Goal: Transaction & Acquisition: Purchase product/service

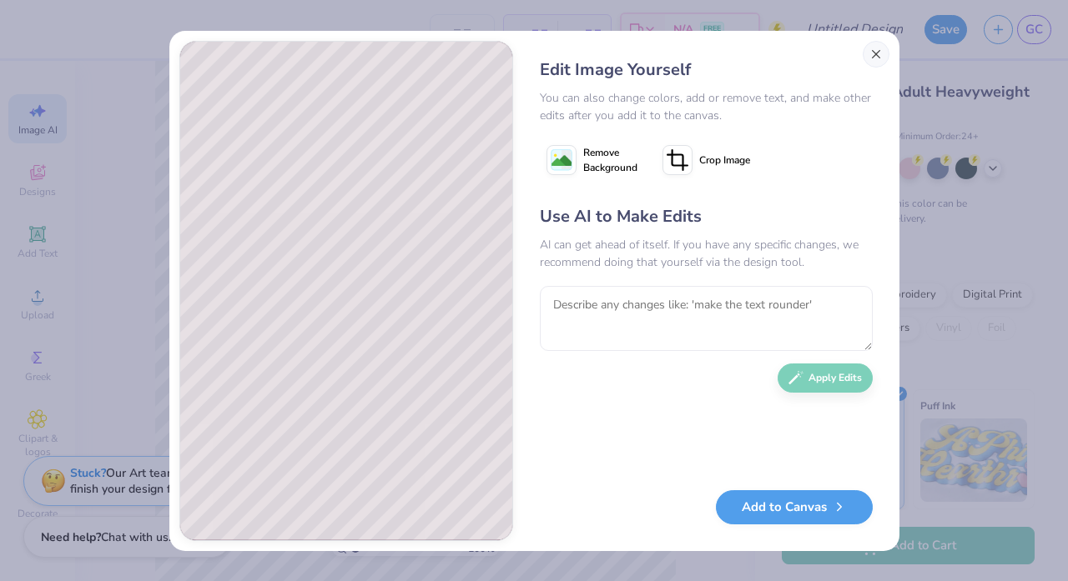
click at [876, 48] on button "Close" at bounding box center [875, 54] width 27 height 27
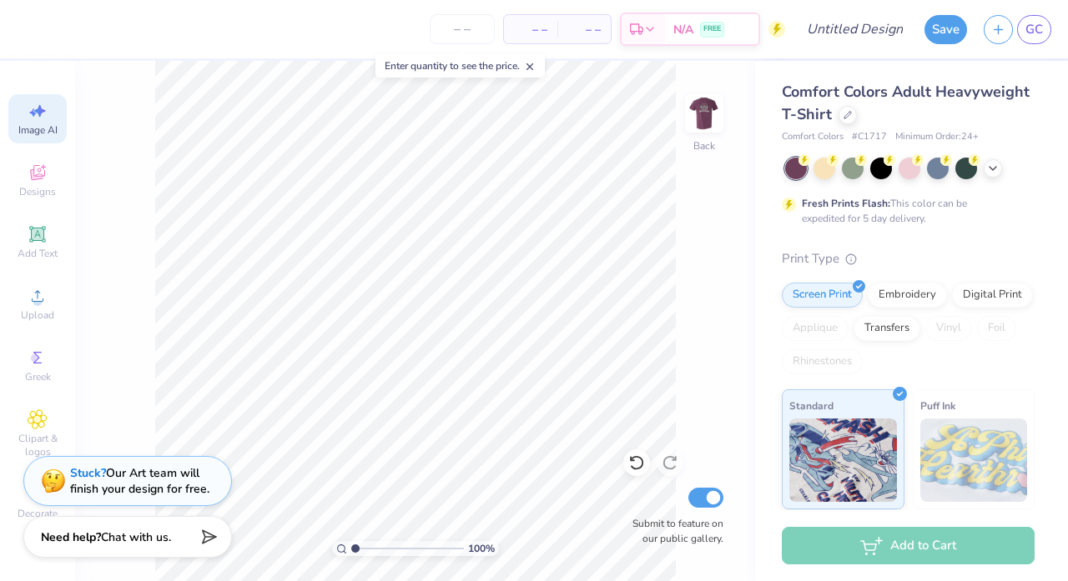
click at [38, 123] on div "Image AI" at bounding box center [37, 118] width 58 height 49
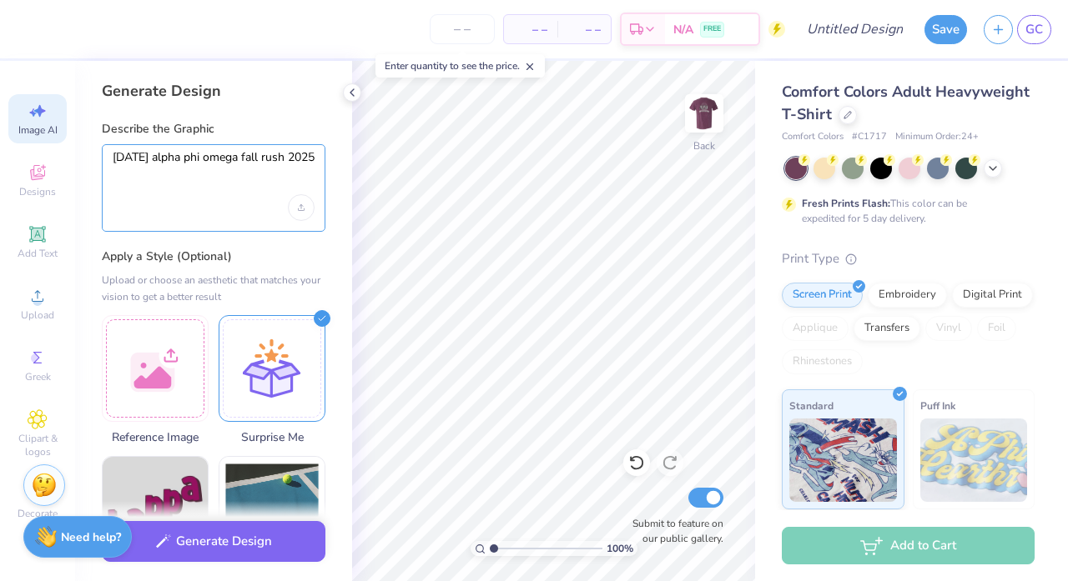
click at [197, 194] on textarea "carnival alpha phi omega fall rush 2025" at bounding box center [214, 172] width 202 height 45
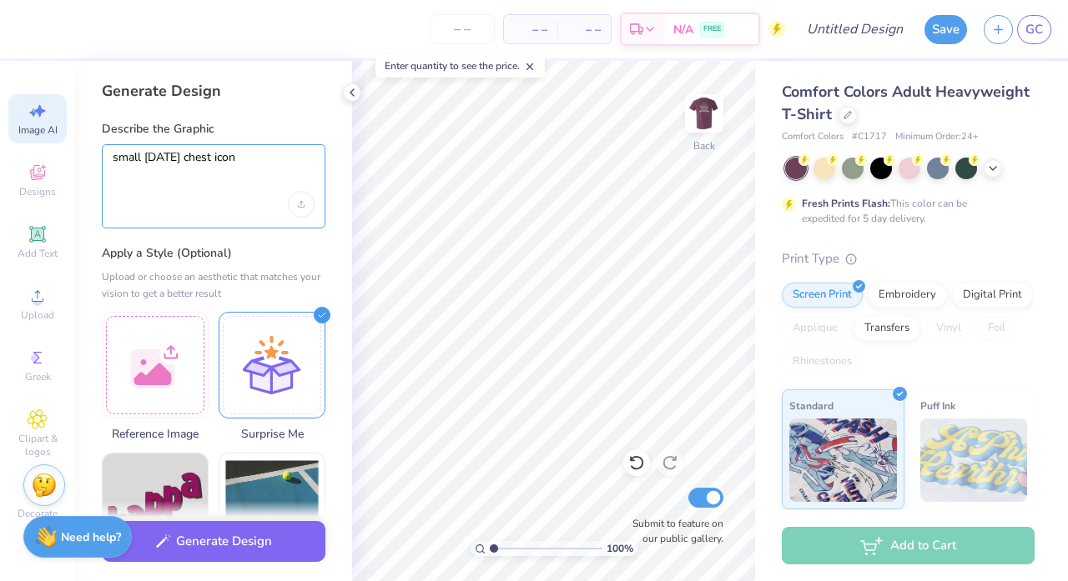
click at [186, 158] on textarea "small carnival chest icon" at bounding box center [214, 171] width 202 height 42
click at [309, 160] on textarea "small carnival themed chest icon" at bounding box center [214, 171] width 202 height 42
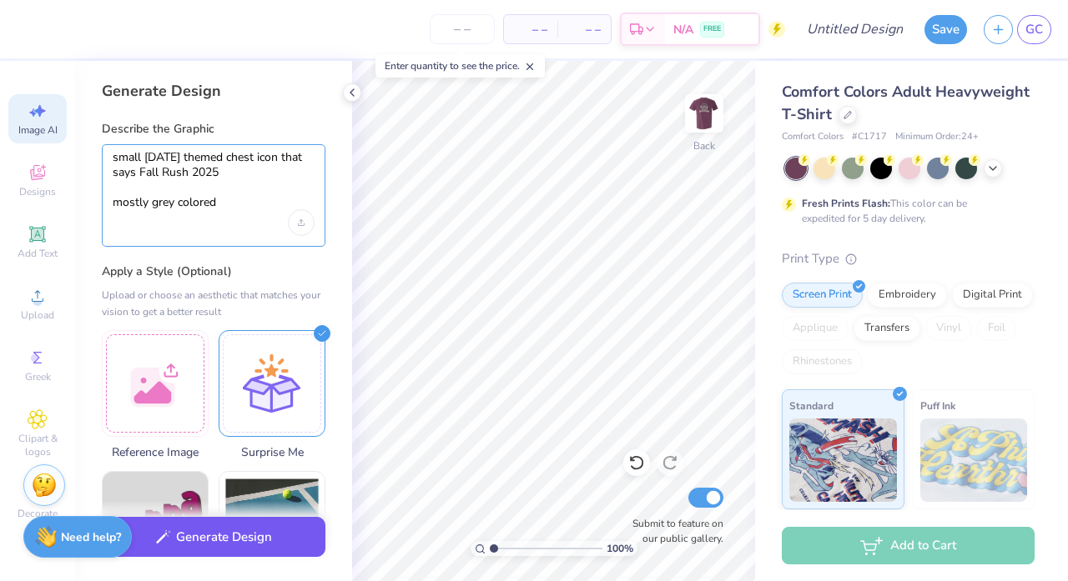
type textarea "small carnival themed chest icon that says Fall Rush 2025 mostly grey colored"
click at [252, 539] on button "Generate Design" at bounding box center [214, 537] width 224 height 41
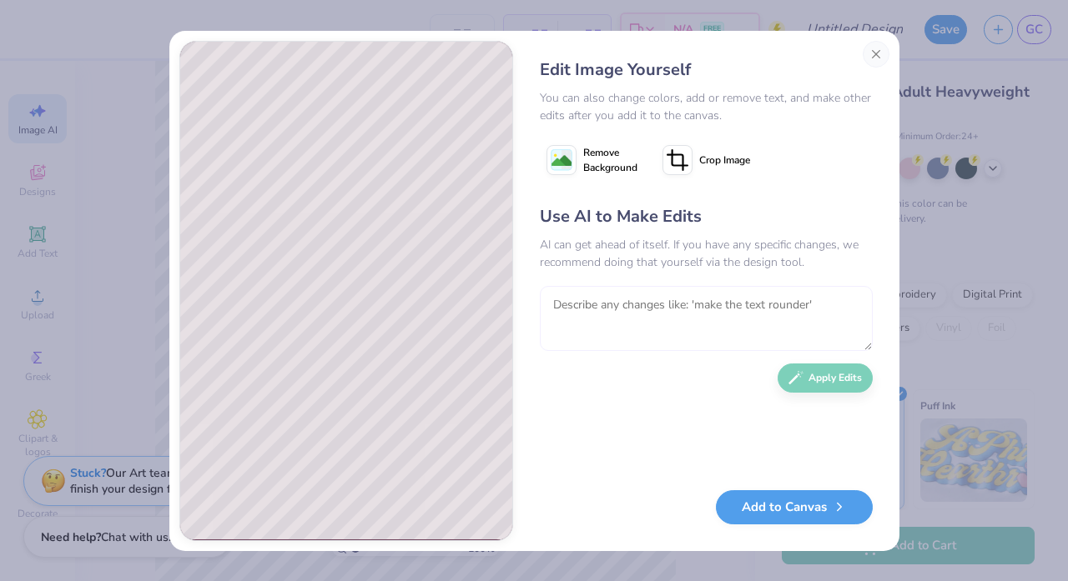
click at [557, 338] on textarea at bounding box center [706, 318] width 333 height 65
type textarea "CARNIVAL THEMED"
click at [798, 380] on icon "button" at bounding box center [795, 373] width 15 height 15
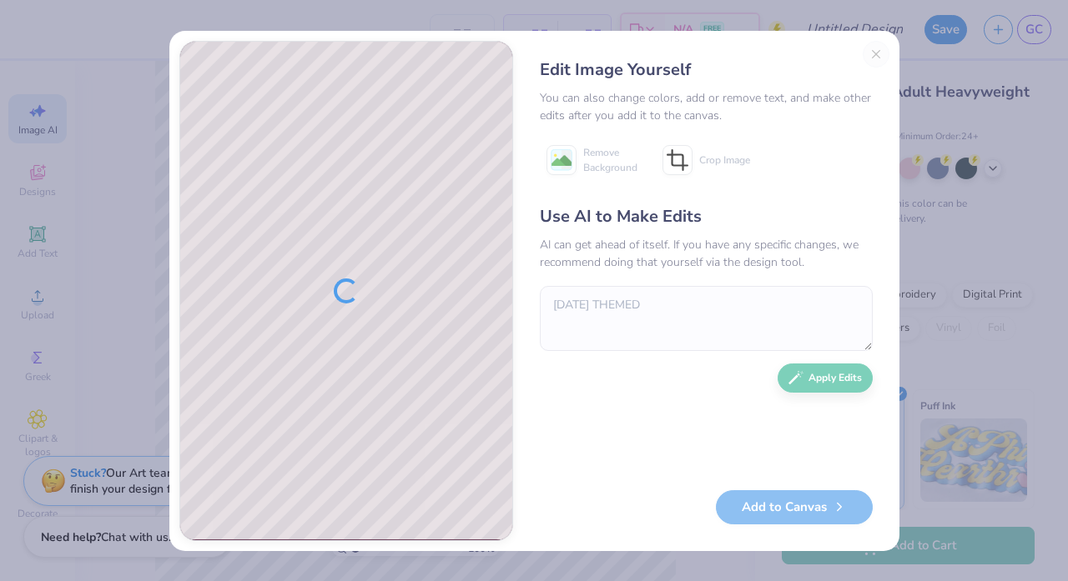
click at [875, 48] on div "Edit Image Yourself You can also change colors, add or remove text, and make ot…" at bounding box center [706, 291] width 366 height 500
click at [876, 53] on div "Edit Image Yourself You can also change colors, add or remove text, and make ot…" at bounding box center [706, 291] width 366 height 500
click at [962, 113] on div "Edit Image Yourself You can also change colors, add or remove text, and make ot…" at bounding box center [534, 290] width 1068 height 581
click at [863, 43] on div "Edit Image Yourself You can also change colors, add or remove text, and make ot…" at bounding box center [706, 291] width 366 height 500
click at [876, 57] on div "Edit Image Yourself You can also change colors, add or remove text, and make ot…" at bounding box center [706, 291] width 366 height 500
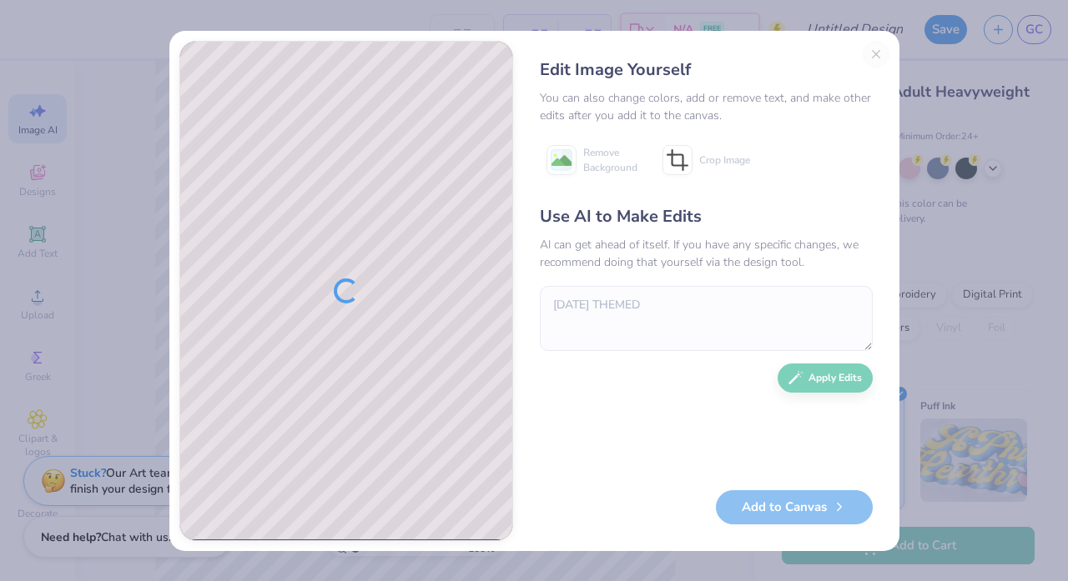
click at [943, 98] on div "Edit Image Yourself You can also change colors, add or remove text, and make ot…" at bounding box center [534, 290] width 1068 height 581
click at [879, 55] on div "Edit Image Yourself You can also change colors, add or remove text, and make ot…" at bounding box center [706, 291] width 366 height 500
click at [879, 56] on div "Edit Image Yourself You can also change colors, add or remove text, and make ot…" at bounding box center [706, 291] width 366 height 500
click at [972, 126] on div "Edit Image Yourself You can also change colors, add or remove text, and make ot…" at bounding box center [534, 290] width 1068 height 581
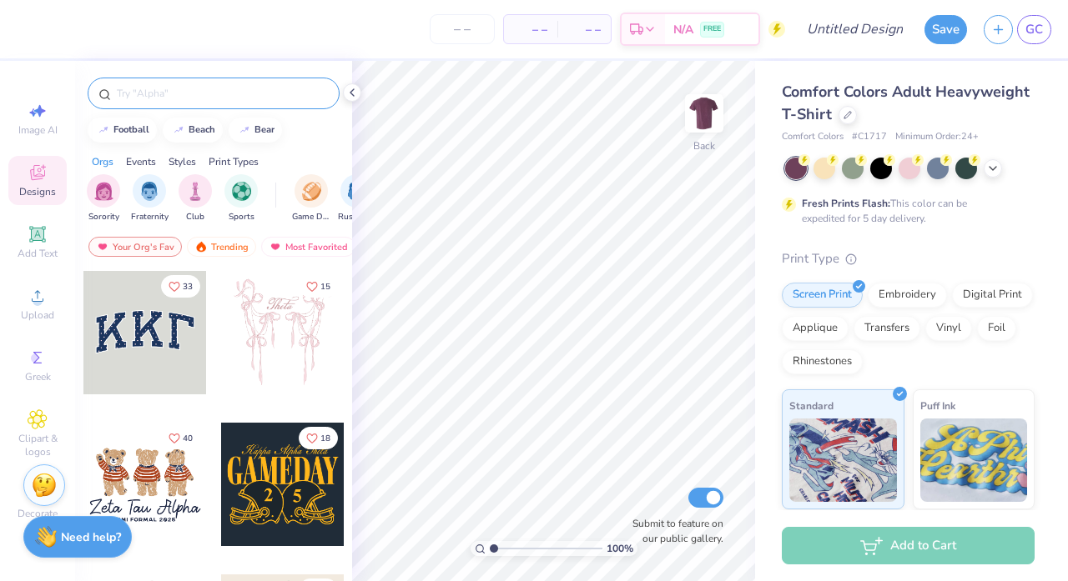
click at [294, 88] on input "text" at bounding box center [222, 93] width 214 height 17
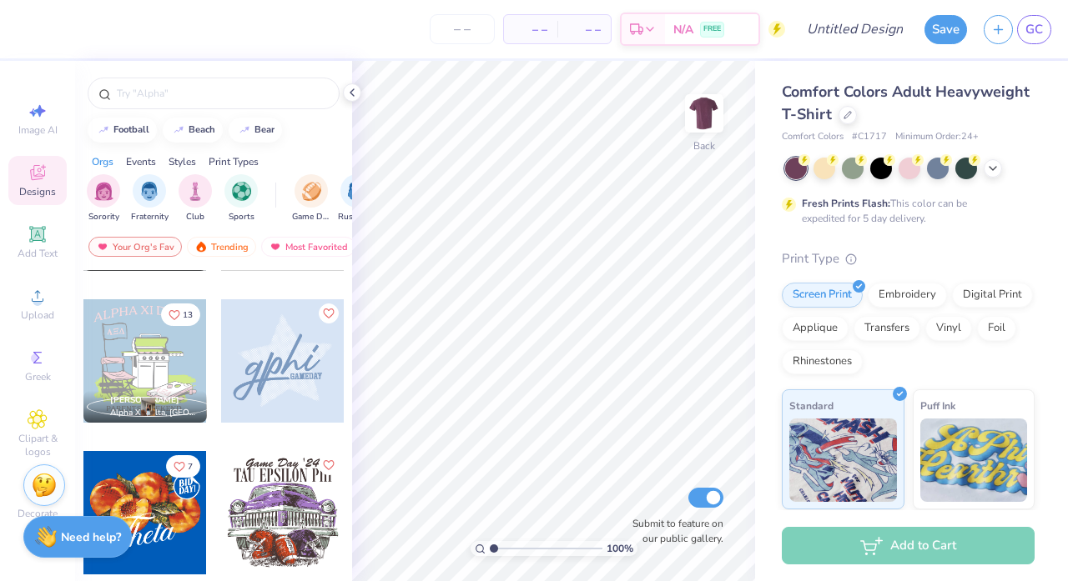
scroll to position [1034, 0]
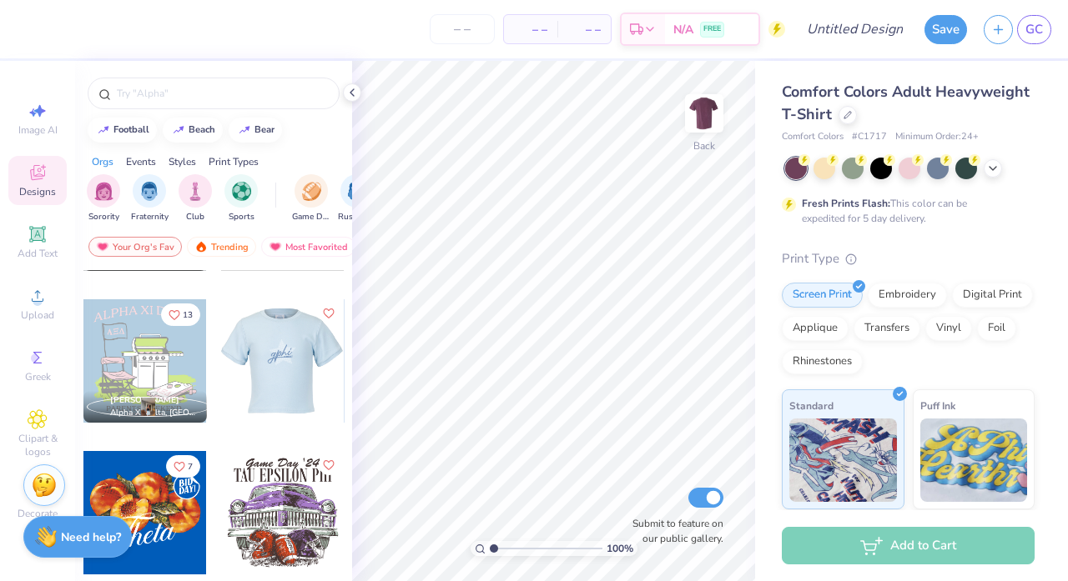
click at [289, 364] on div at bounding box center [283, 360] width 370 height 123
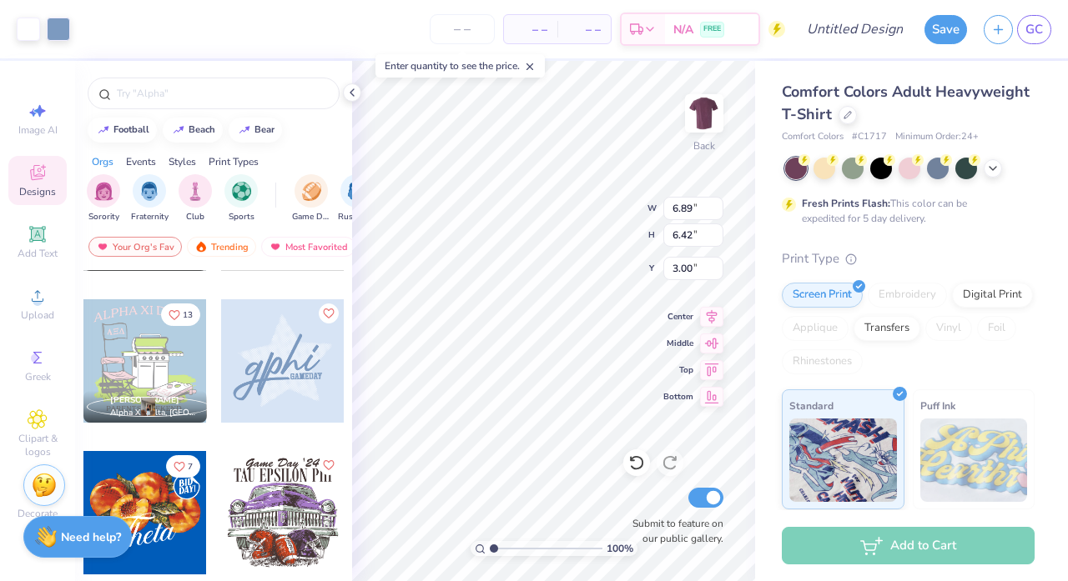
type input "2.76"
type input "2.57"
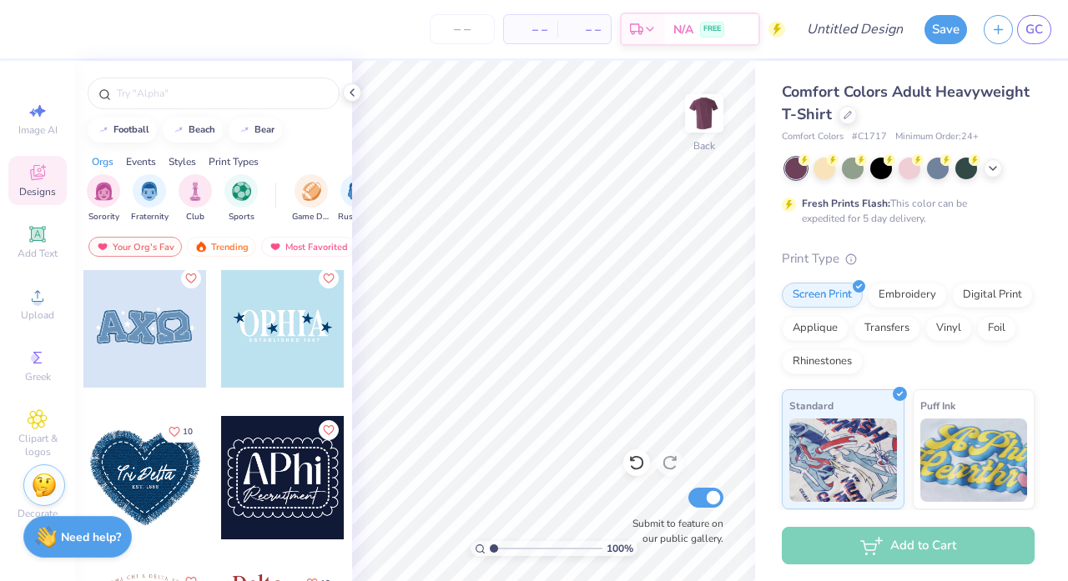
scroll to position [4113, 0]
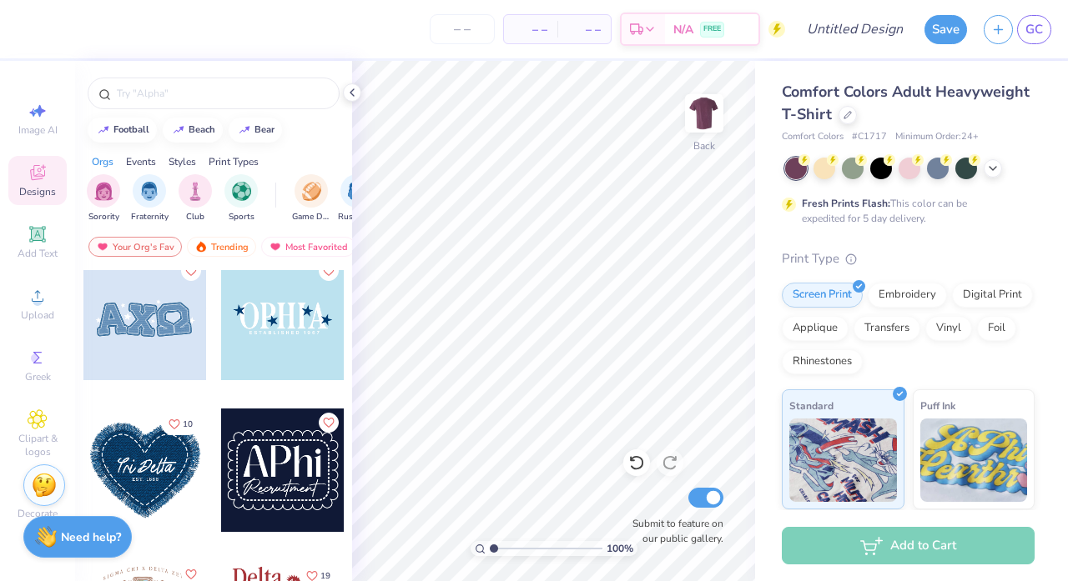
click at [294, 354] on div at bounding box center [282, 318] width 123 height 123
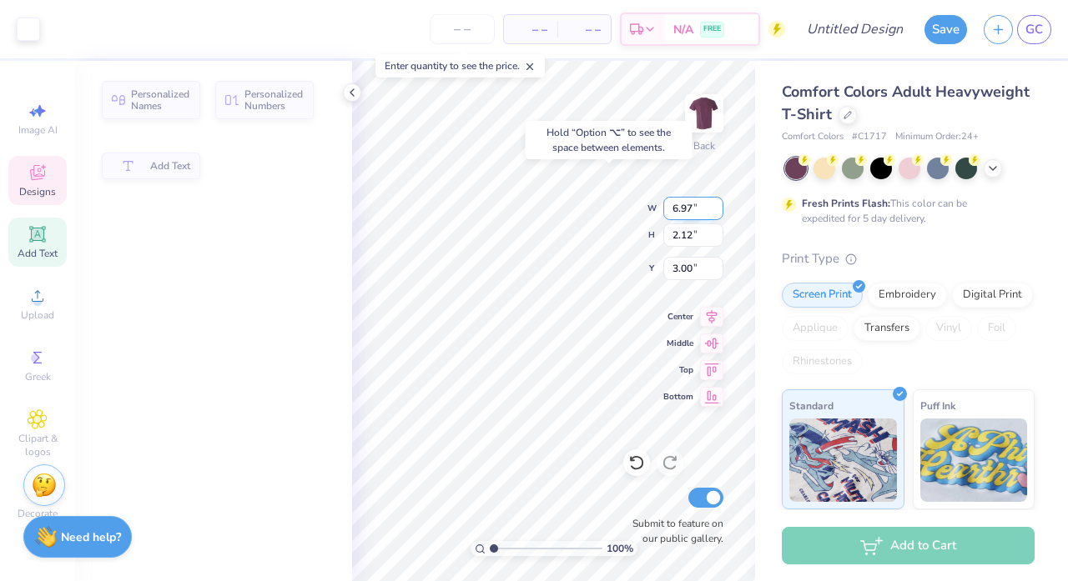
type input "6.97"
type input "2.12"
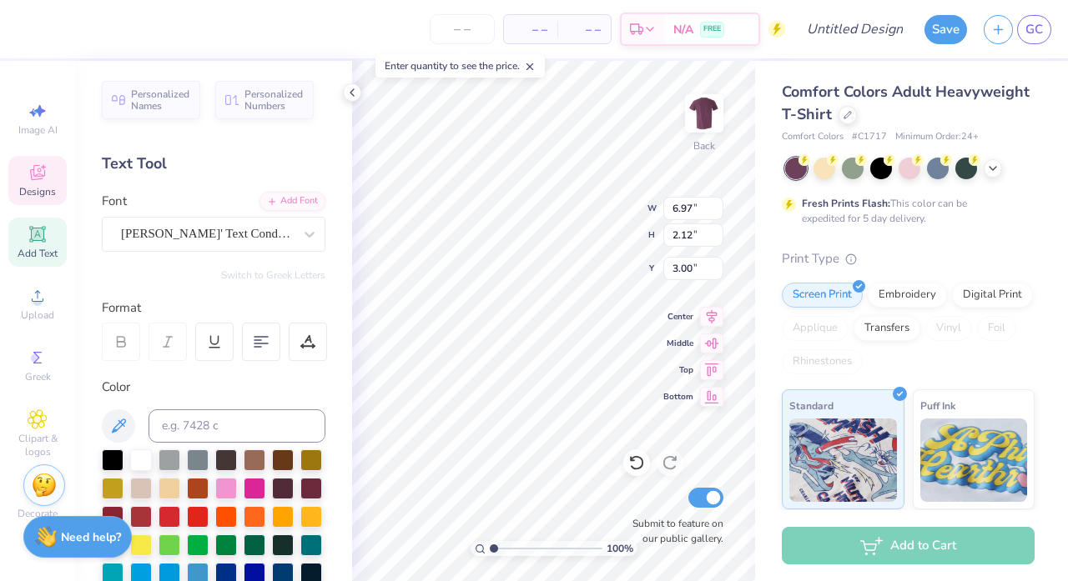
type input "0.89"
type input "0.93"
type input "4.01"
type input "6.97"
type input "2.12"
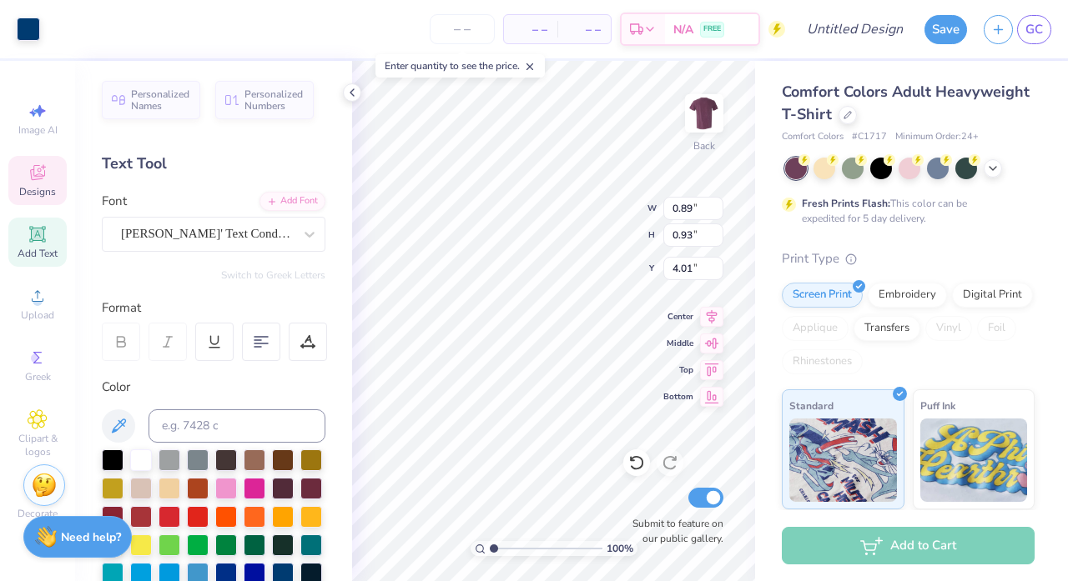
type input "3.00"
type textarea "O"
type textarea "APO"
type textarea "FALL RUSH 2025"
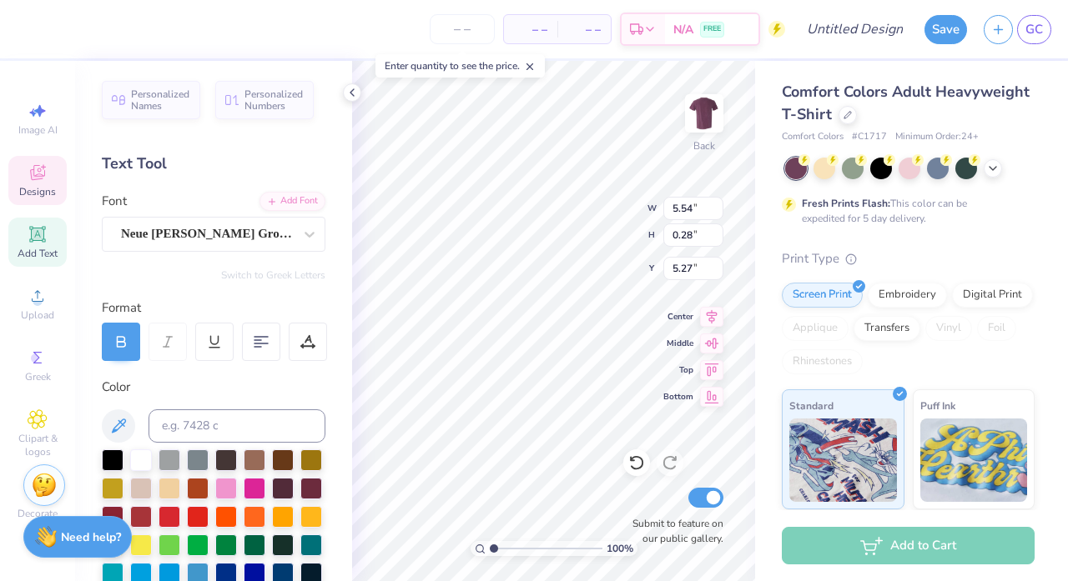
scroll to position [0, 5]
click at [24, 26] on div at bounding box center [28, 27] width 23 height 23
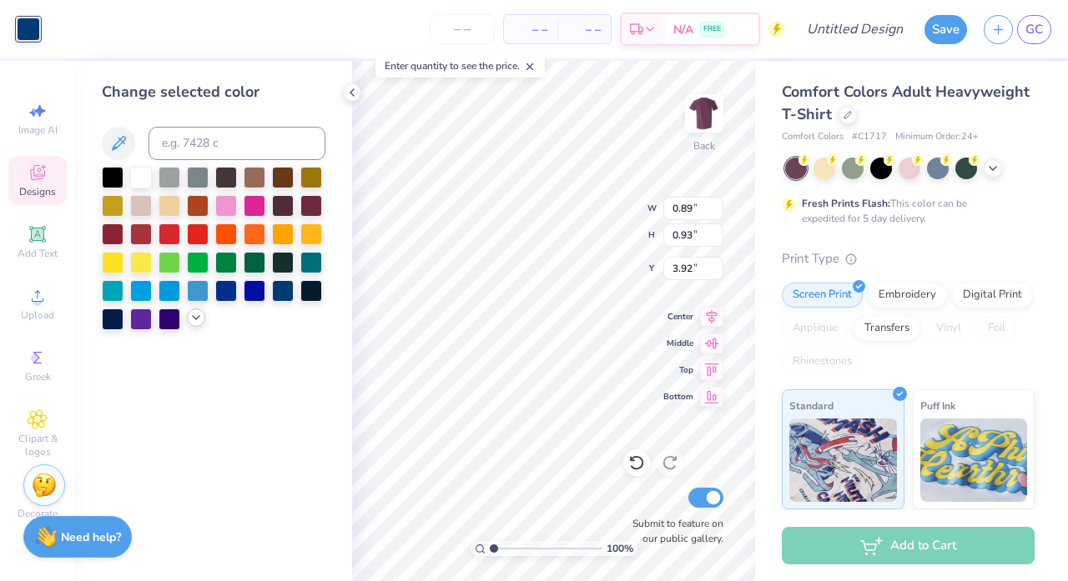
click at [197, 324] on icon at bounding box center [195, 317] width 13 height 13
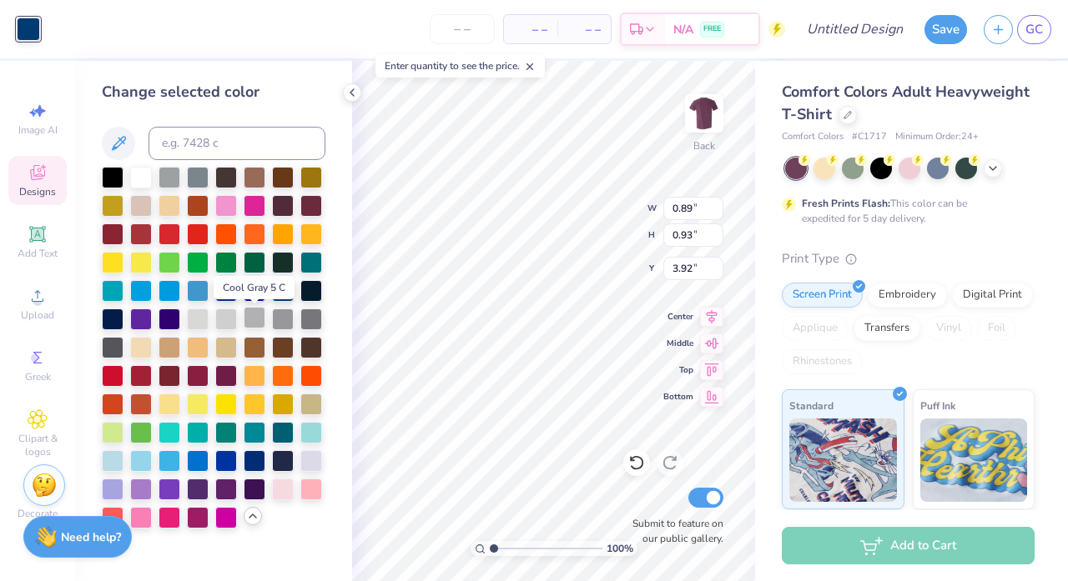
click at [251, 321] on div at bounding box center [255, 318] width 22 height 22
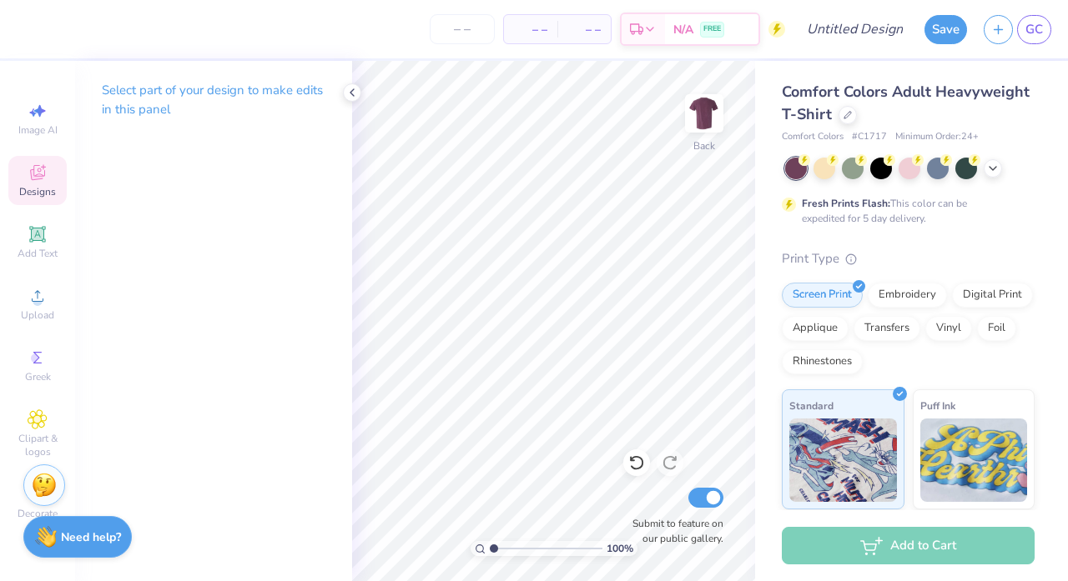
click at [36, 157] on div "Designs" at bounding box center [37, 180] width 58 height 49
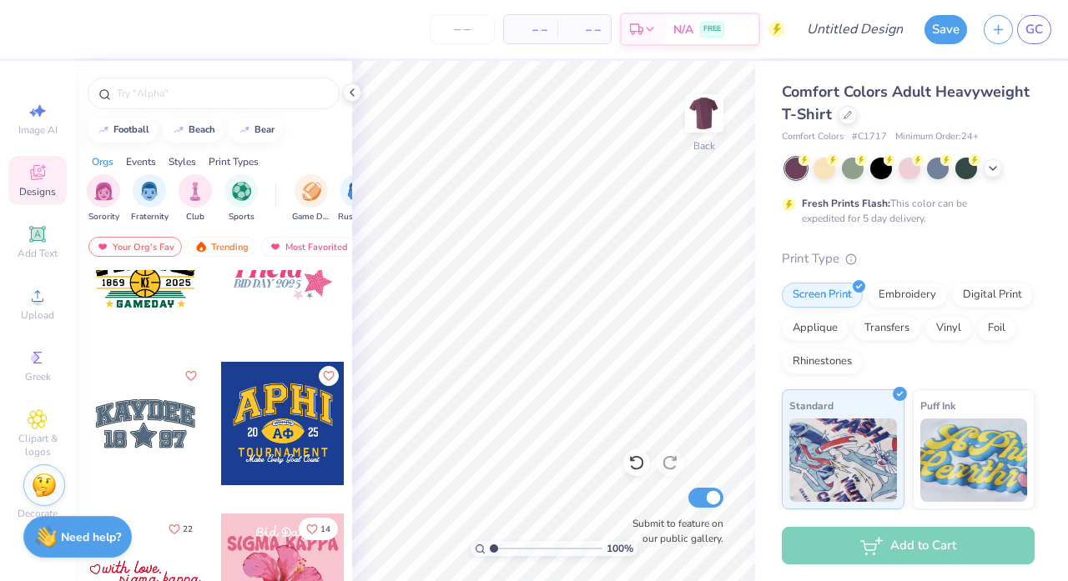
scroll to position [5679, 0]
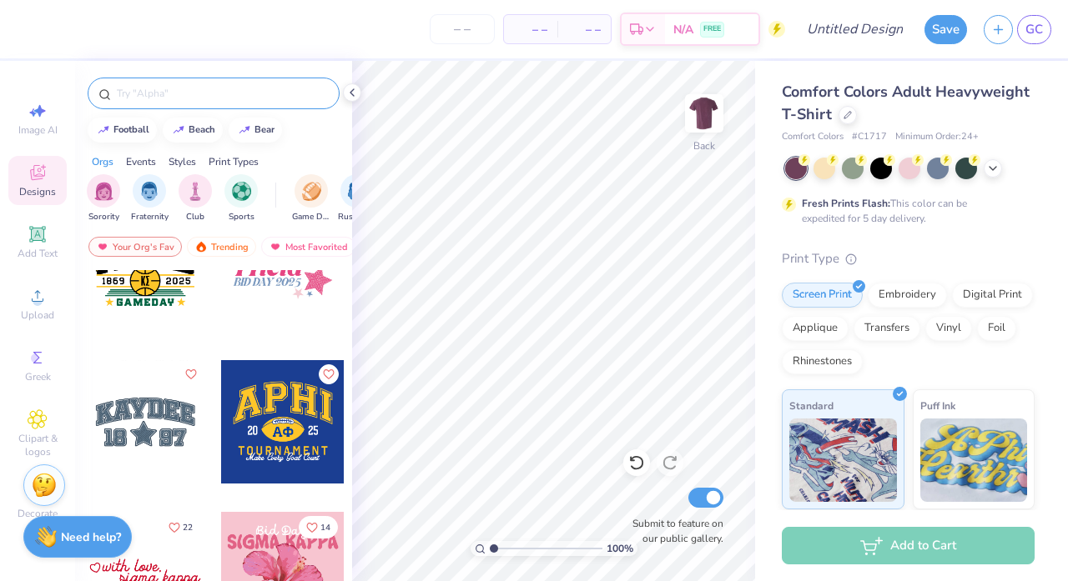
click at [256, 81] on div at bounding box center [214, 94] width 252 height 32
click at [249, 100] on input "text" at bounding box center [222, 93] width 214 height 17
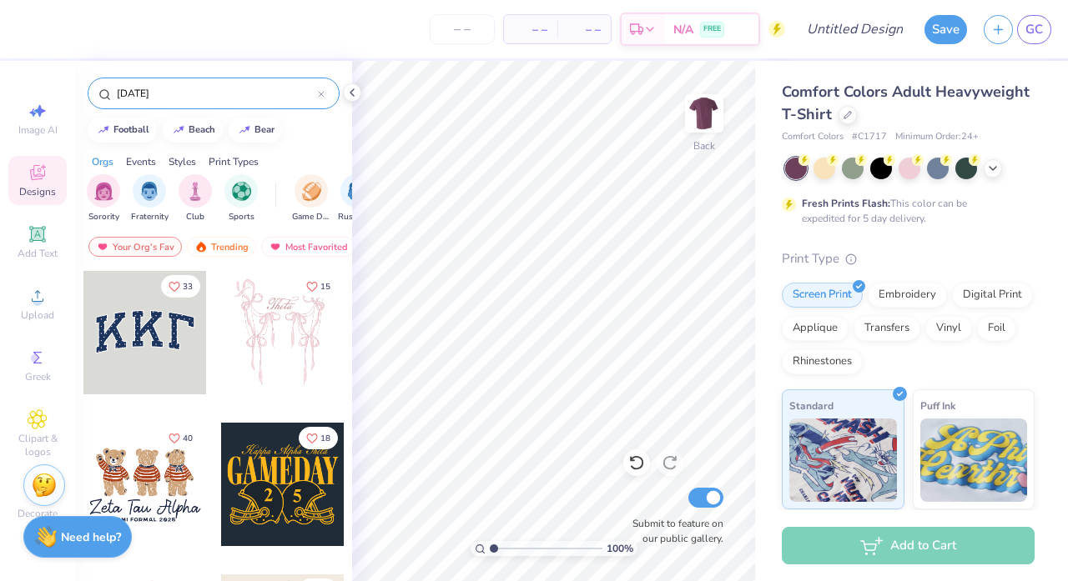
type input "carnival"
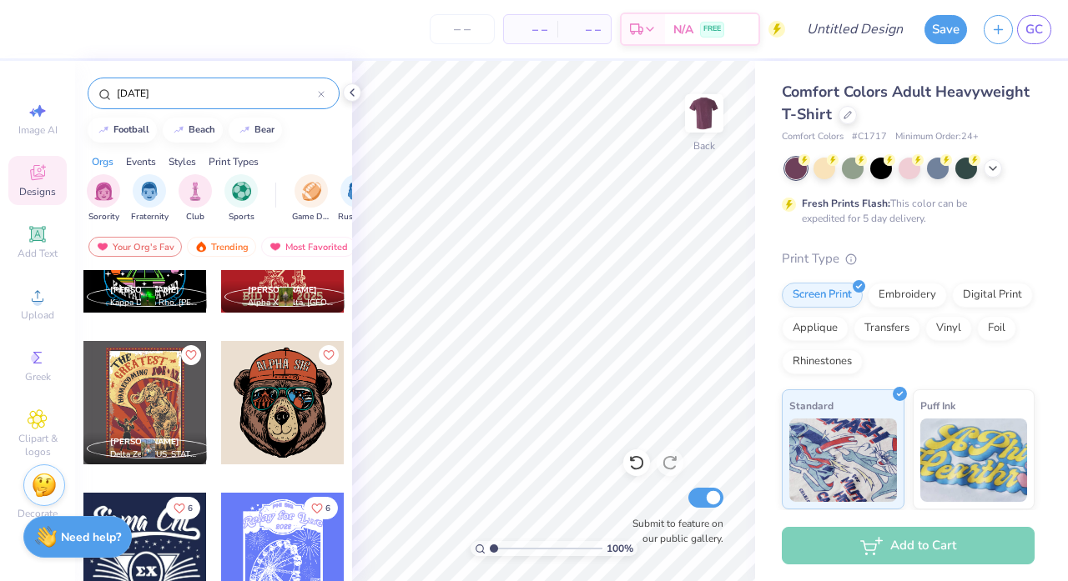
scroll to position [993, 0]
click at [286, 93] on input "carnival" at bounding box center [216, 93] width 203 height 17
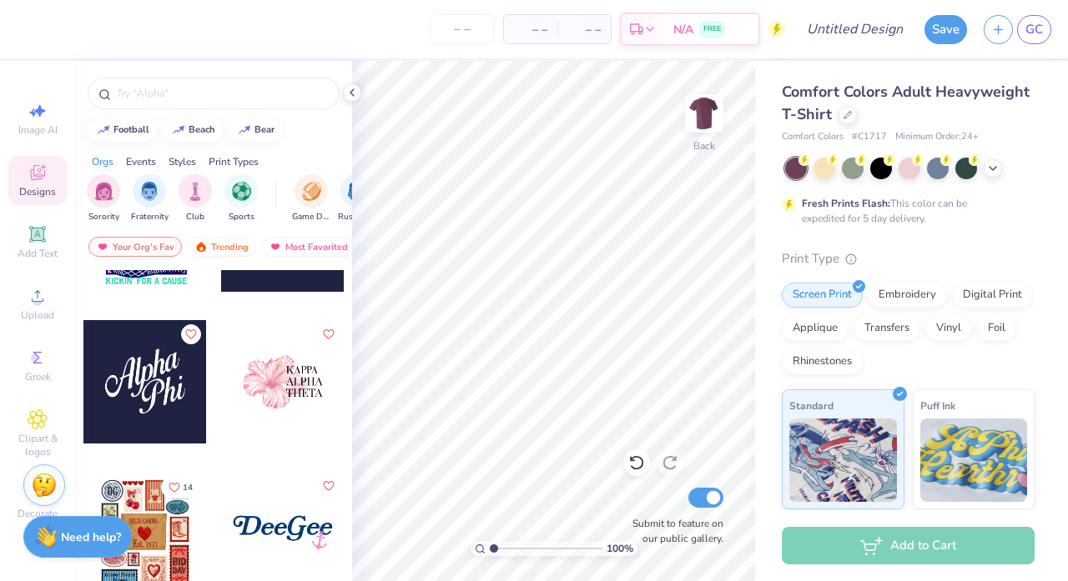
scroll to position [3662, 0]
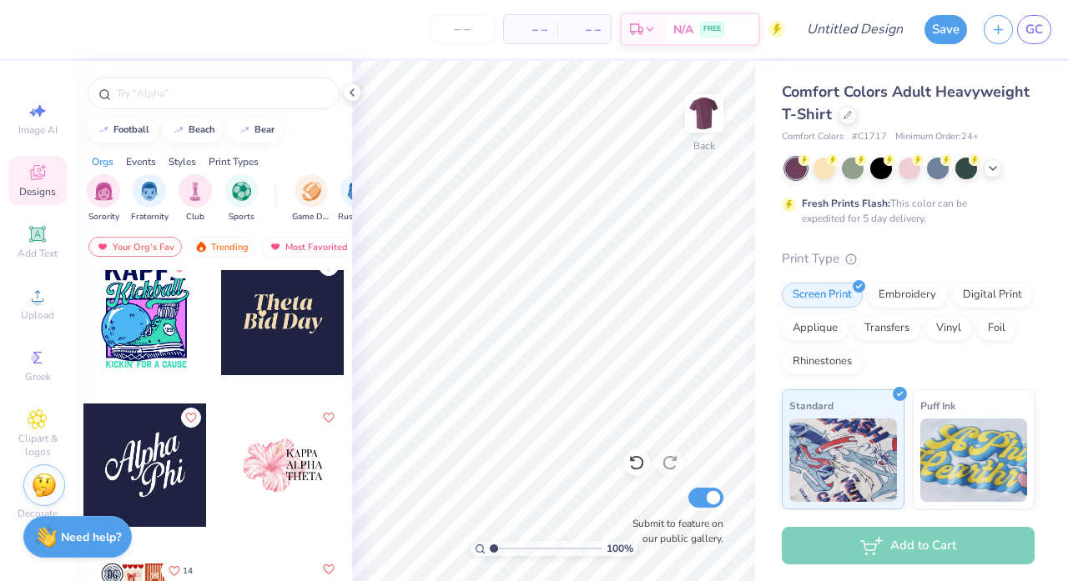
click at [269, 349] on div at bounding box center [282, 313] width 123 height 123
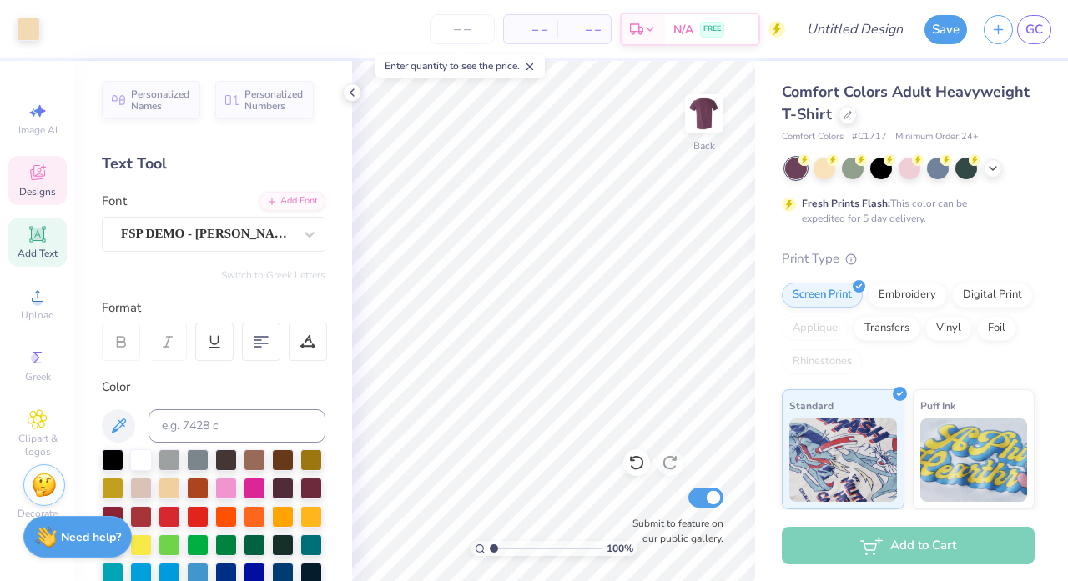
click at [42, 201] on div "Designs" at bounding box center [37, 180] width 58 height 49
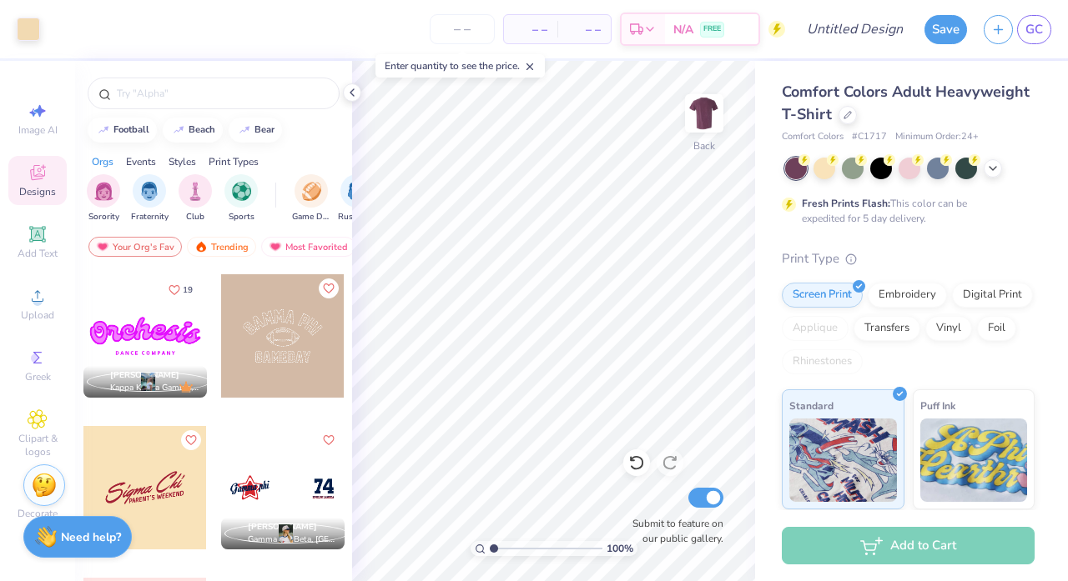
scroll to position [2732, 0]
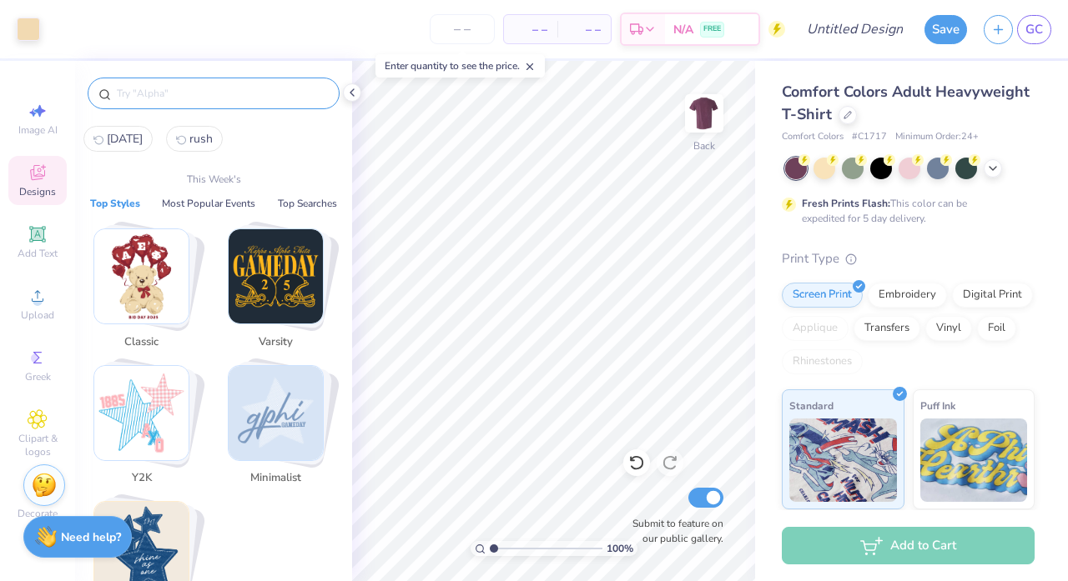
click at [238, 85] on input "text" at bounding box center [222, 93] width 214 height 17
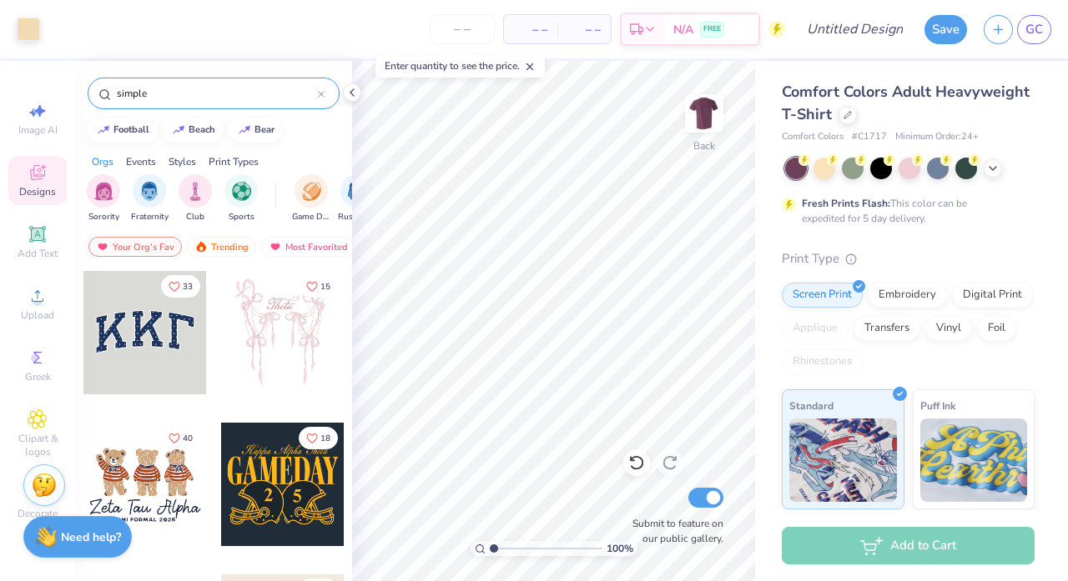
type input "simple"
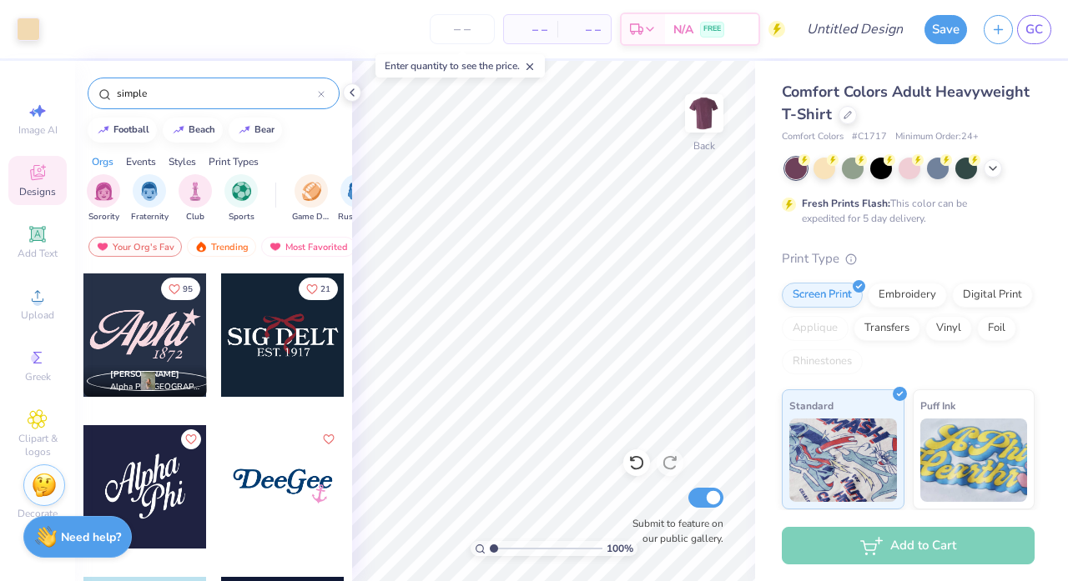
scroll to position [150, 0]
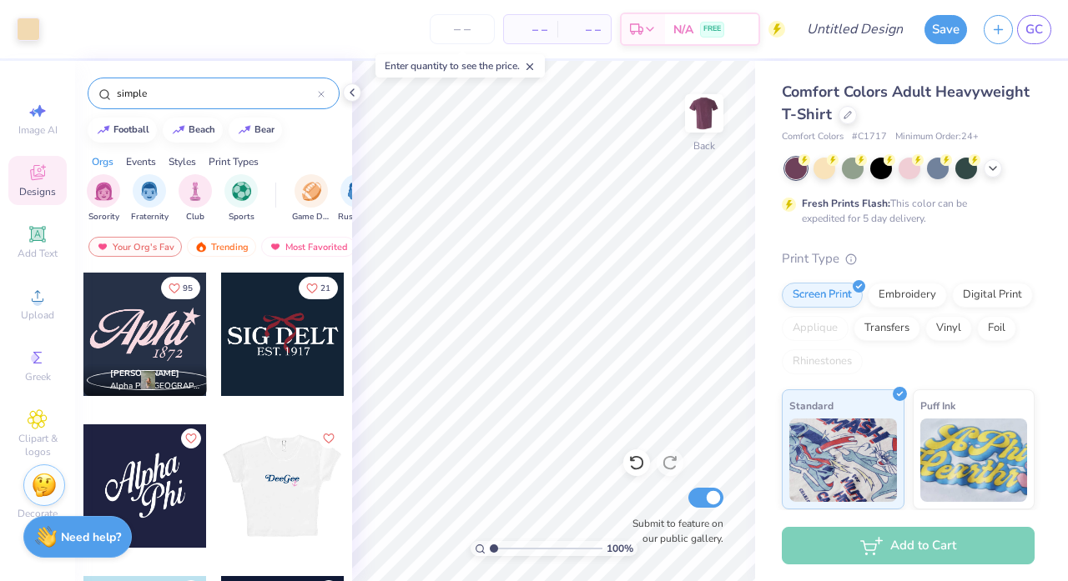
click at [178, 347] on div at bounding box center [144, 334] width 123 height 123
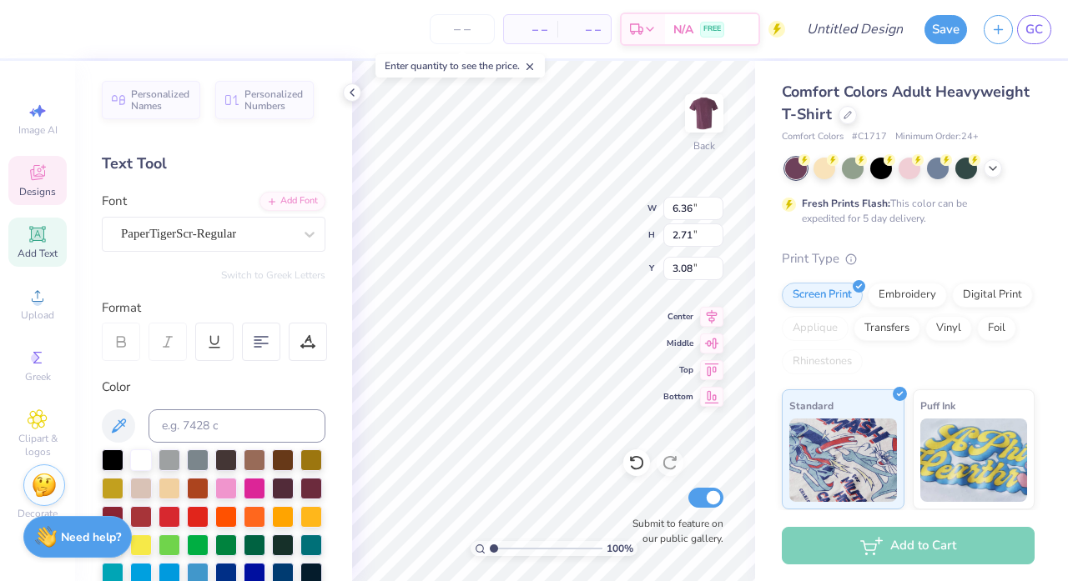
type textarea "APO"
type input "1.81"
type input "0.94"
type input "5.43"
type textarea "FALL RUSH 2025"
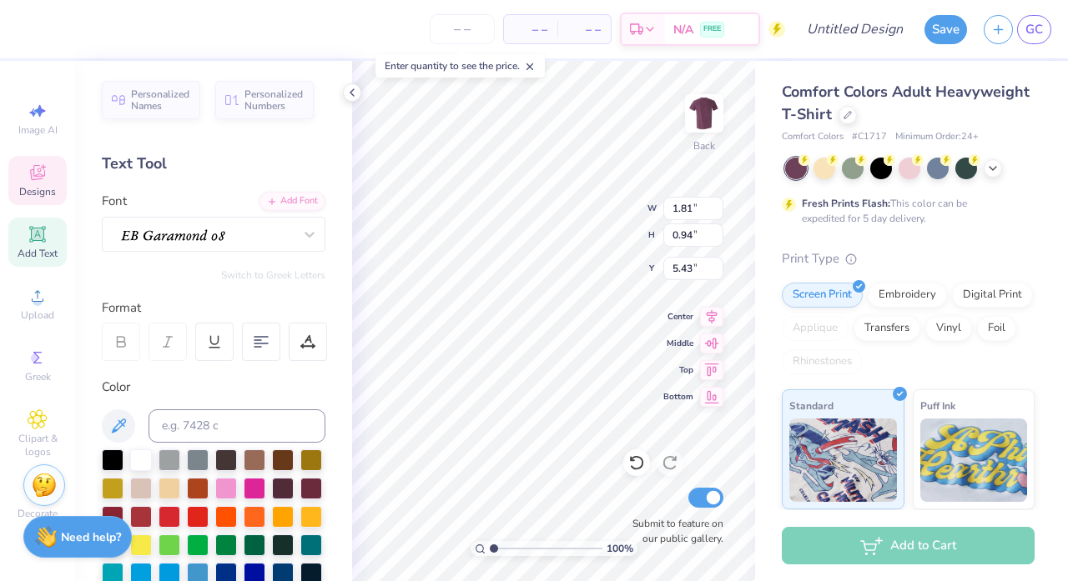
scroll to position [0, 5]
type input "5.63"
click at [38, 182] on icon at bounding box center [38, 173] width 20 height 20
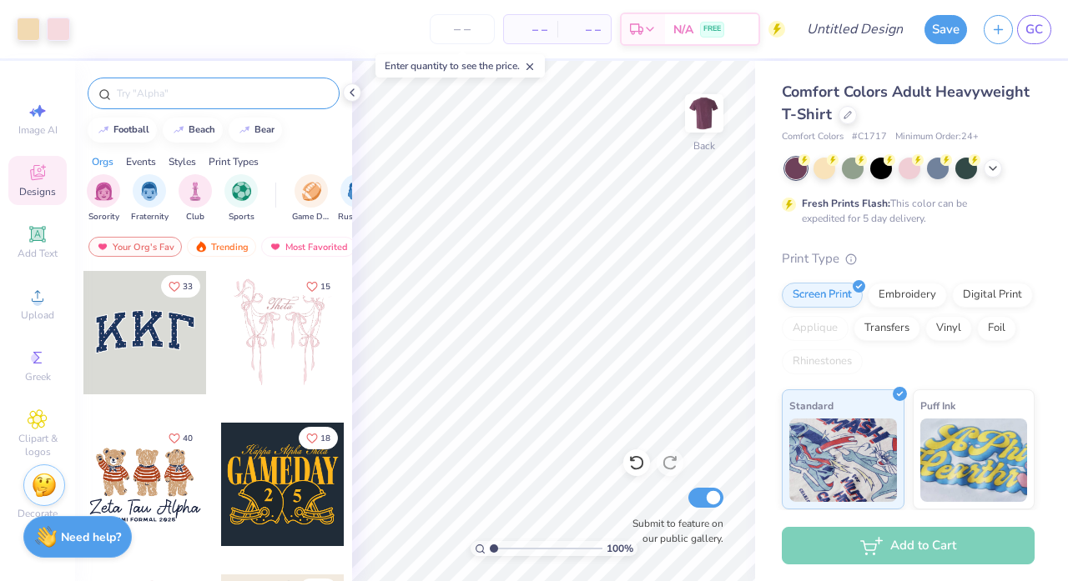
scroll to position [-2, 0]
click at [246, 78] on div at bounding box center [214, 94] width 252 height 32
click at [246, 103] on div at bounding box center [214, 94] width 252 height 32
click at [270, 88] on input "text" at bounding box center [222, 93] width 214 height 17
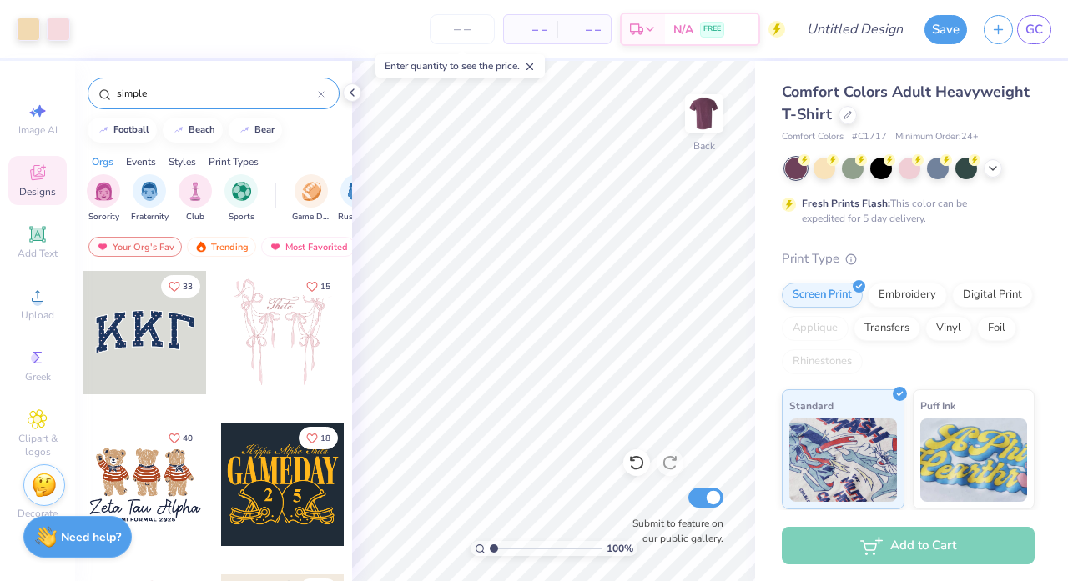
type input "simple"
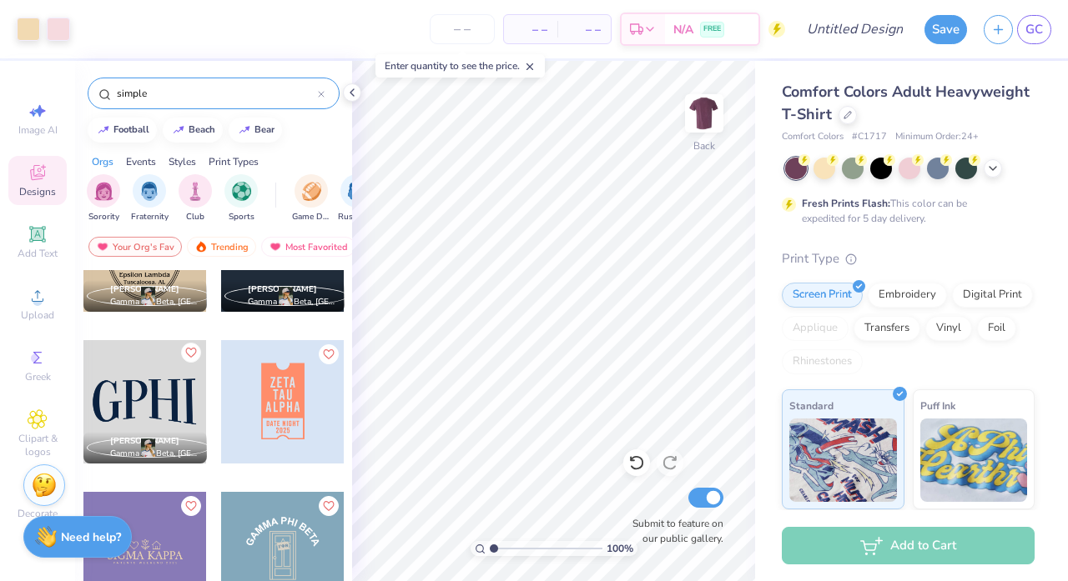
scroll to position [6013, 0]
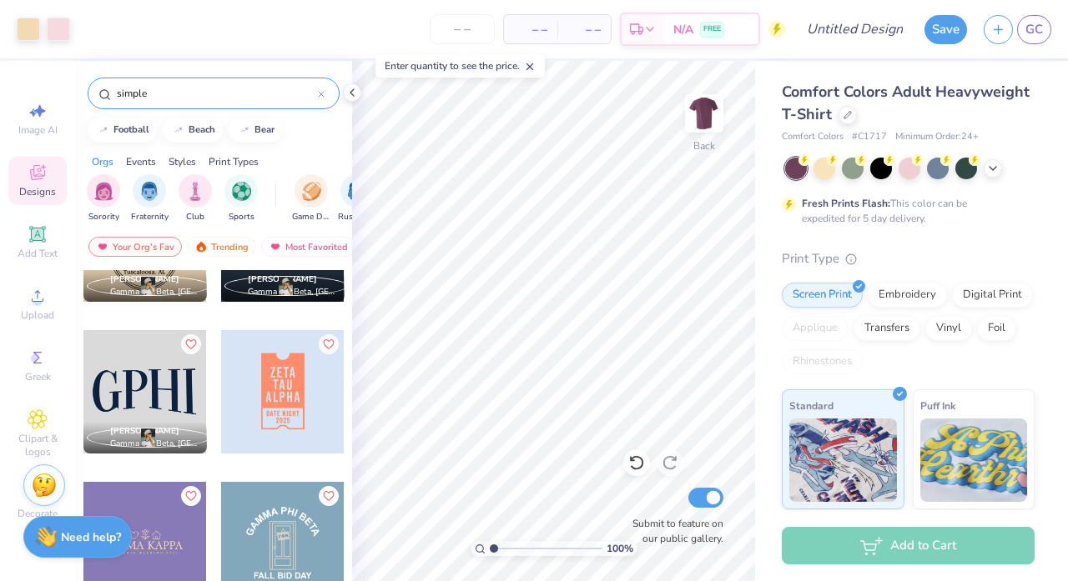
click at [265, 390] on div at bounding box center [282, 391] width 123 height 123
type input "9.39"
click at [640, 455] on div "100 % Back W 2.33 2.33 " H 4.13 4.13 " Y 9.39 9.39 " Center Middle Top Bottom S…" at bounding box center [553, 321] width 403 height 520
type input "6.49"
type input "11.52"
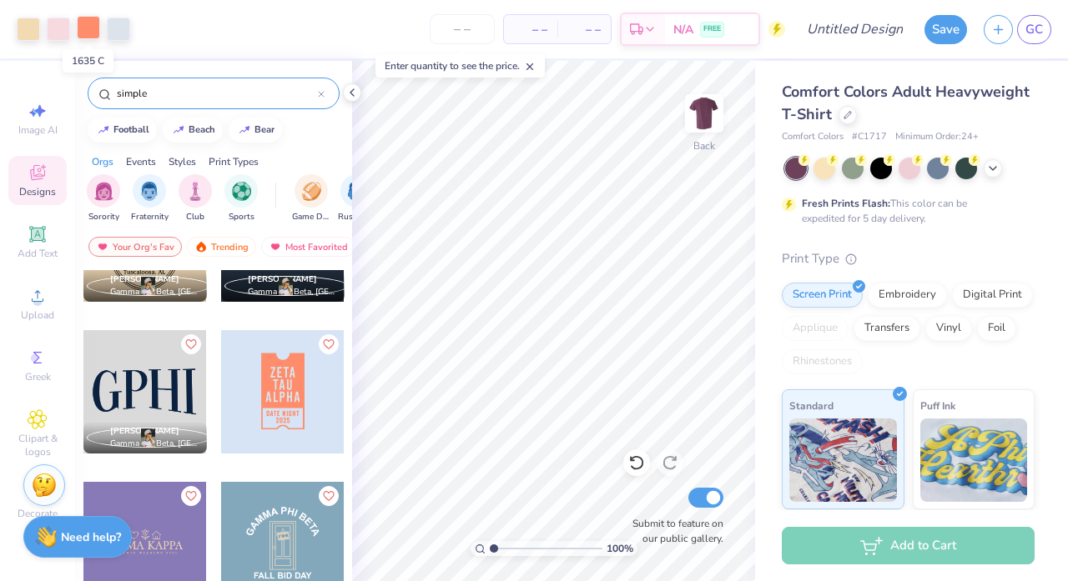
click at [83, 33] on div at bounding box center [88, 27] width 23 height 23
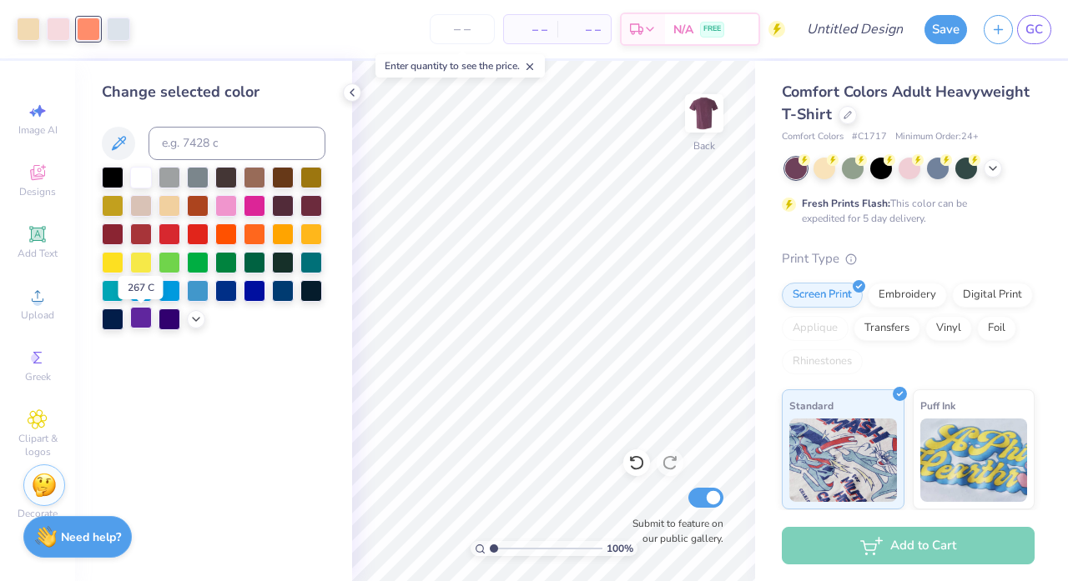
click at [147, 321] on div at bounding box center [141, 318] width 22 height 22
click at [195, 318] on icon at bounding box center [195, 317] width 13 height 13
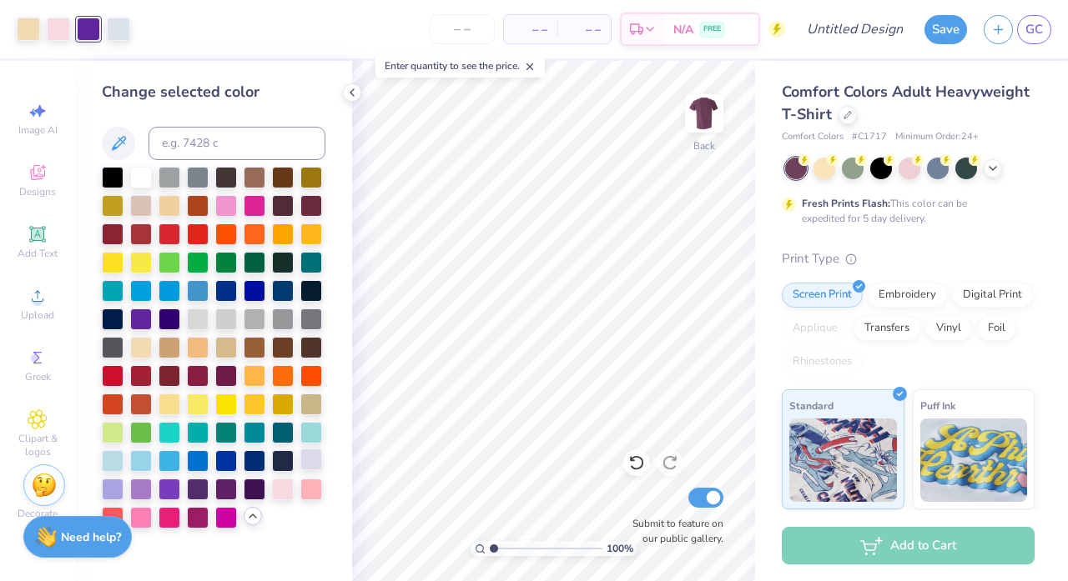
click at [306, 461] on div at bounding box center [311, 460] width 22 height 22
click at [120, 33] on div at bounding box center [118, 27] width 23 height 23
click at [113, 175] on div at bounding box center [113, 176] width 22 height 22
click at [309, 321] on div at bounding box center [311, 318] width 22 height 22
click at [80, 24] on div at bounding box center [88, 27] width 23 height 23
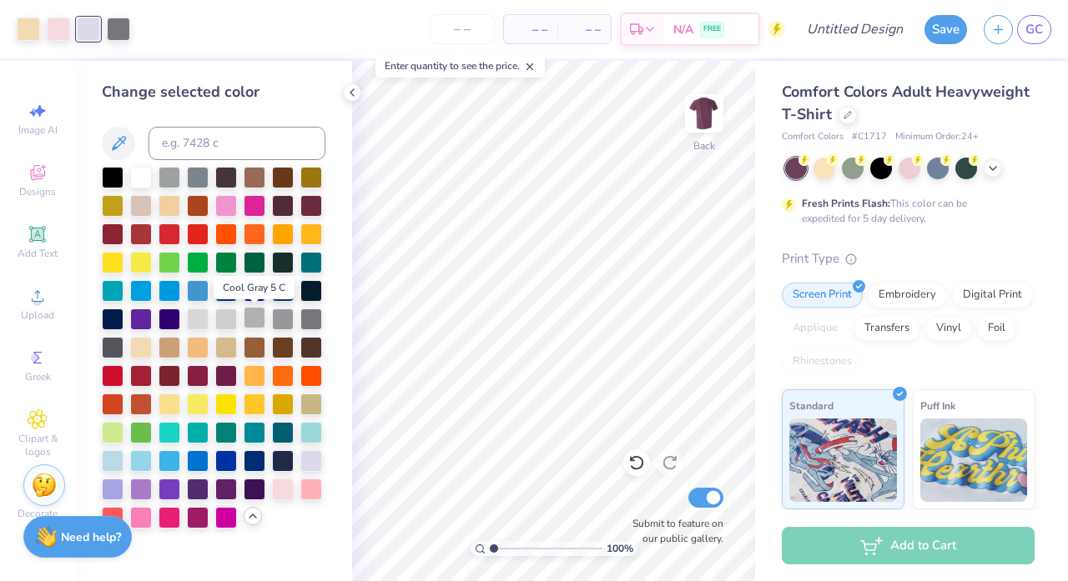
click at [256, 312] on div at bounding box center [255, 318] width 22 height 22
click at [62, 28] on div at bounding box center [58, 27] width 23 height 23
click at [123, 28] on div at bounding box center [118, 27] width 23 height 23
click at [304, 453] on div at bounding box center [311, 460] width 22 height 22
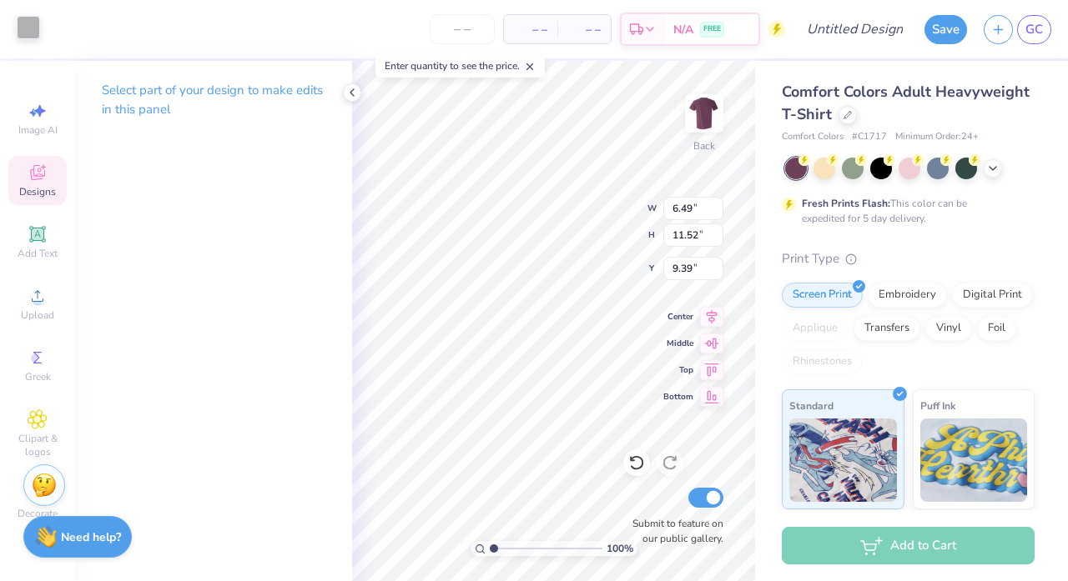
click at [25, 32] on div at bounding box center [28, 27] width 23 height 23
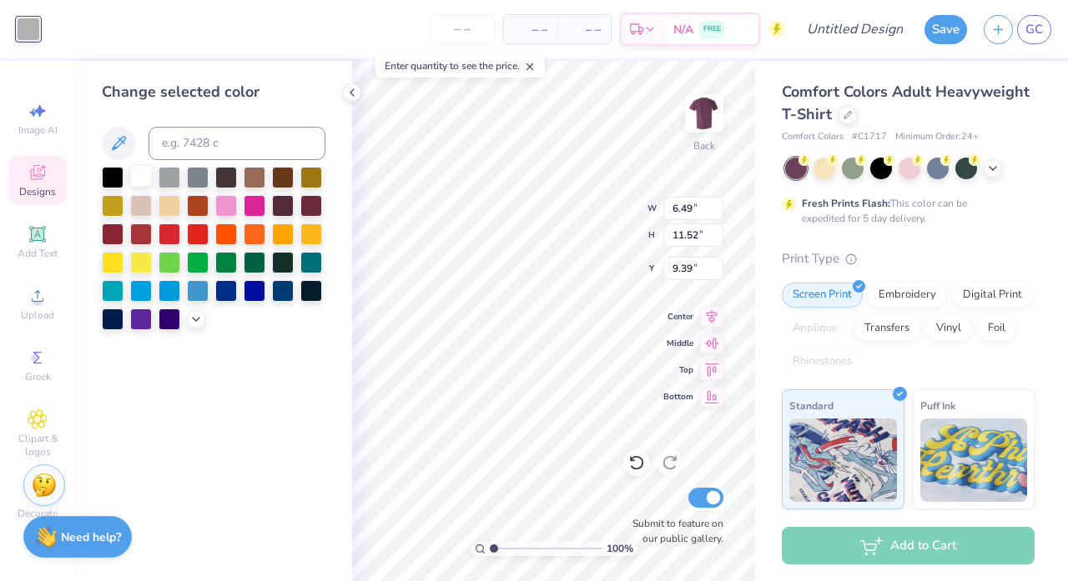
click at [141, 187] on div at bounding box center [141, 176] width 22 height 22
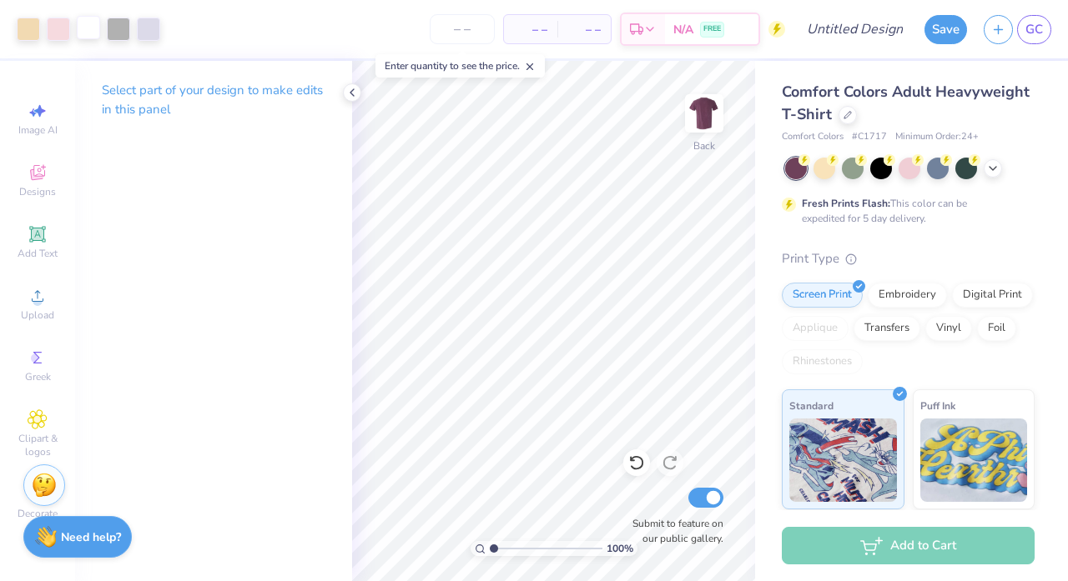
click at [83, 32] on div at bounding box center [88, 27] width 23 height 23
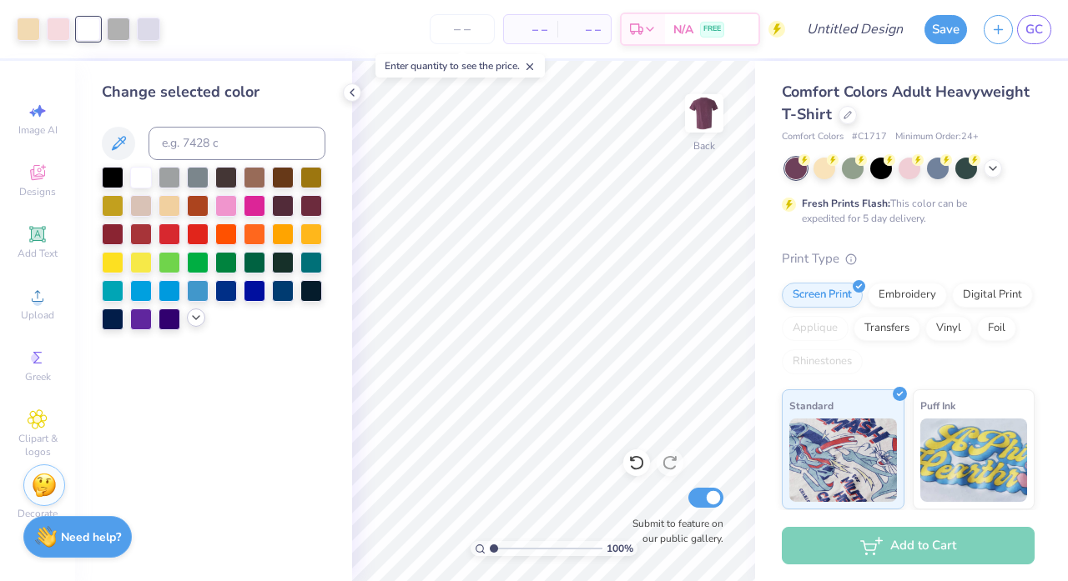
click at [112, 266] on div at bounding box center [113, 263] width 22 height 22
click at [199, 322] on icon at bounding box center [195, 317] width 13 height 13
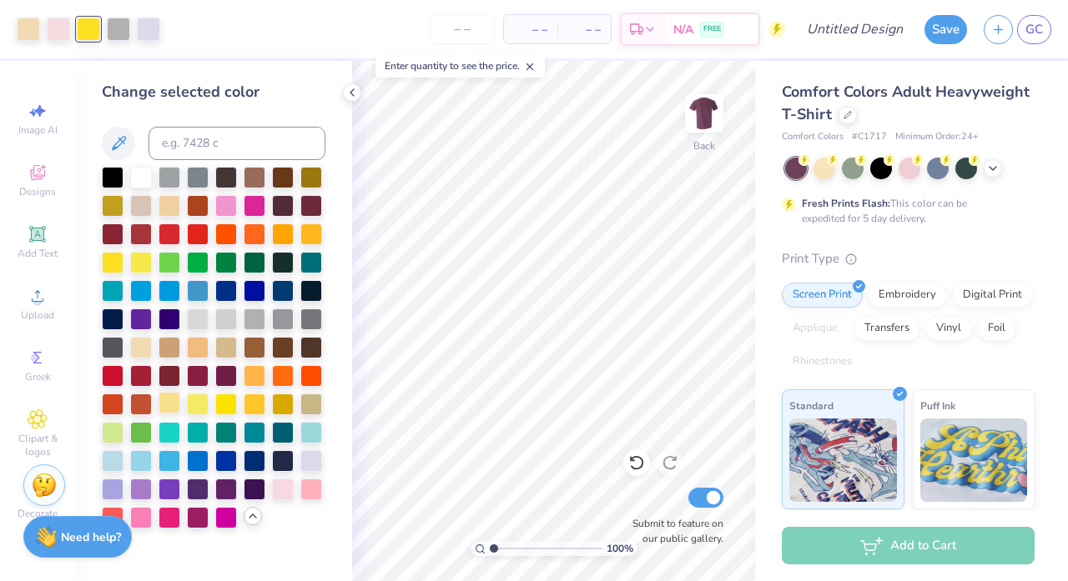
click at [176, 407] on div at bounding box center [169, 403] width 22 height 22
click at [308, 408] on div at bounding box center [311, 403] width 22 height 22
click at [306, 467] on div at bounding box center [311, 460] width 22 height 22
click at [125, 27] on div at bounding box center [118, 27] width 23 height 23
click at [108, 173] on div at bounding box center [113, 176] width 22 height 22
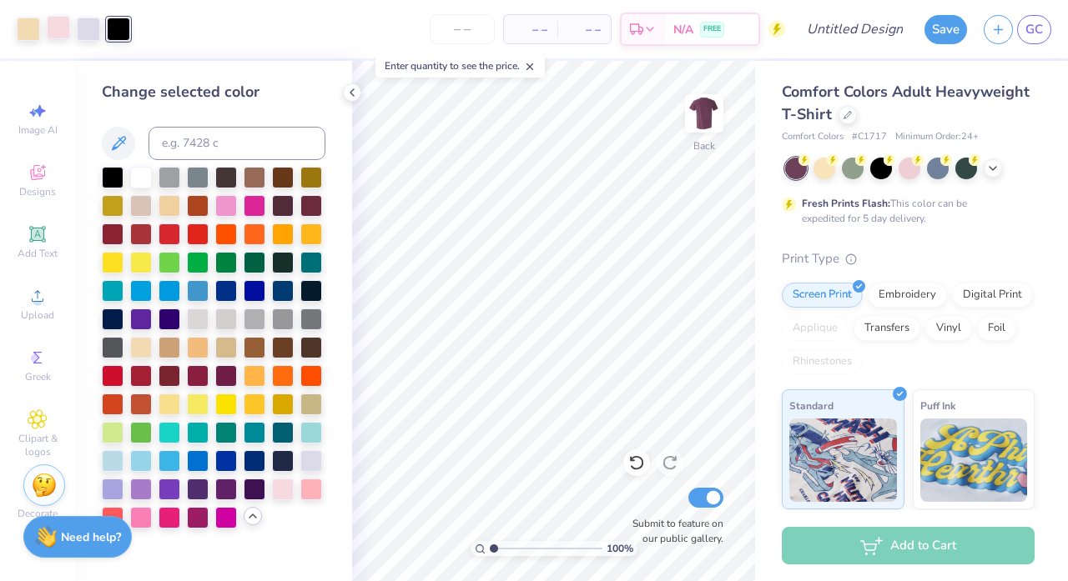
click at [53, 29] on div at bounding box center [58, 27] width 23 height 23
click at [110, 187] on div at bounding box center [113, 176] width 22 height 22
click at [628, 471] on icon at bounding box center [636, 463] width 17 height 17
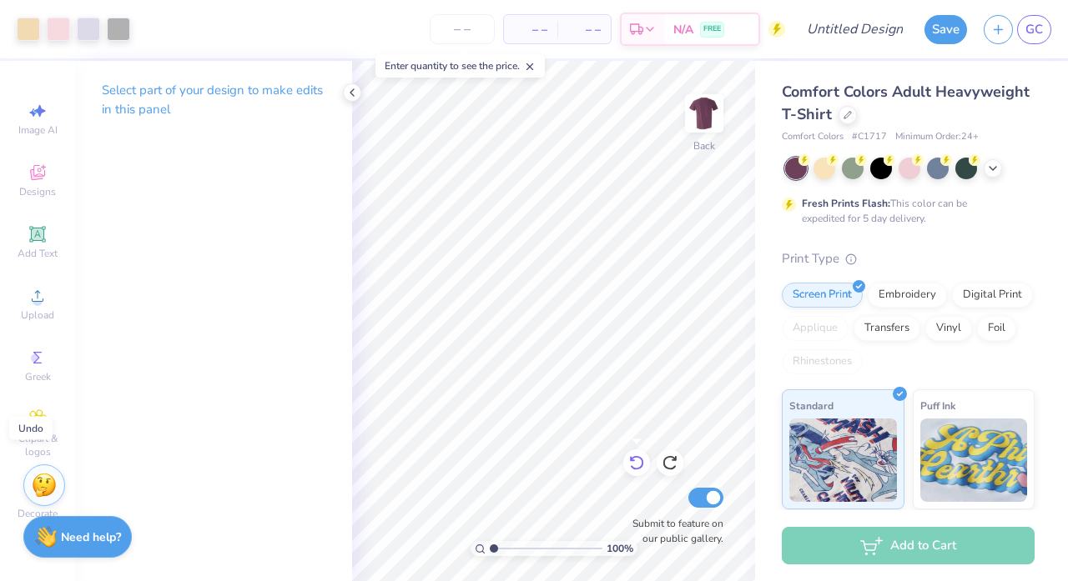
click at [628, 471] on icon at bounding box center [636, 463] width 17 height 17
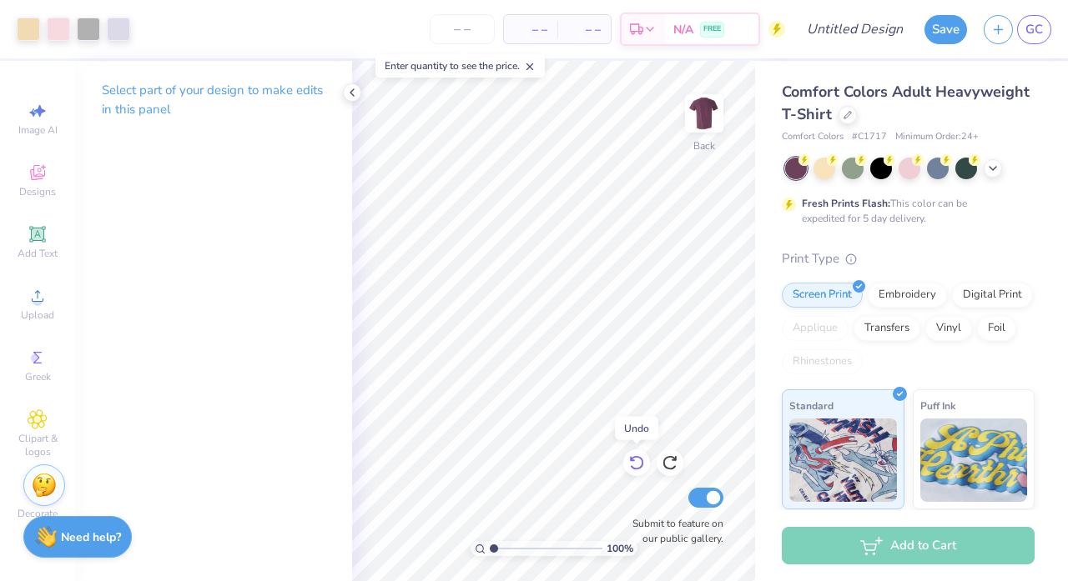
click at [628, 471] on icon at bounding box center [636, 463] width 17 height 17
click at [146, 18] on div "– – Per Item – – Total Est. Delivery N/A FREE" at bounding box center [461, 29] width 646 height 58
click at [117, 33] on div at bounding box center [118, 27] width 23 height 23
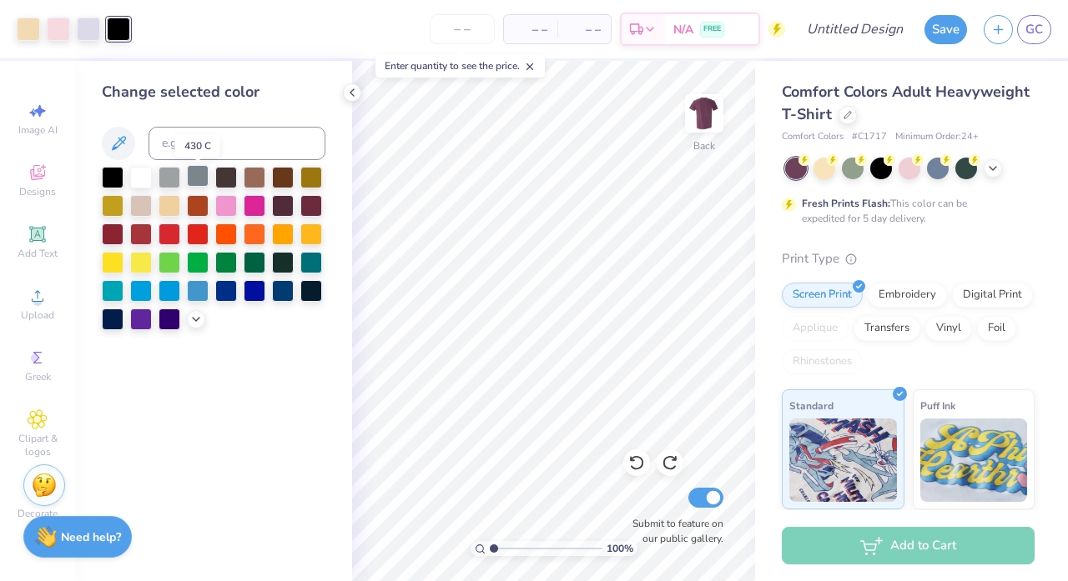
click at [190, 183] on div at bounding box center [198, 176] width 22 height 22
click at [63, 34] on div at bounding box center [58, 27] width 23 height 23
click at [172, 173] on div at bounding box center [169, 176] width 22 height 22
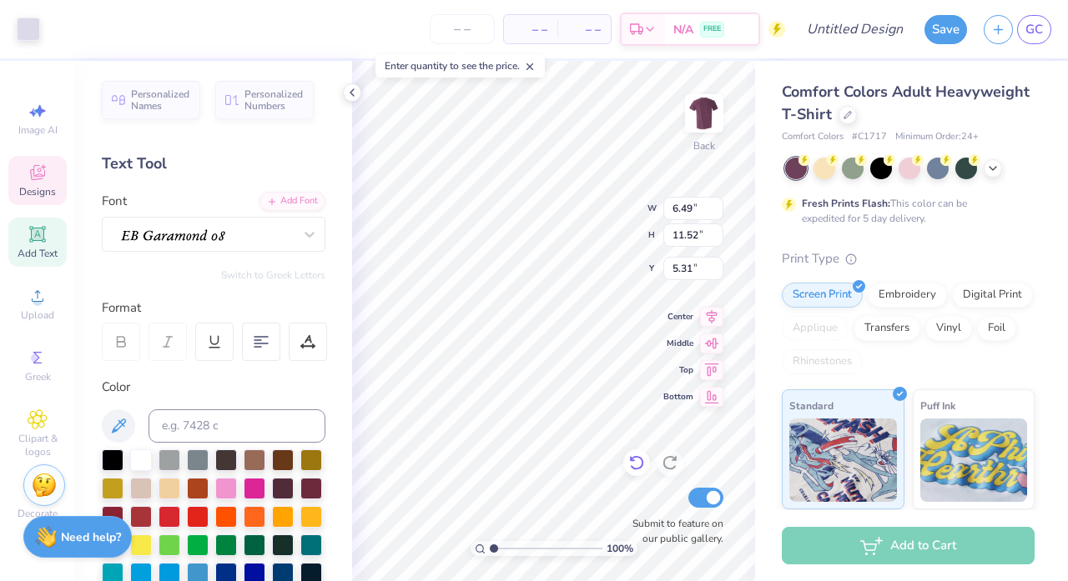
click at [633, 465] on icon at bounding box center [636, 463] width 17 height 17
type input "9.39"
click at [634, 515] on div "Submit to feature on our public gallery." at bounding box center [673, 516] width 100 height 62
type input "1.82"
type input "3.24"
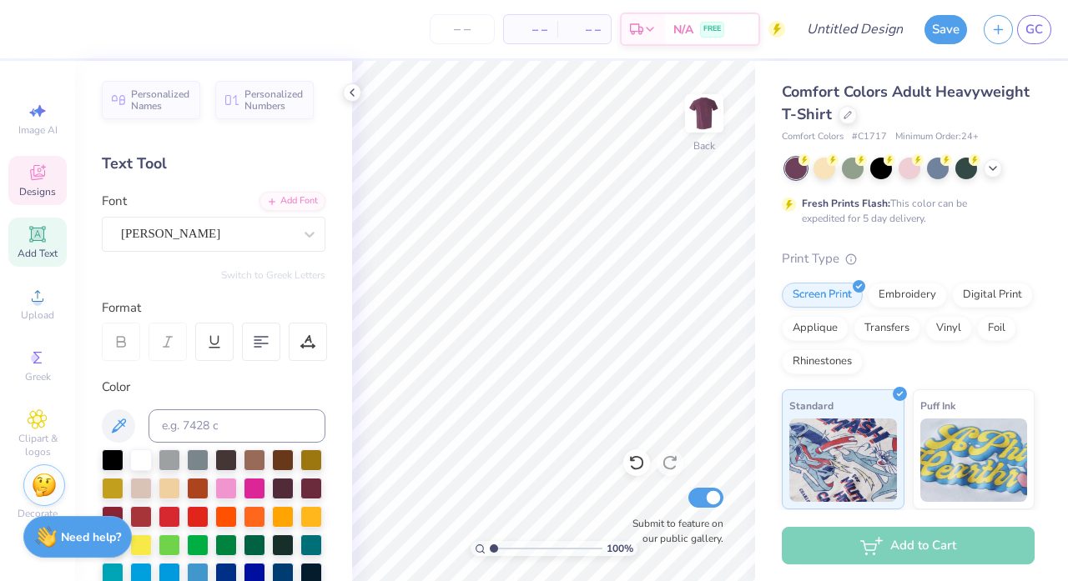
click at [48, 186] on span "Designs" at bounding box center [37, 191] width 37 height 13
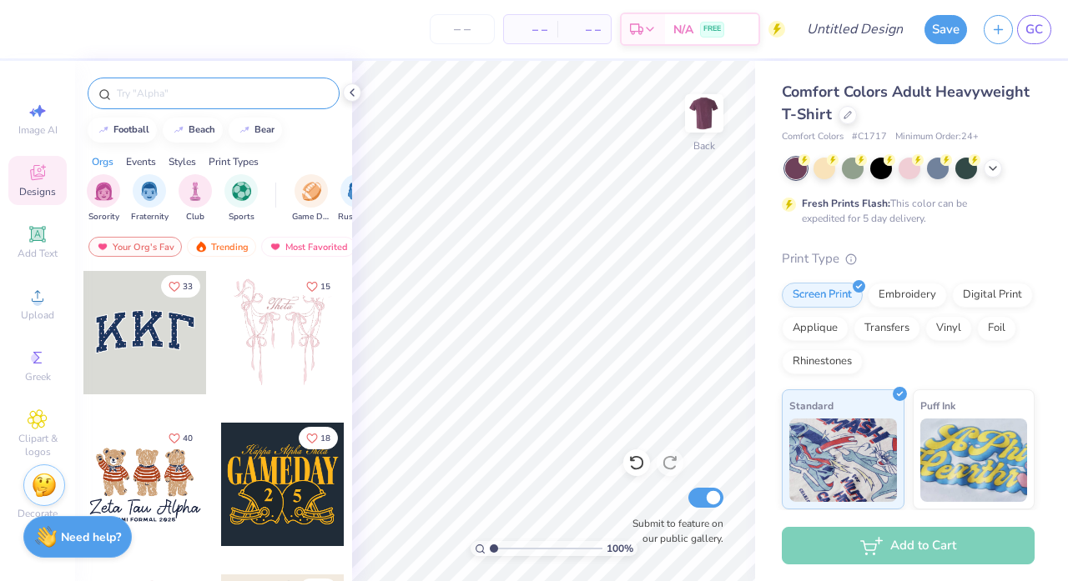
click at [199, 103] on div at bounding box center [214, 94] width 252 height 32
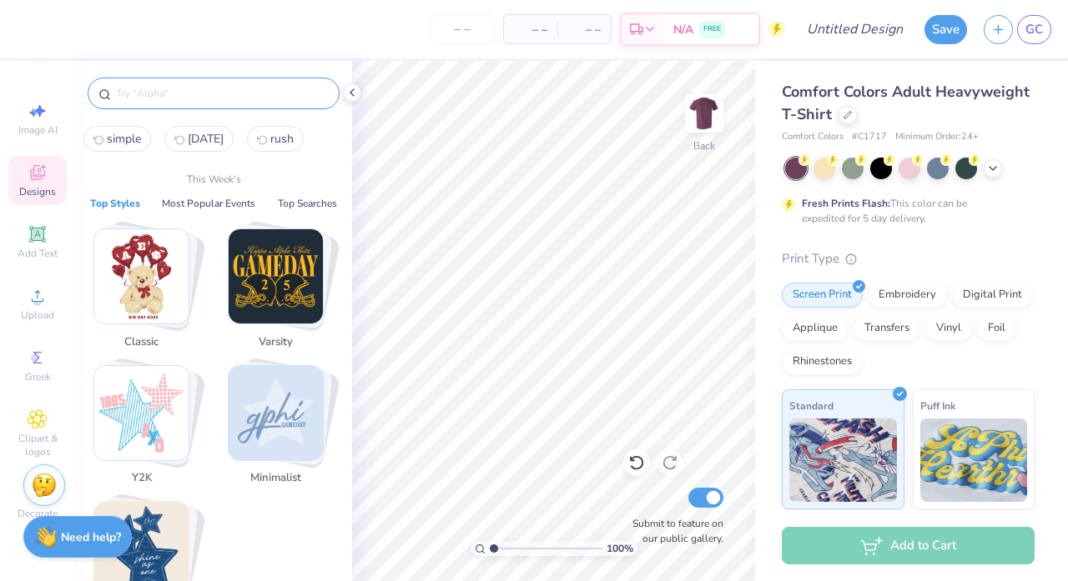
click at [221, 95] on input "text" at bounding box center [222, 93] width 214 height 17
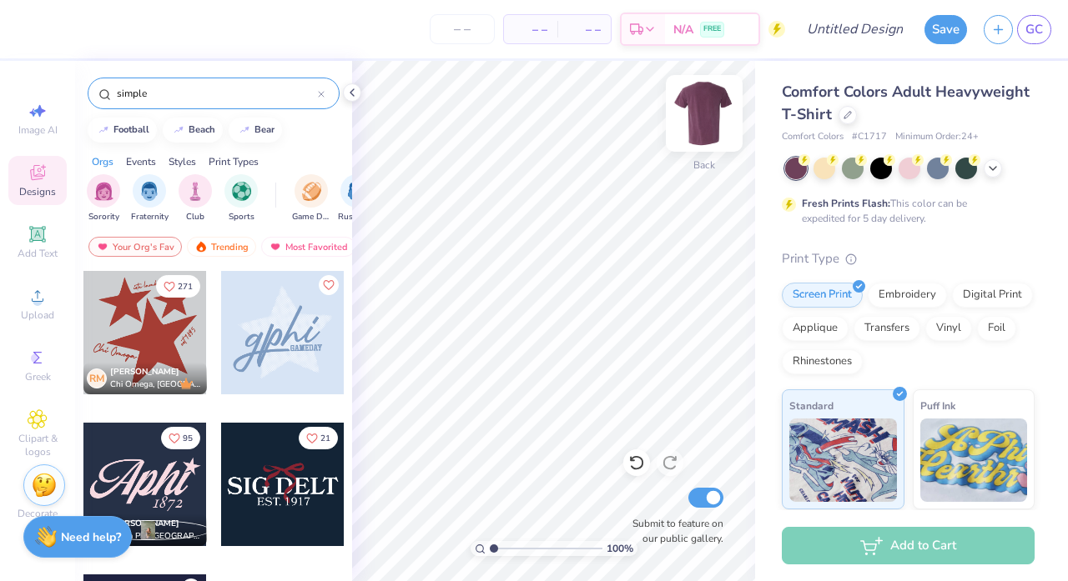
click at [709, 112] on img at bounding box center [704, 113] width 67 height 67
click at [259, 97] on input "simple" at bounding box center [216, 93] width 203 height 17
click at [986, 168] on icon at bounding box center [992, 166] width 13 height 13
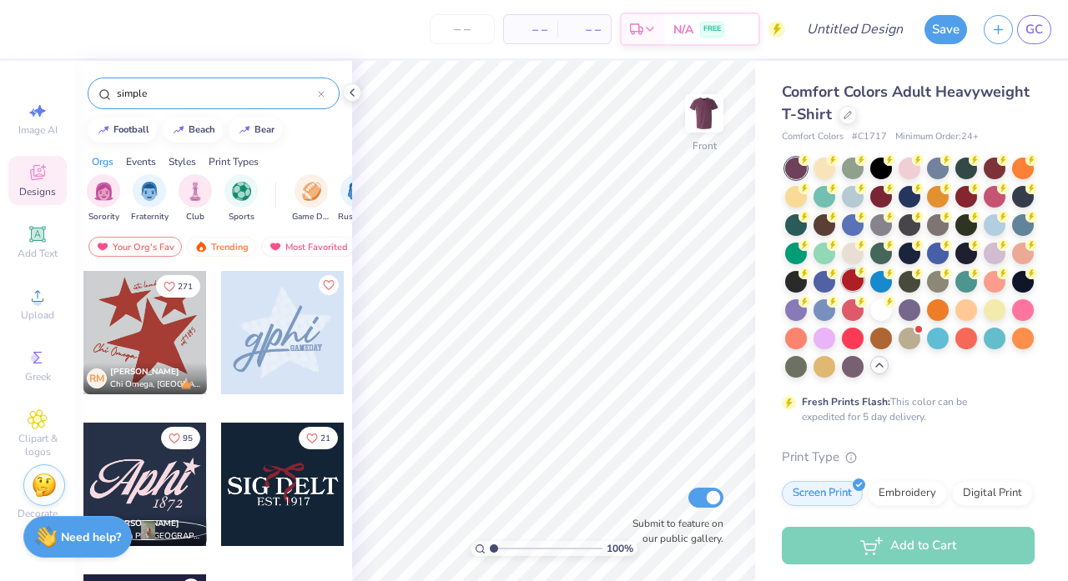
click at [856, 280] on div at bounding box center [853, 280] width 22 height 22
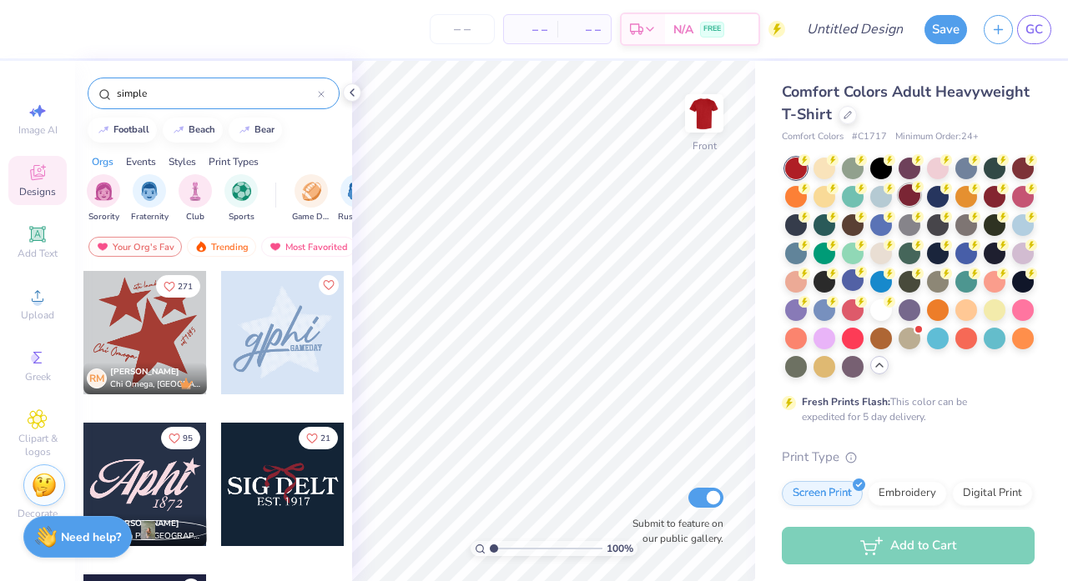
click at [909, 192] on div at bounding box center [909, 195] width 22 height 22
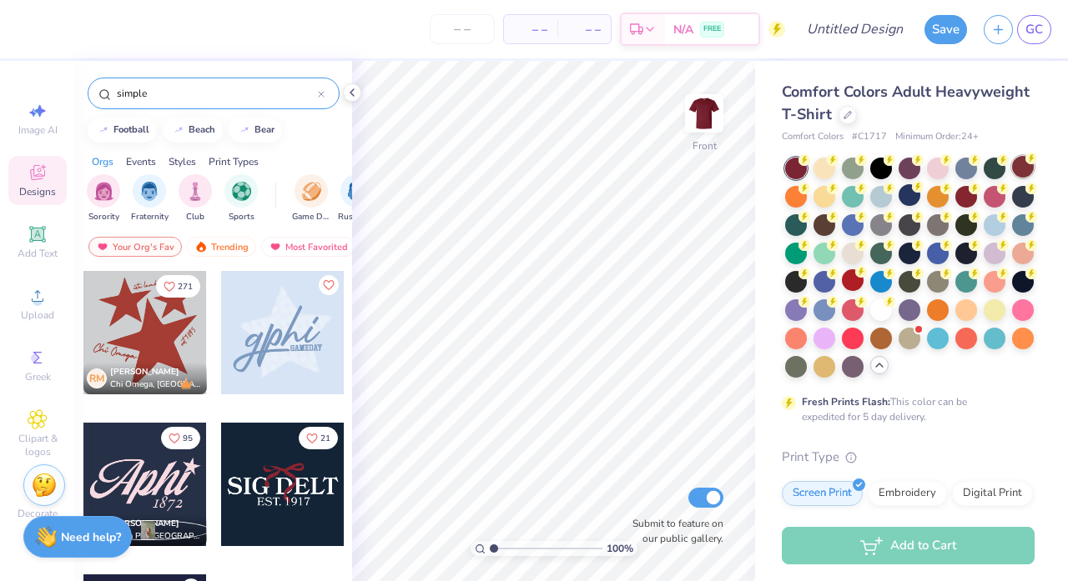
click at [1029, 166] on div at bounding box center [1023, 167] width 22 height 22
click at [792, 309] on div at bounding box center [796, 309] width 22 height 22
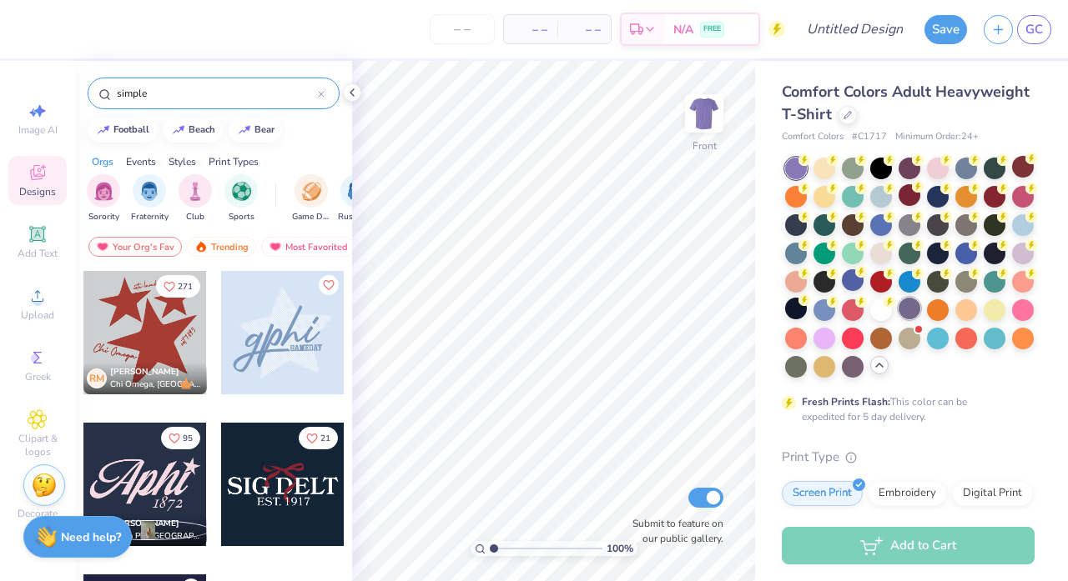
click at [909, 307] on div at bounding box center [909, 309] width 22 height 22
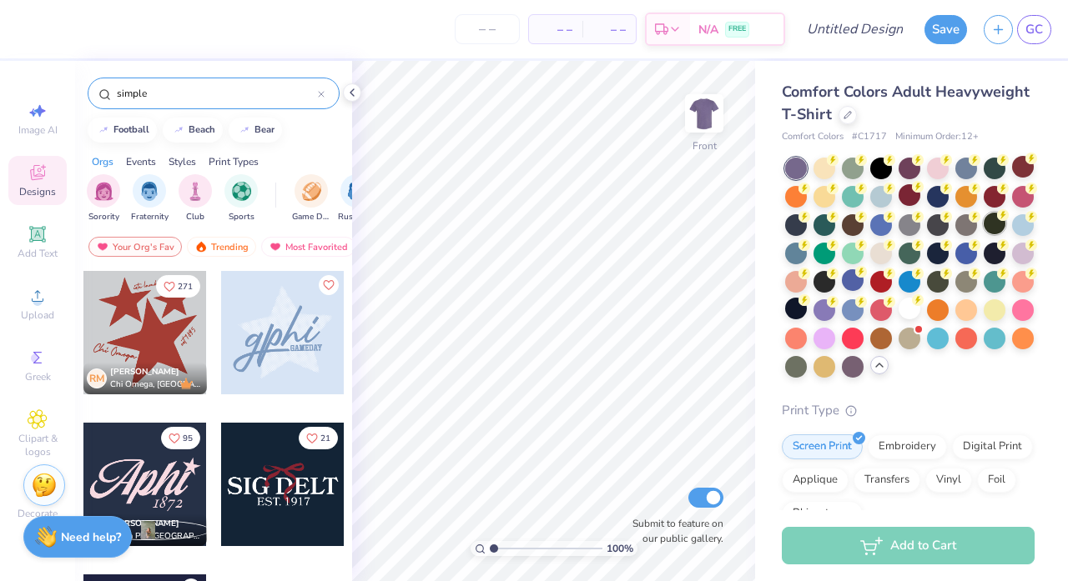
click at [838, 166] on circle at bounding box center [833, 160] width 12 height 12
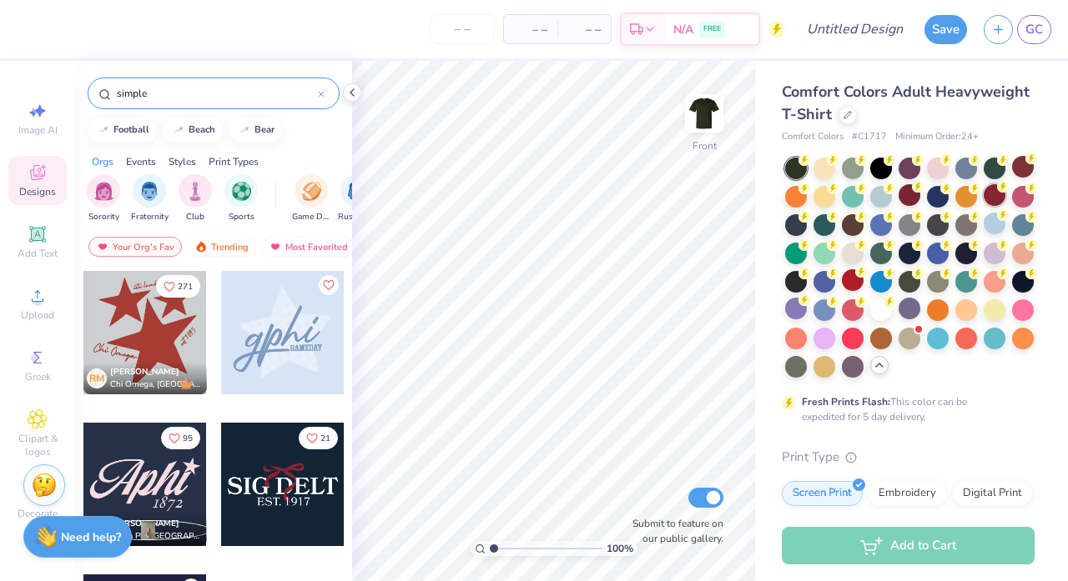
click at [998, 198] on div at bounding box center [994, 195] width 22 height 22
click at [1016, 176] on div at bounding box center [1023, 167] width 22 height 22
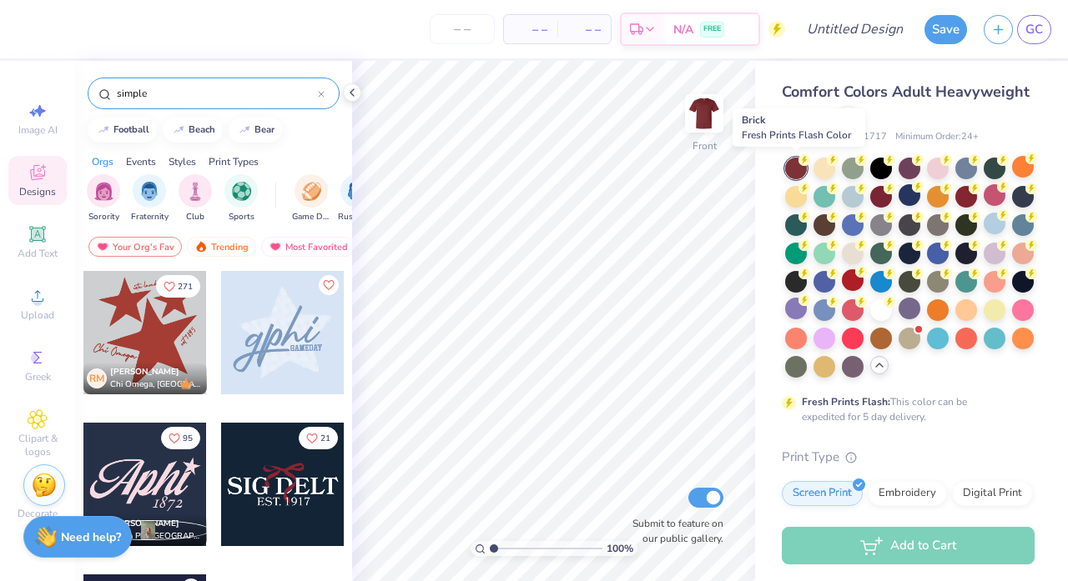
click at [802, 159] on circle at bounding box center [804, 160] width 12 height 12
click at [908, 166] on div at bounding box center [909, 167] width 22 height 22
click at [915, 319] on div at bounding box center [909, 268] width 249 height 220
click at [915, 310] on div at bounding box center [909, 309] width 22 height 22
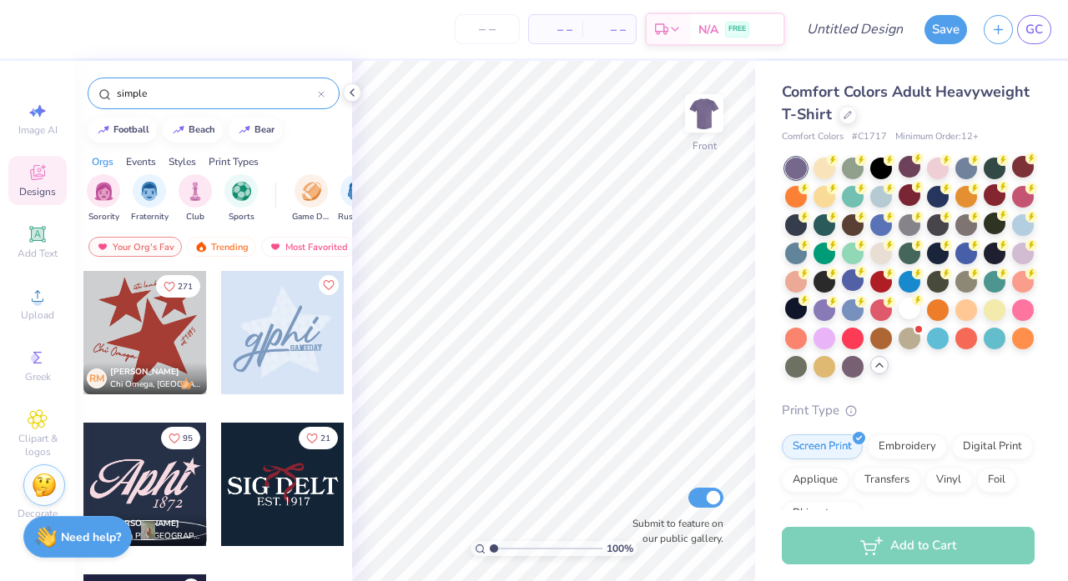
click at [259, 101] on input "simple" at bounding box center [216, 93] width 203 height 17
type input "carnival"
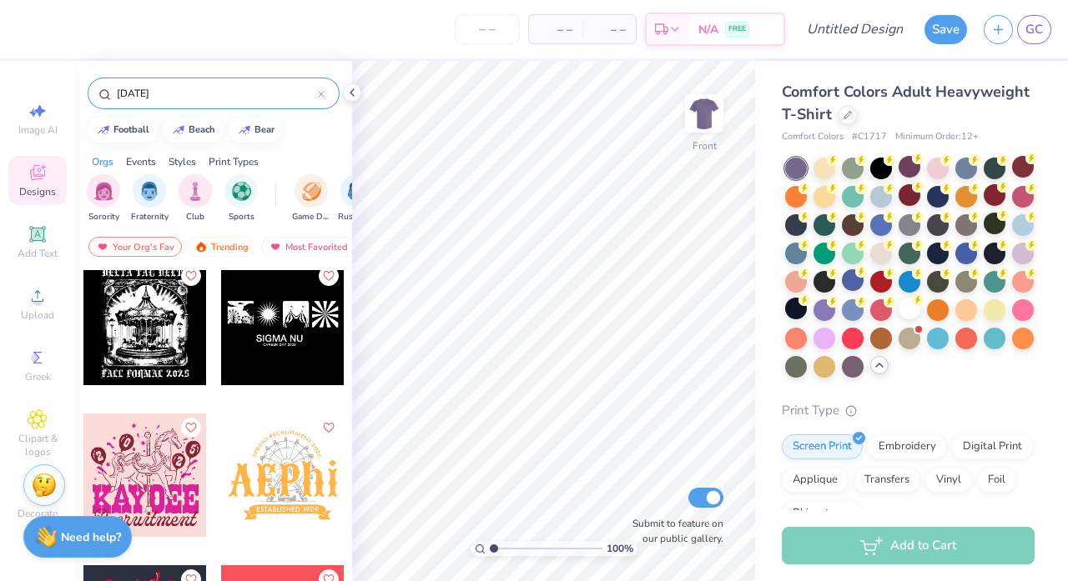
scroll to position [470, 0]
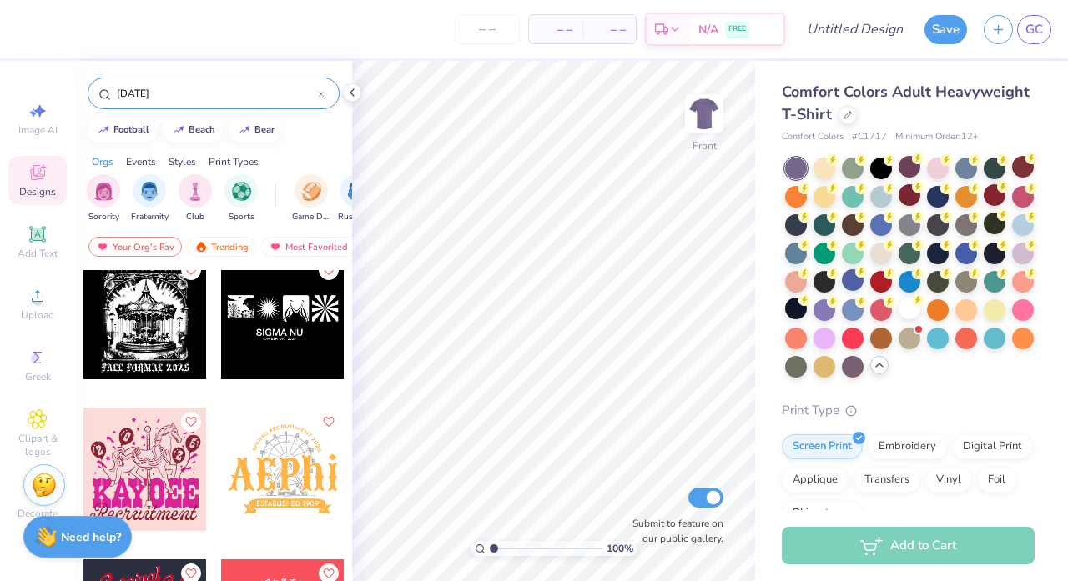
click at [286, 458] on div at bounding box center [282, 469] width 123 height 123
click at [105, 499] on div at bounding box center [144, 469] width 123 height 123
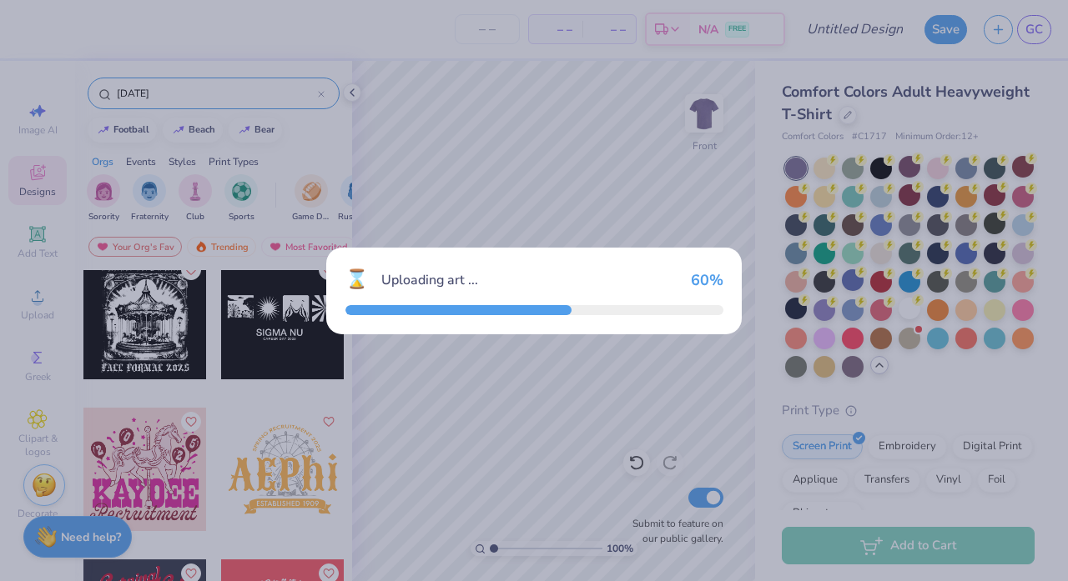
click at [681, 183] on div "⌛ Uploading art ... 60 %" at bounding box center [534, 290] width 1068 height 581
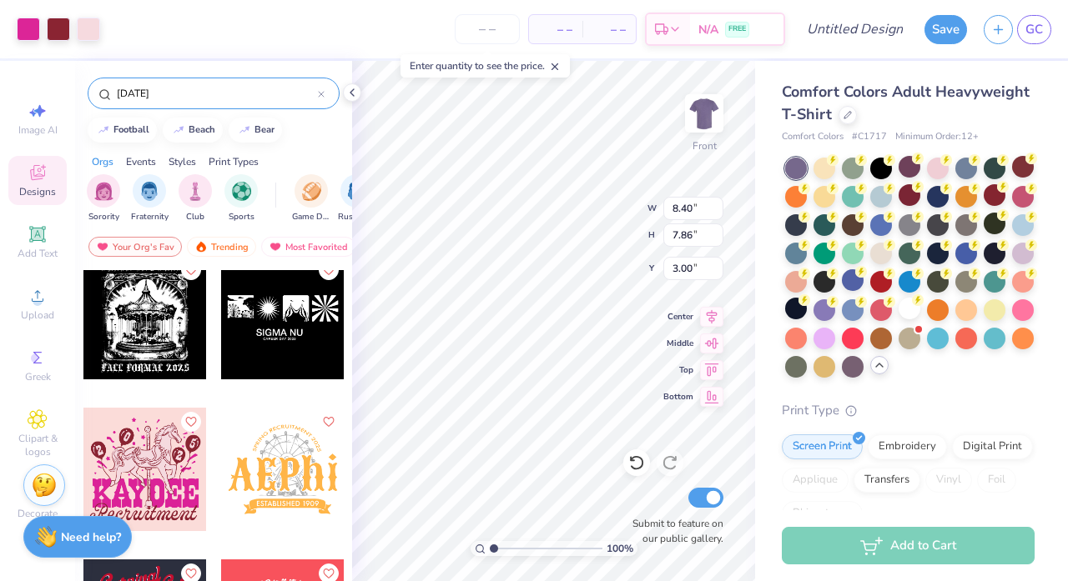
type input "9.89"
type input "9.25"
type input "4.14"
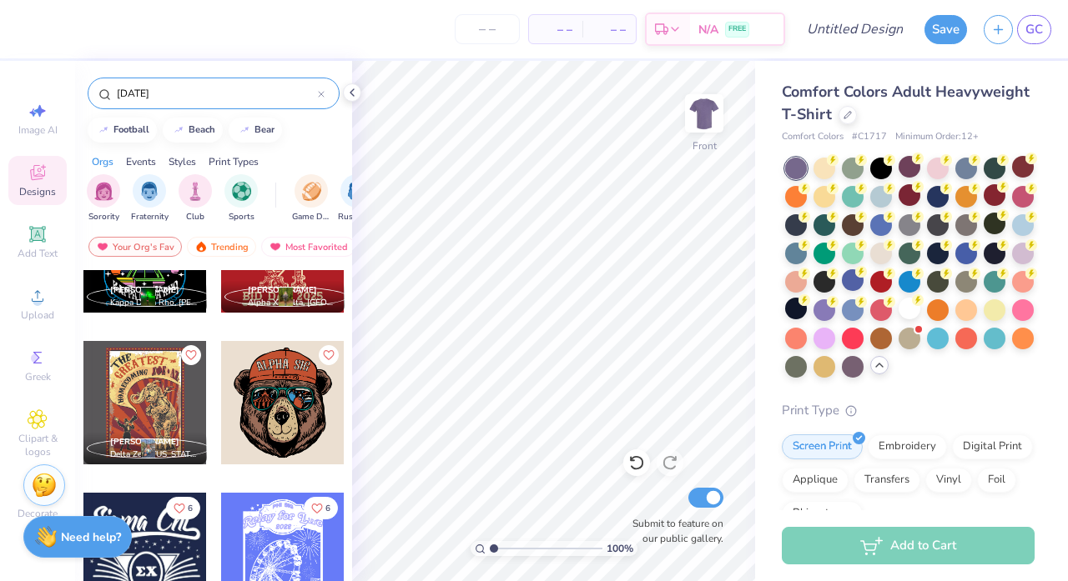
scroll to position [993, 0]
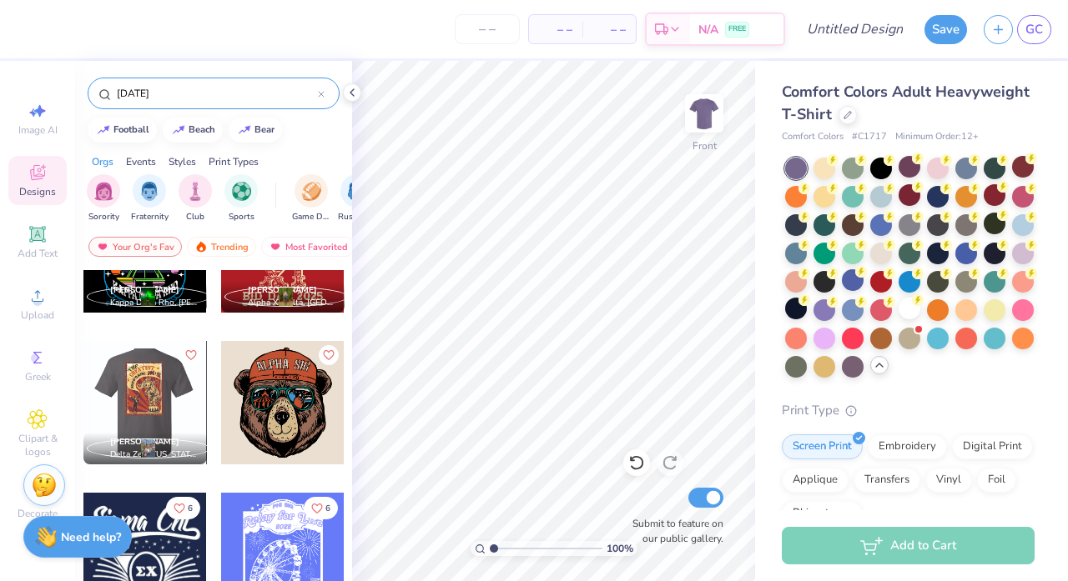
click at [244, 514] on div at bounding box center [282, 554] width 123 height 123
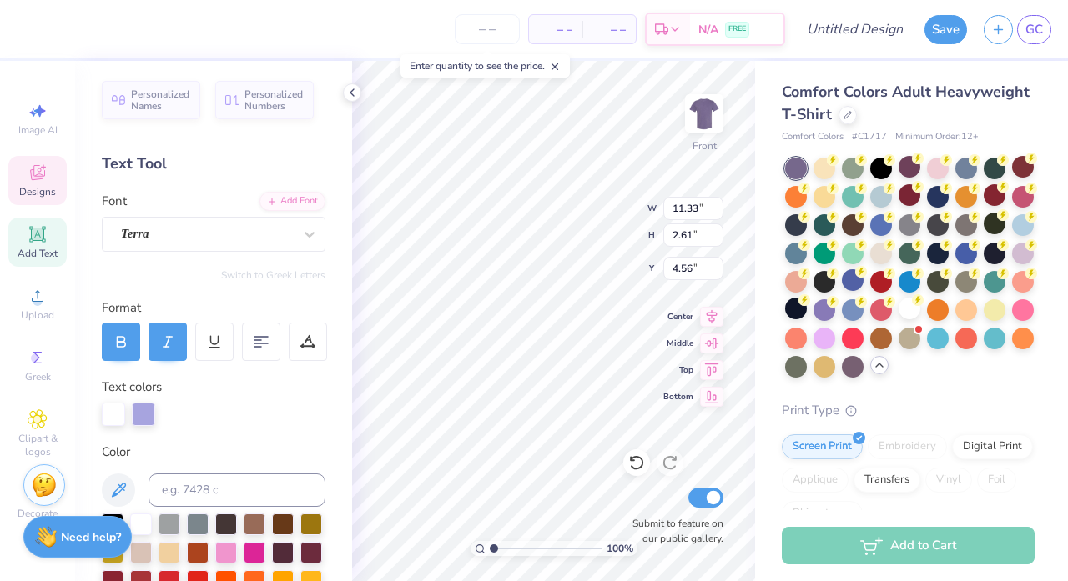
scroll to position [1, 2]
type textarea "Alpha Phi Omega"
click at [635, 529] on label "Submit to feature on our public gallery." at bounding box center [673, 531] width 100 height 30
click at [688, 508] on input "Submit to feature on our public gallery." at bounding box center [705, 498] width 35 height 20
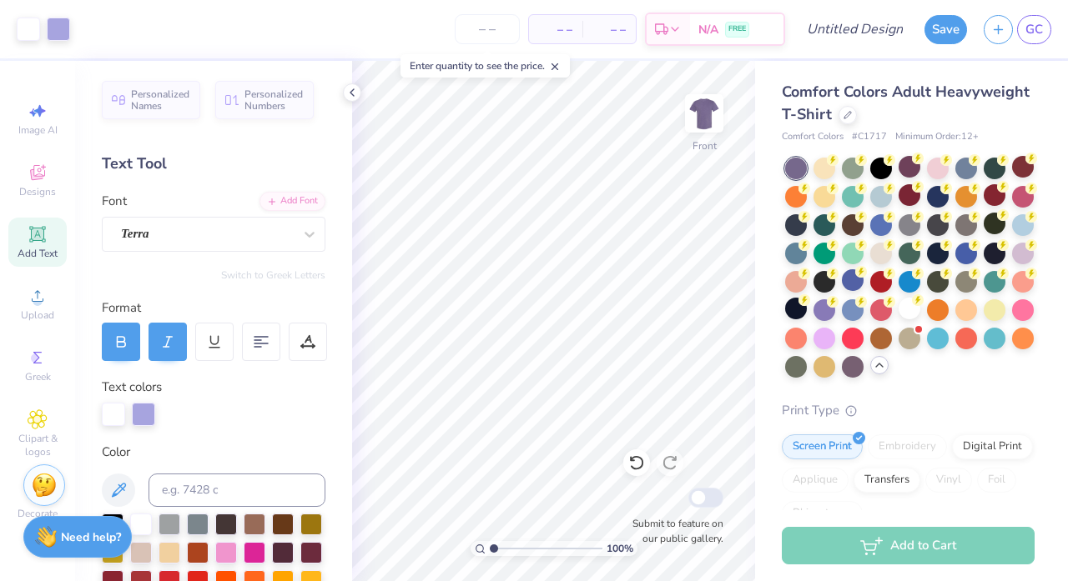
checkbox input "false"
type input "11.23"
type input "2.38"
type input "5.45"
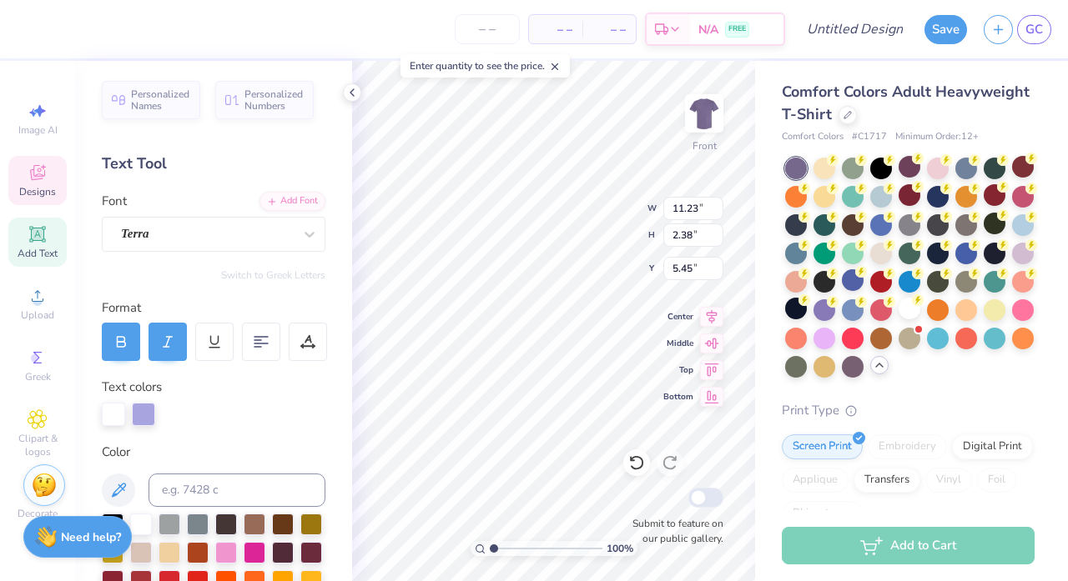
type input "4.84"
type input "10.54"
type input "2.23"
type input "4.99"
type input "4.62"
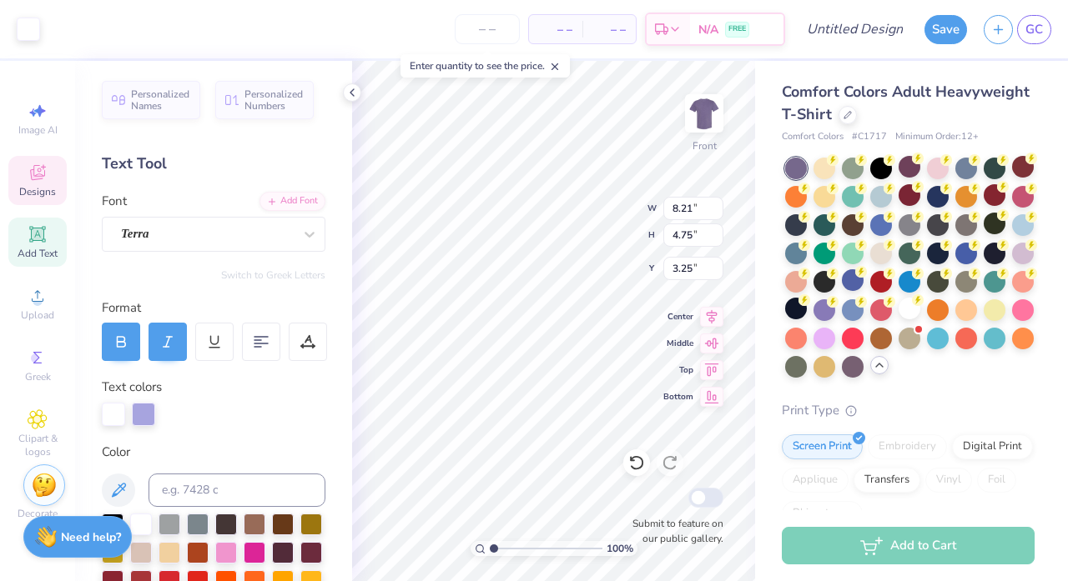
type input "2.84"
type input "0.87"
type input "3.52"
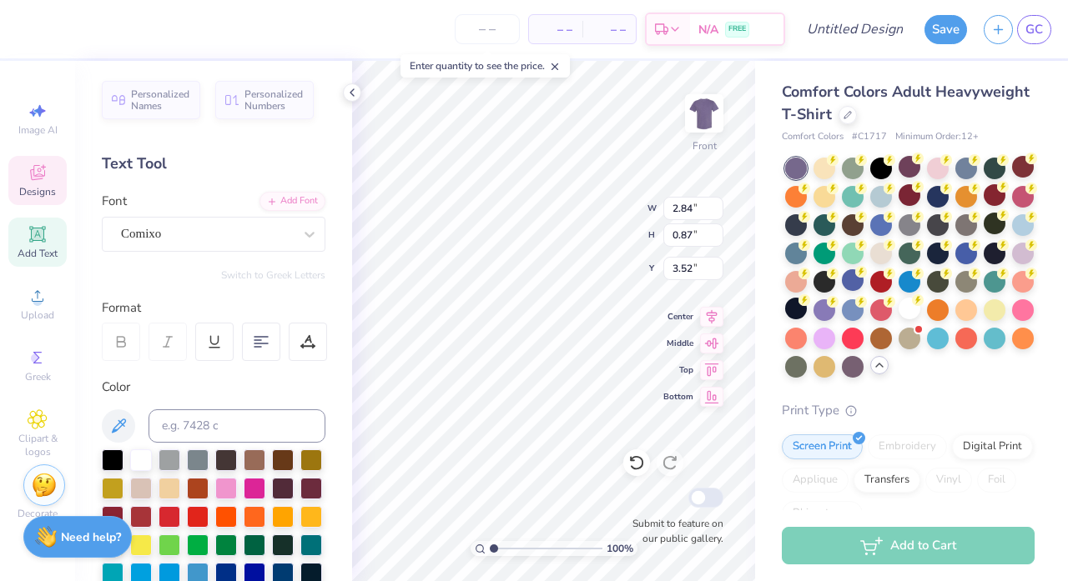
type textarea "P"
type textarea "APO"
type textarea "FAll"
type input "10.54"
type input "2.23"
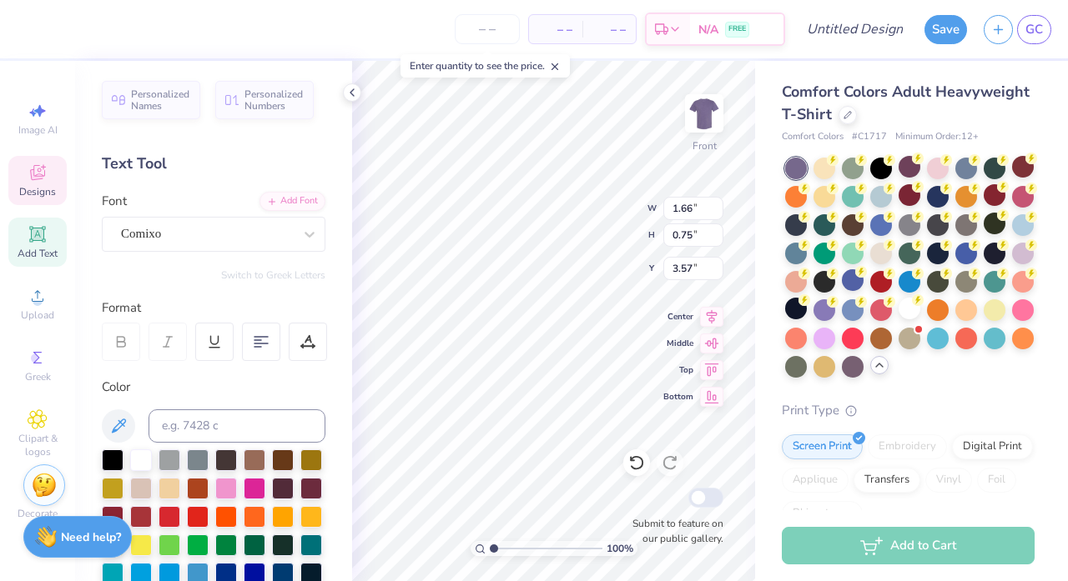
type input "4.82"
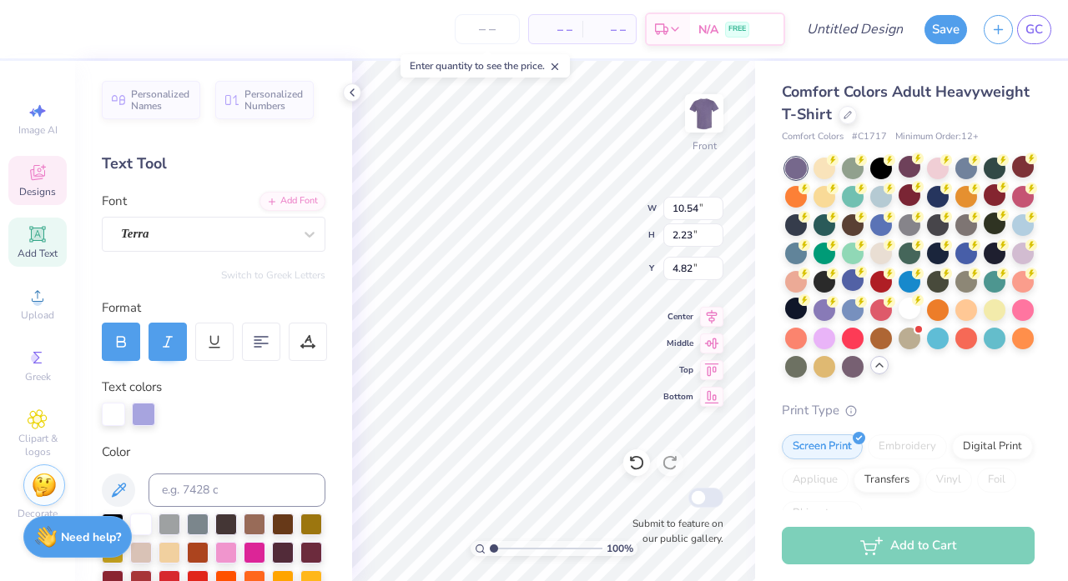
type input "11.13"
type input "15.47"
type input "3.00"
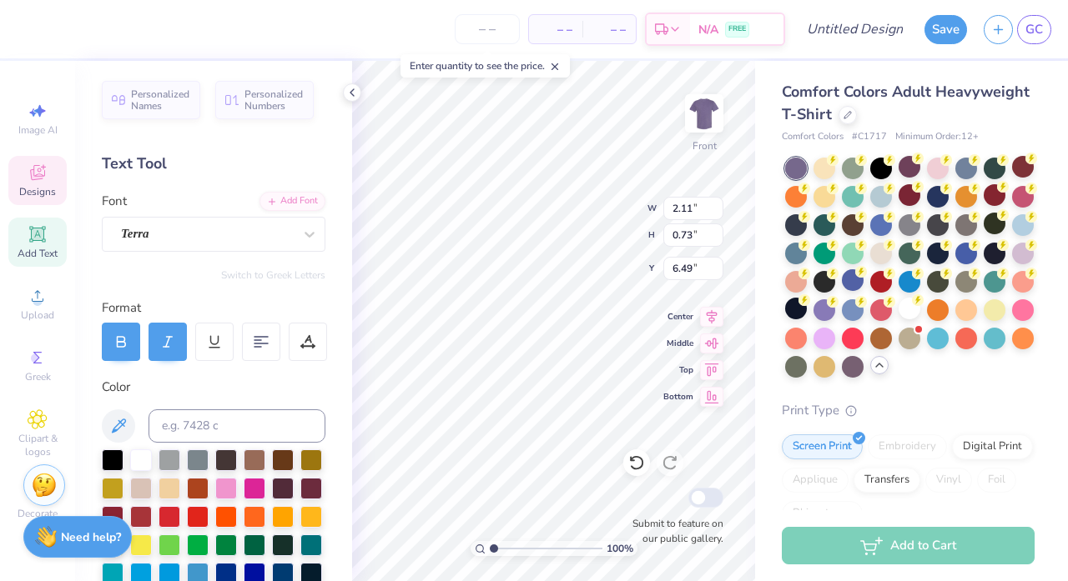
type textarea "2025"
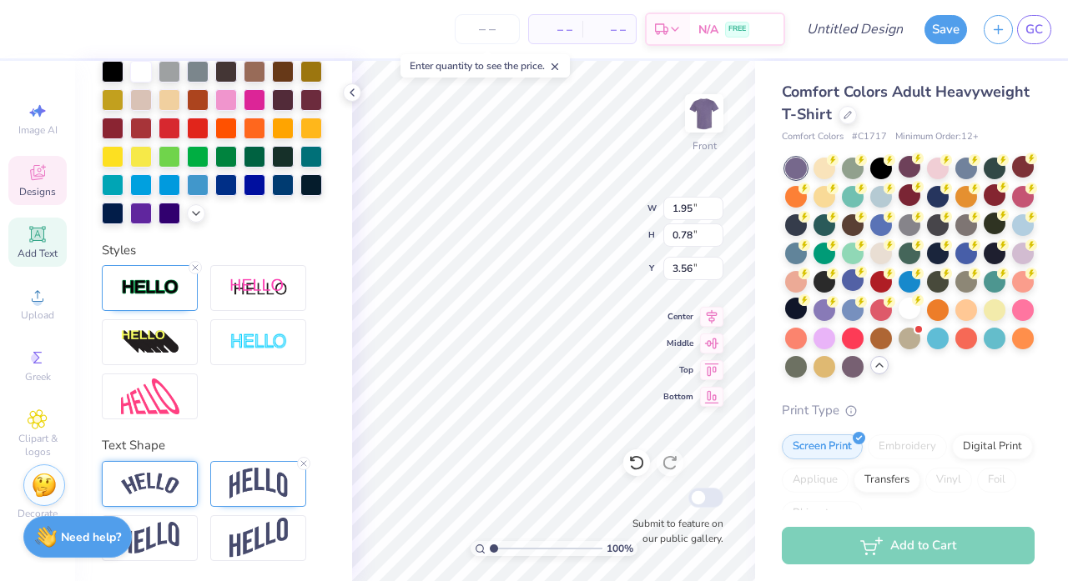
scroll to position [389, 0]
click at [302, 467] on icon at bounding box center [304, 464] width 10 height 10
type input "0.56"
type input "3.67"
type input "2.43"
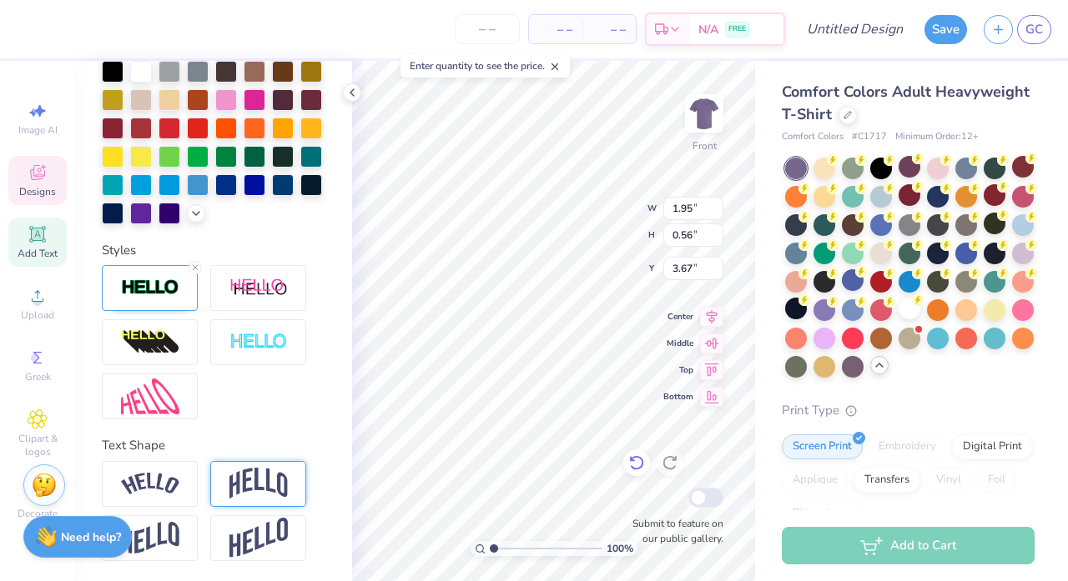
type input "0.69"
type input "3.53"
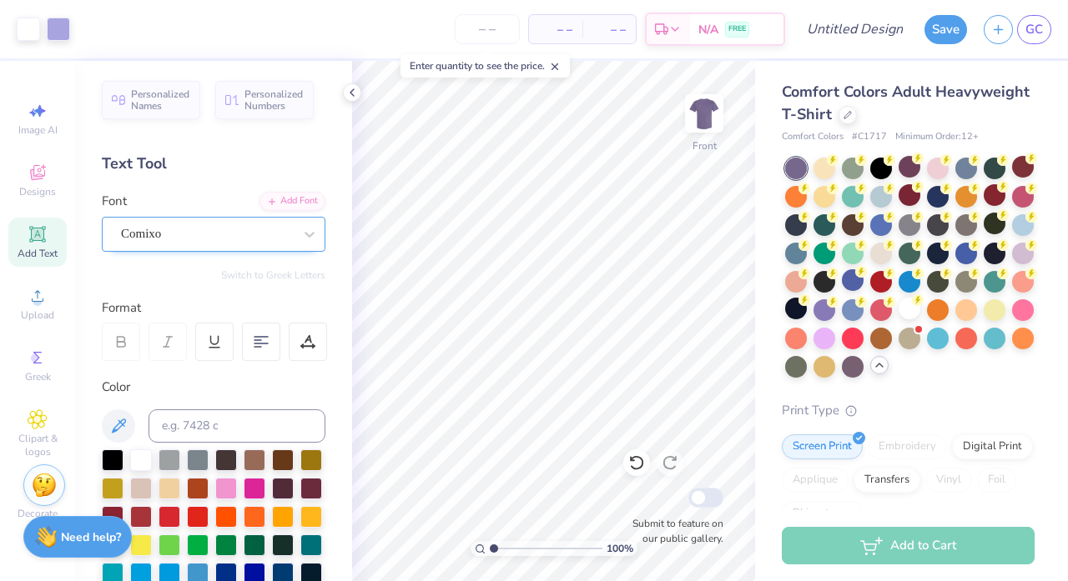
scroll to position [0, 0]
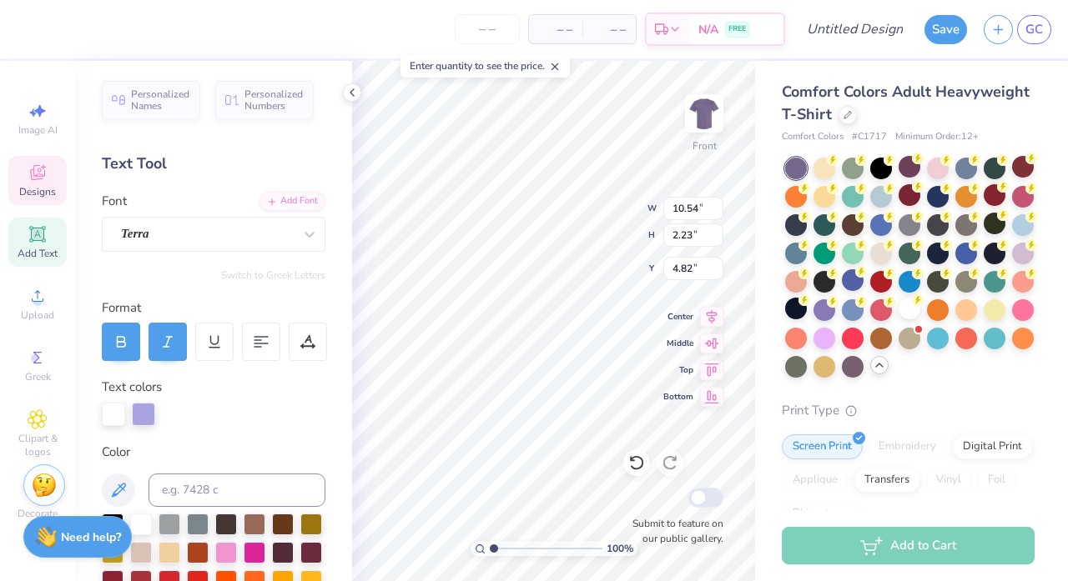
type input "8.21"
type input "4.75"
type input "3.25"
type input "4.96"
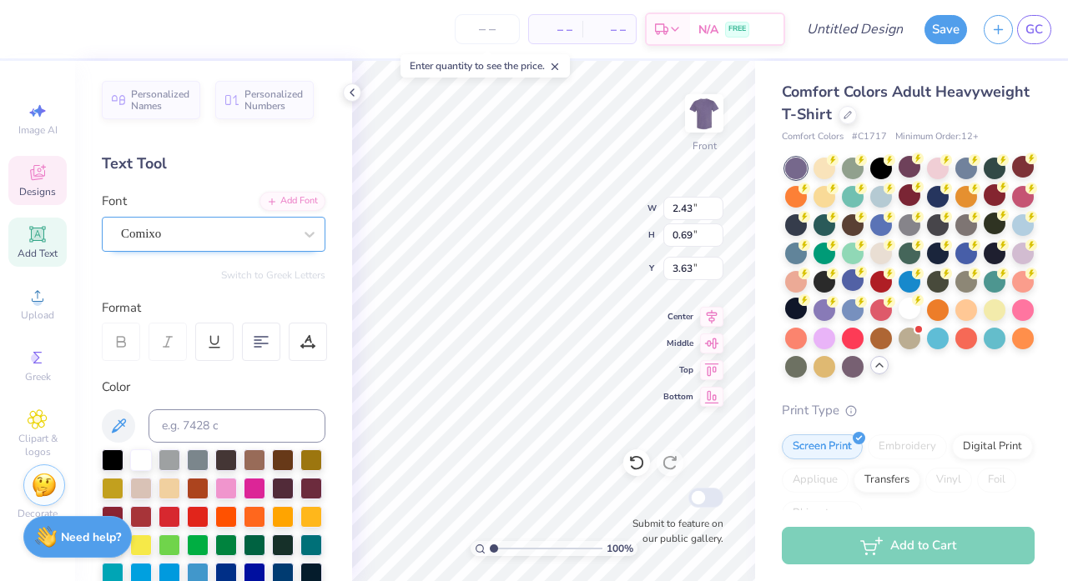
click at [211, 234] on div "Comixo" at bounding box center [206, 234] width 175 height 26
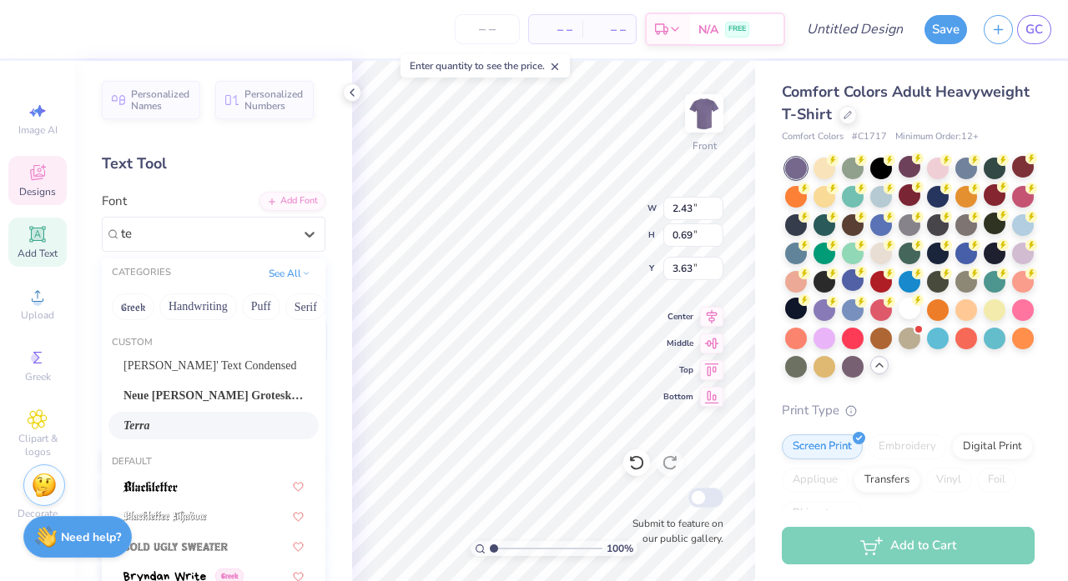
click at [195, 433] on div "Terra" at bounding box center [213, 426] width 180 height 18
type input "te"
type input "1.95"
type input "0.81"
type input "3.58"
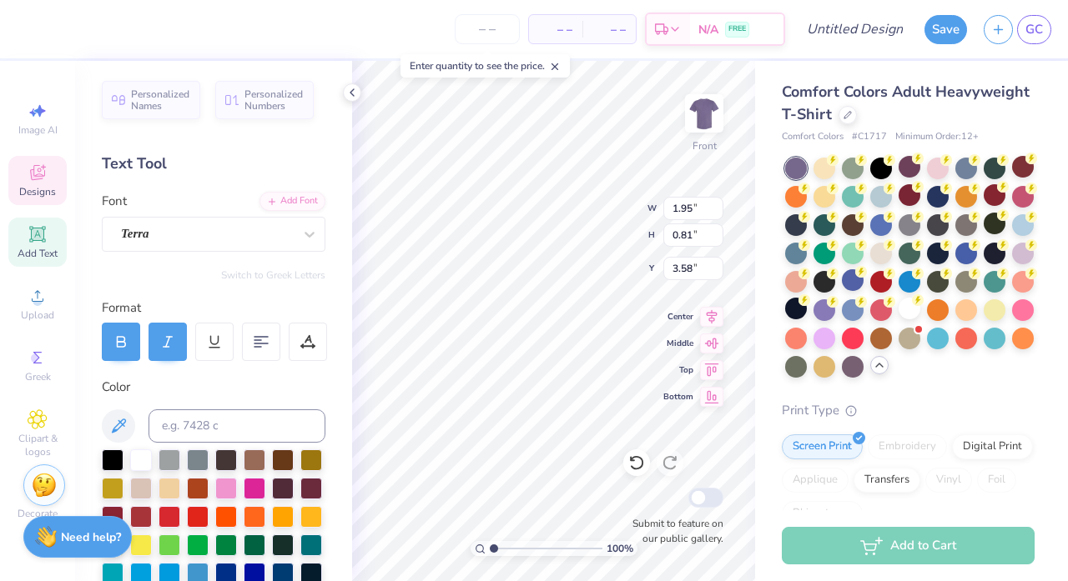
type textarea "Fall"
click at [128, 334] on icon at bounding box center [120, 341] width 15 height 15
type textarea "F"
type textarea "FALL"
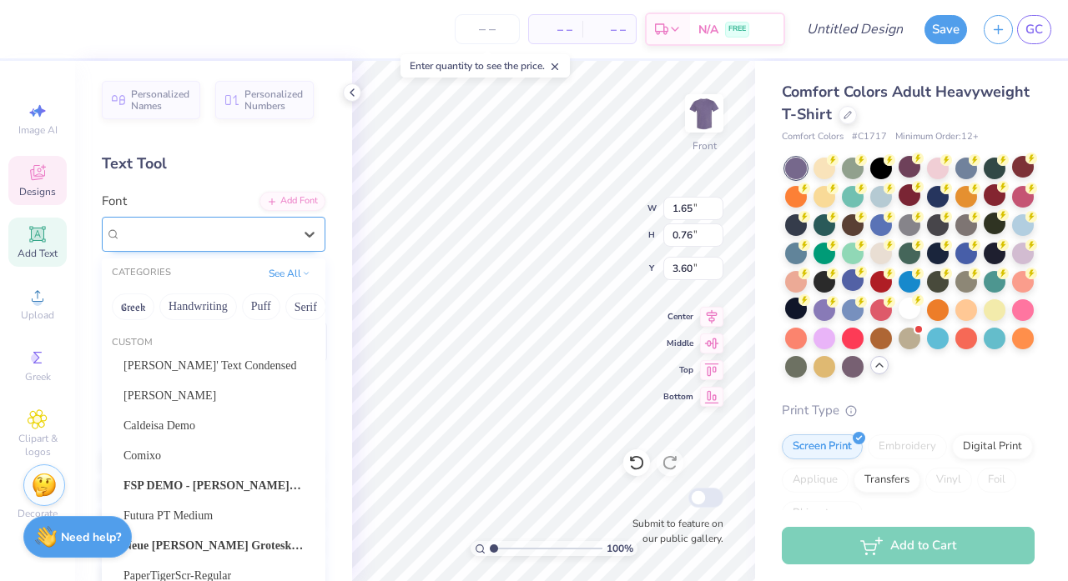
click at [274, 228] on div "Terra" at bounding box center [206, 234] width 175 height 26
click at [190, 369] on span "Ames' Text Condensed" at bounding box center [209, 366] width 173 height 18
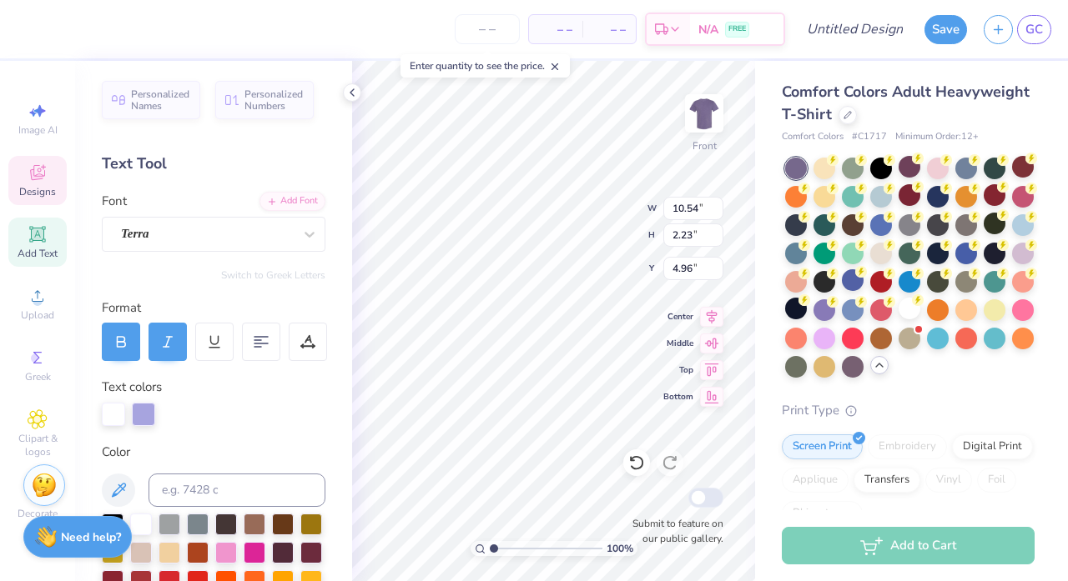
click at [333, 289] on div "Personalized Names Personalized Numbers Text Tool Add Font Font Terra Switch to…" at bounding box center [213, 321] width 277 height 520
type input "3.98"
type input "2.20"
type input "0.70"
type input "6.49"
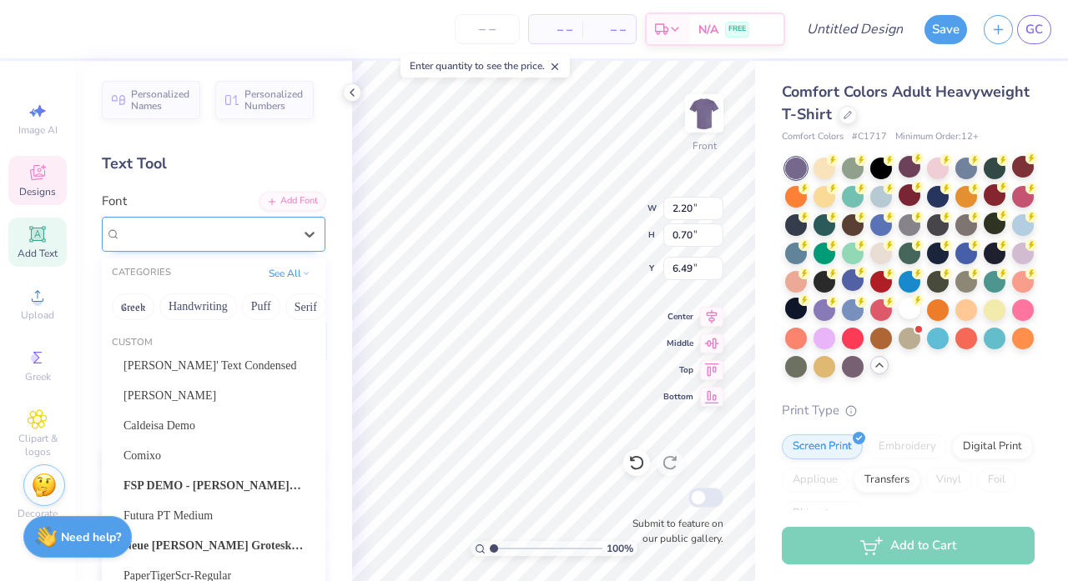
click at [181, 229] on div "Terra" at bounding box center [206, 234] width 175 height 26
click at [179, 363] on span "Ames' Text Condensed" at bounding box center [209, 366] width 173 height 18
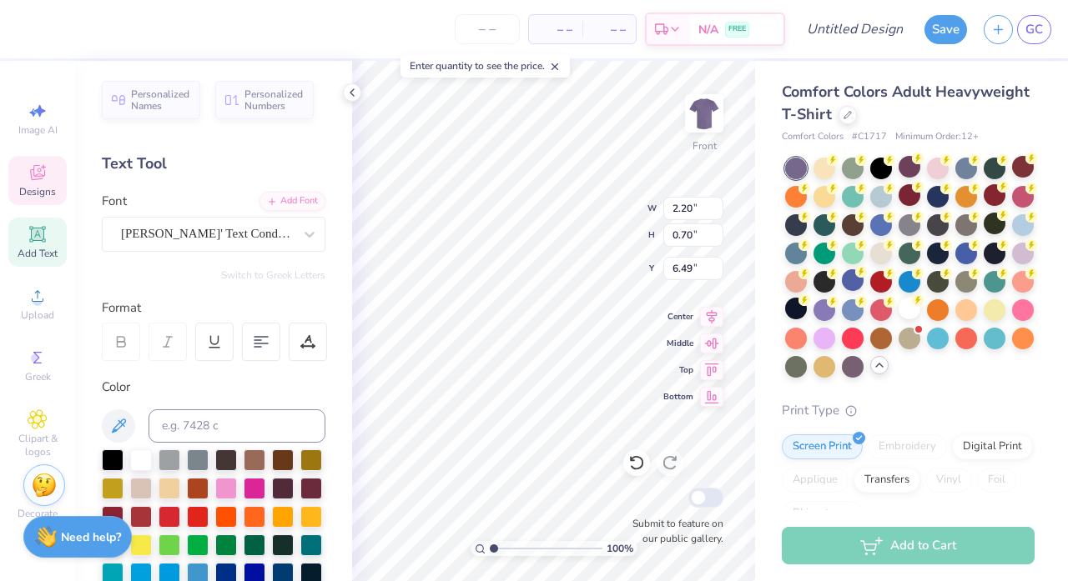
type input "2.37"
type input "0.97"
type input "6.35"
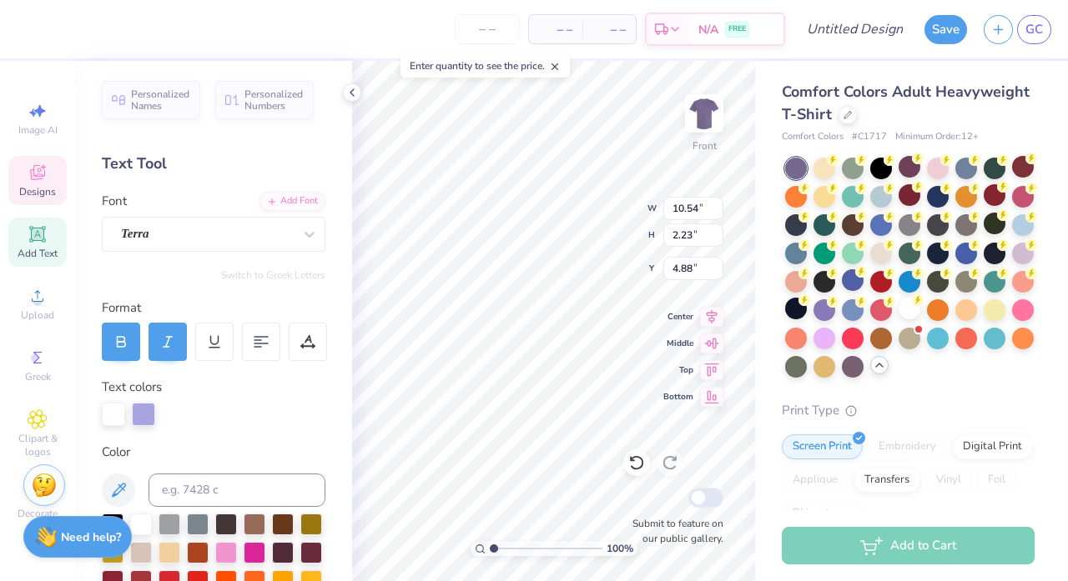
type input "3.27"
type input "2.37"
type input "0.97"
type input "6.35"
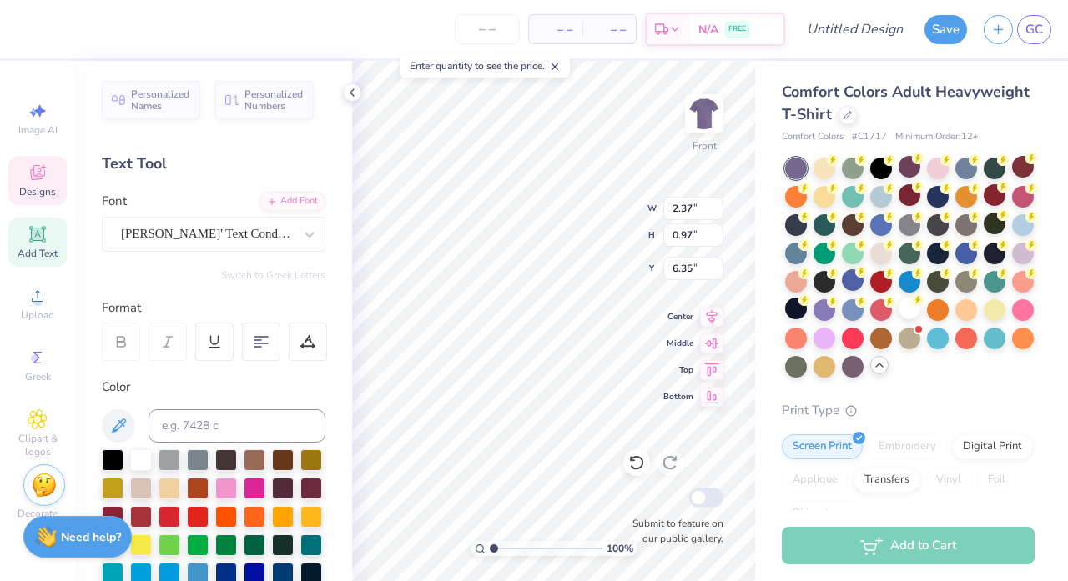
click at [125, 339] on icon at bounding box center [120, 341] width 15 height 15
click at [123, 339] on icon at bounding box center [120, 341] width 15 height 15
type input "9.70"
type input "13.49"
type input "2.65"
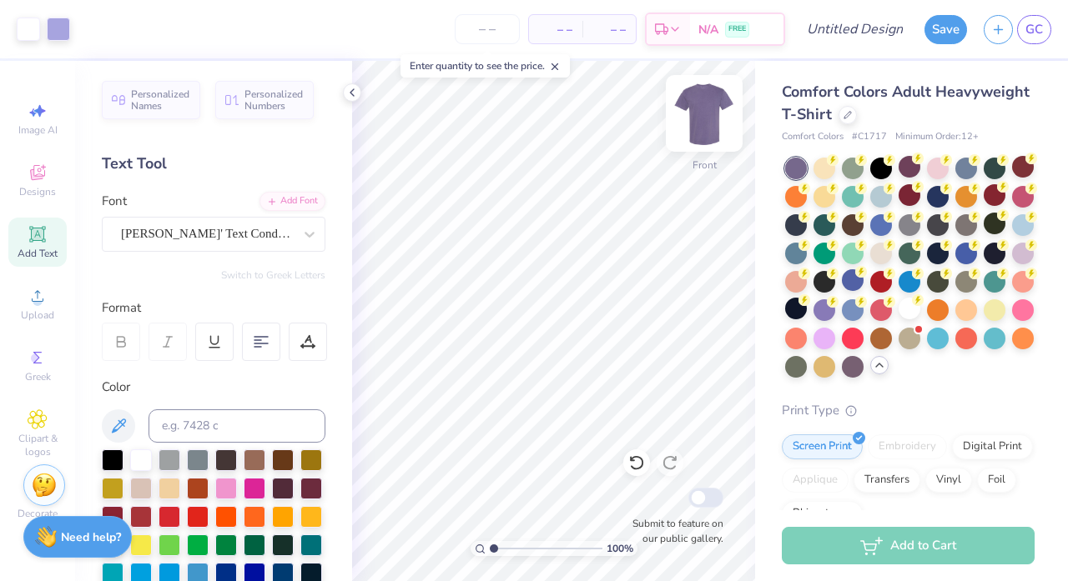
click at [707, 98] on img at bounding box center [704, 113] width 67 height 67
click at [37, 166] on icon at bounding box center [37, 172] width 15 height 15
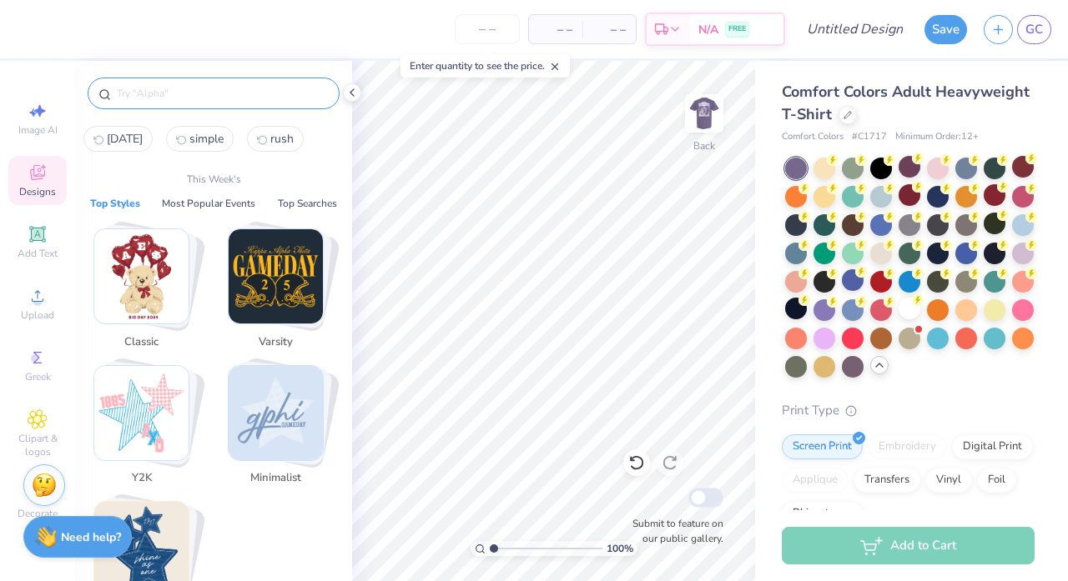
click at [249, 100] on input "text" at bounding box center [222, 93] width 214 height 17
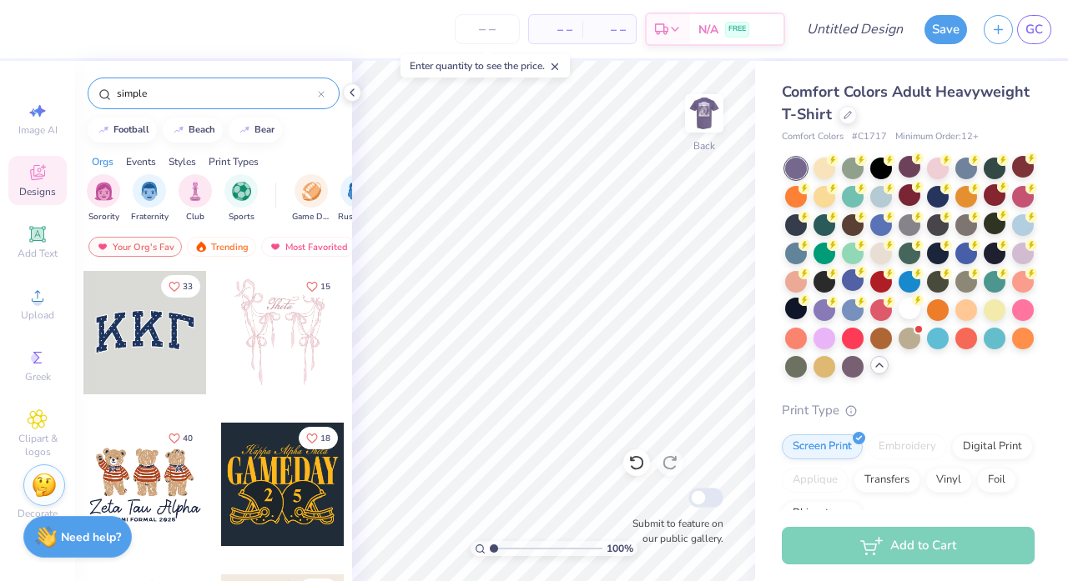
type input "simple"
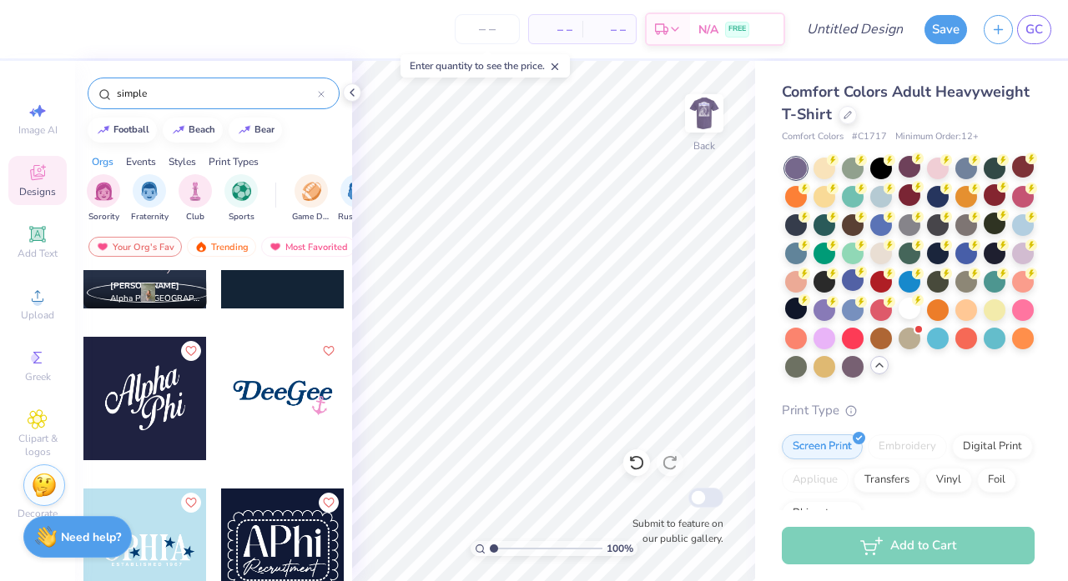
scroll to position [237, 0]
click at [161, 411] on div at bounding box center [144, 399] width 123 height 123
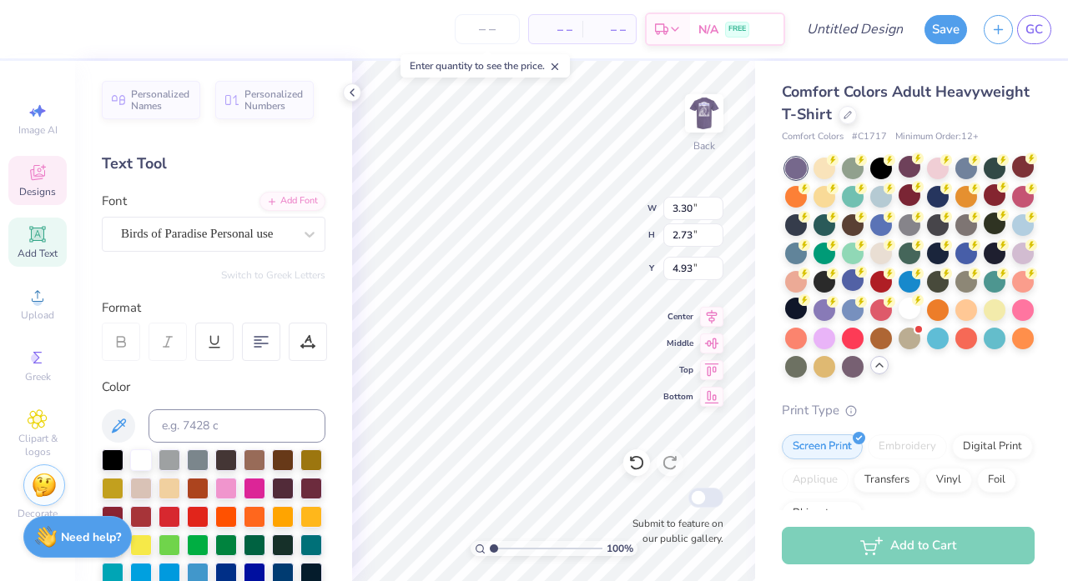
type textarea "Omega"
click at [761, 361] on div "Comfort Colors Adult Heavyweight T-Shirt Comfort Colors # C1717 Minimum Order: …" at bounding box center [911, 489] width 313 height 857
type input "5.35"
type input "3.47"
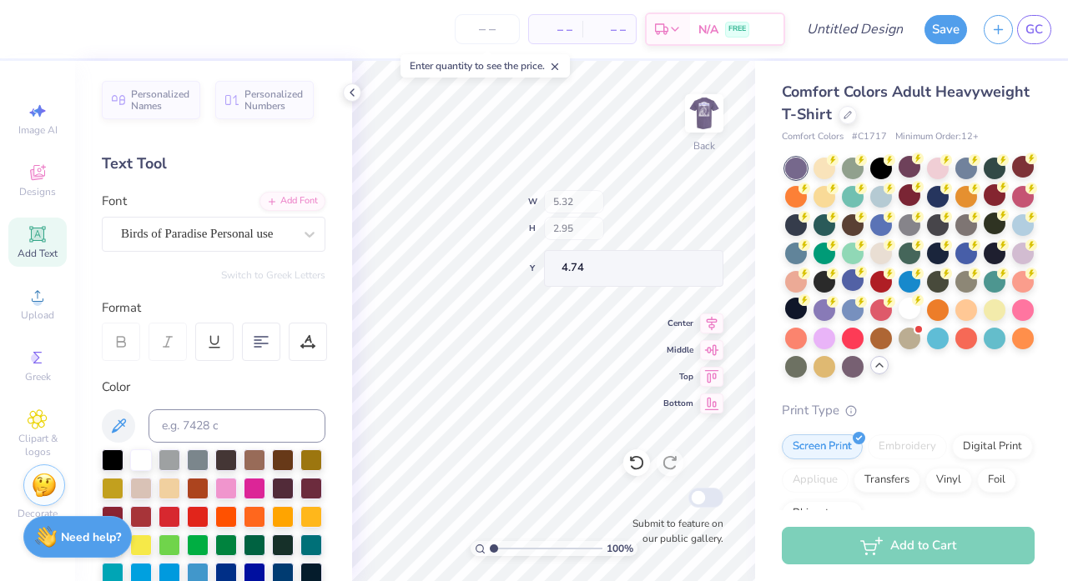
type input "3.00"
click at [41, 178] on icon at bounding box center [37, 174] width 13 height 11
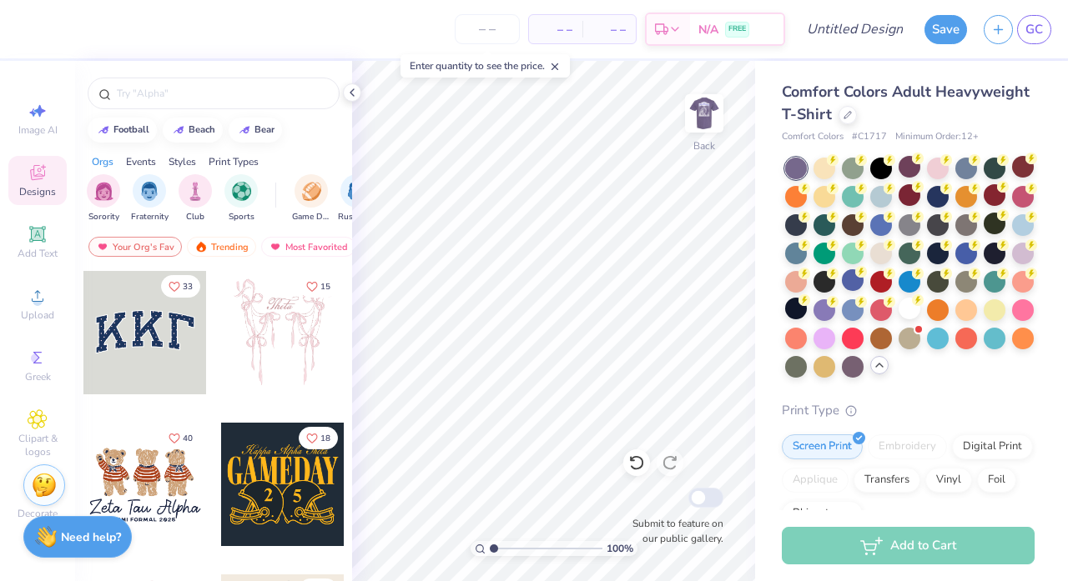
scroll to position [17, 0]
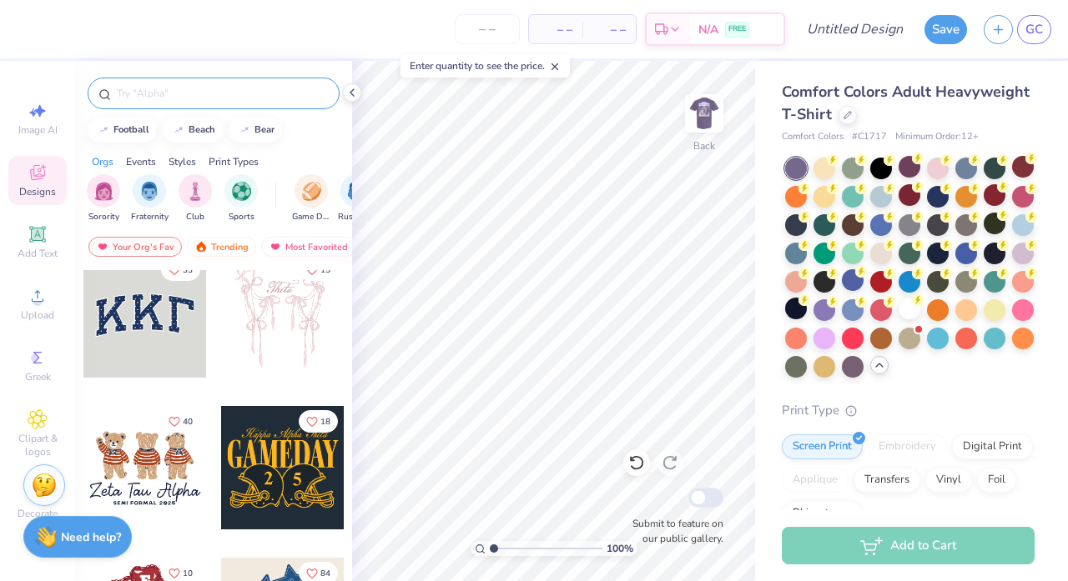
click at [233, 98] on input "text" at bounding box center [222, 93] width 214 height 17
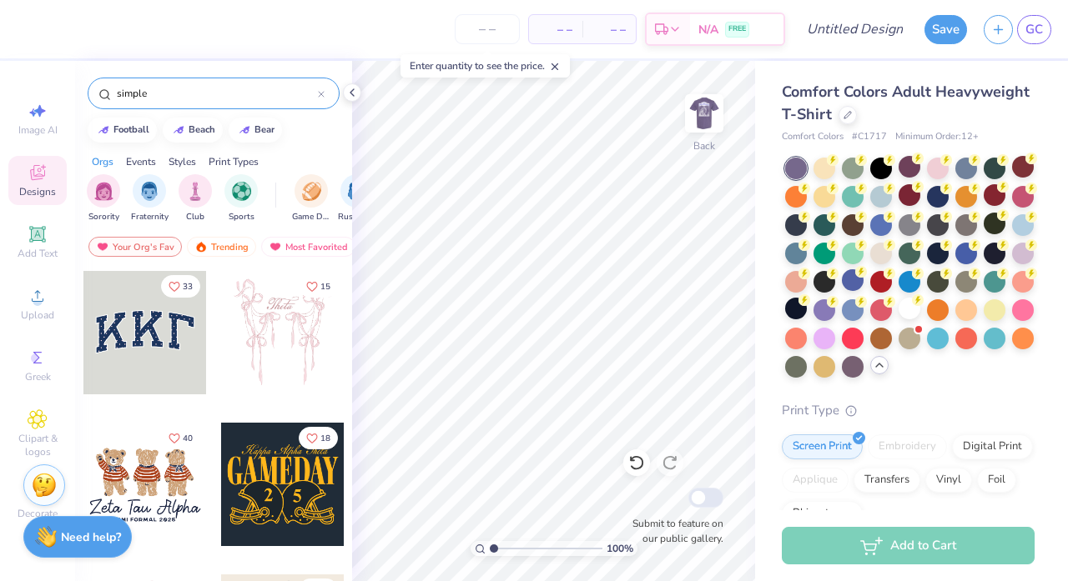
type input "simple"
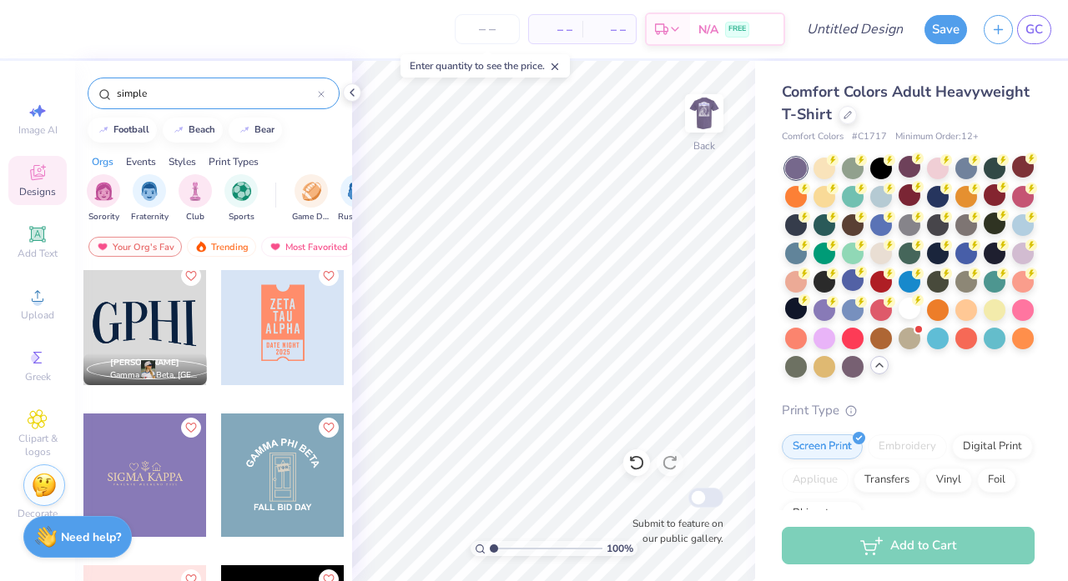
scroll to position [6080, 0]
click at [279, 331] on div at bounding box center [282, 324] width 123 height 123
type input "2.54"
type input "4.50"
type input "2.50"
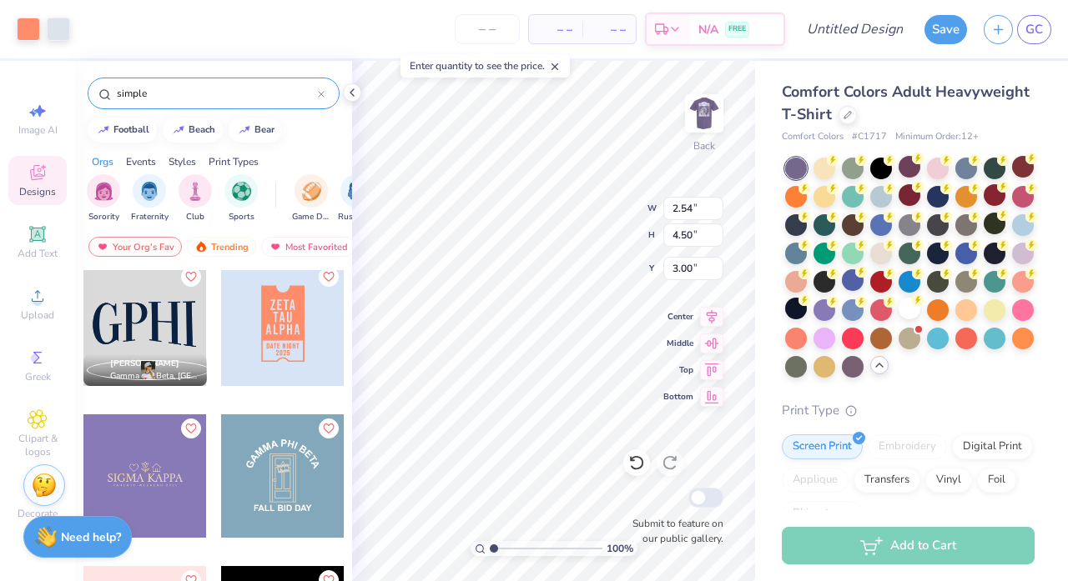
type input "4.44"
type input "6.54"
type input "11.61"
type input "5.24"
type input "1.64"
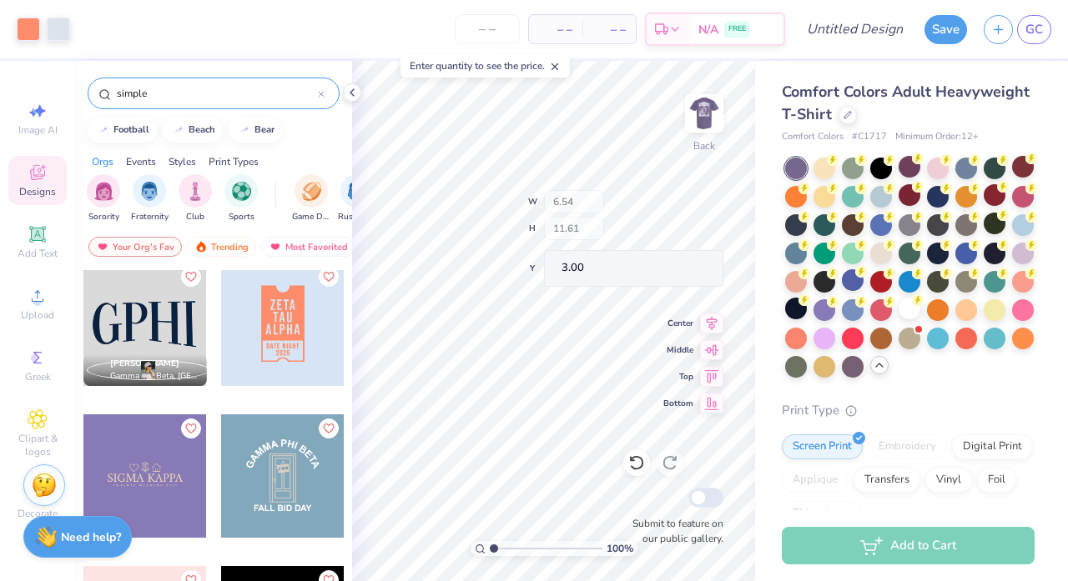
type input "8.85"
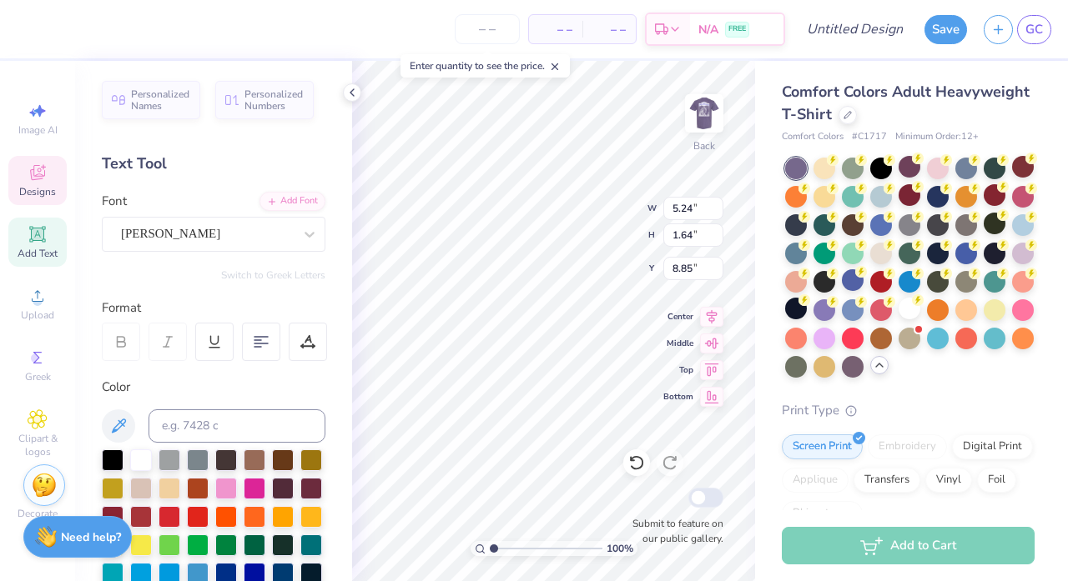
scroll to position [0, 1]
type textarea "O"
click at [49, 233] on div "Add Text" at bounding box center [37, 242] width 58 height 49
type input "5.59"
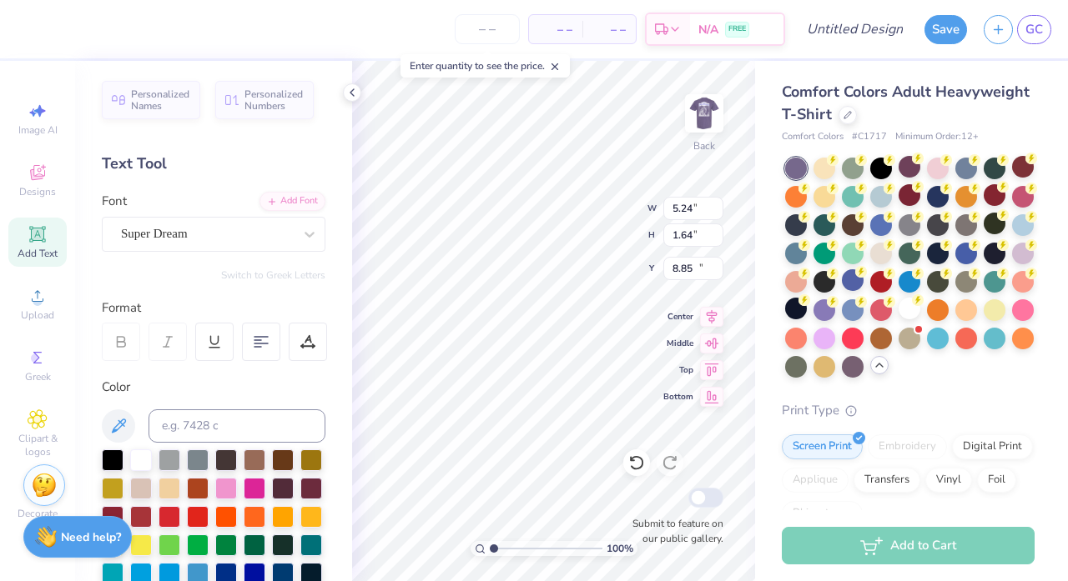
type input "1.62"
type input "11.69"
click at [47, 236] on icon at bounding box center [38, 234] width 20 height 20
click at [37, 355] on icon at bounding box center [37, 358] width 8 height 12
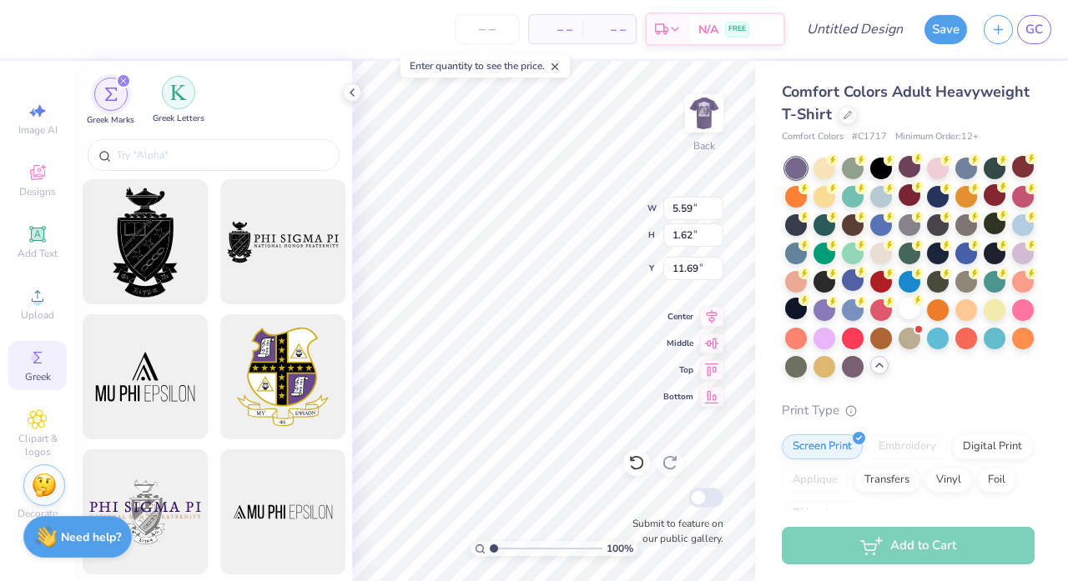
click at [169, 103] on div "filter for Greek Letters" at bounding box center [178, 92] width 33 height 33
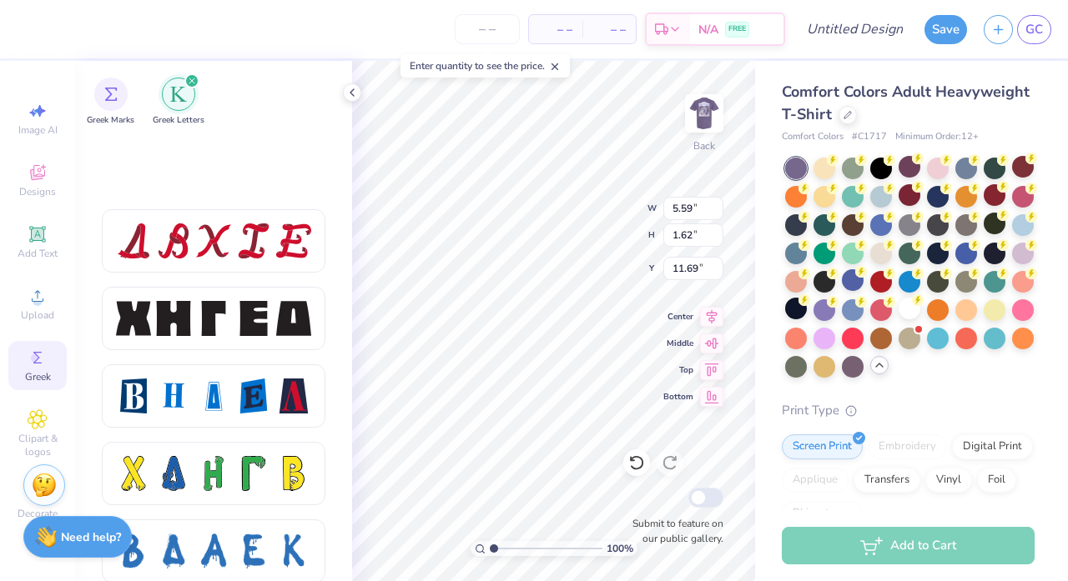
scroll to position [2076, 0]
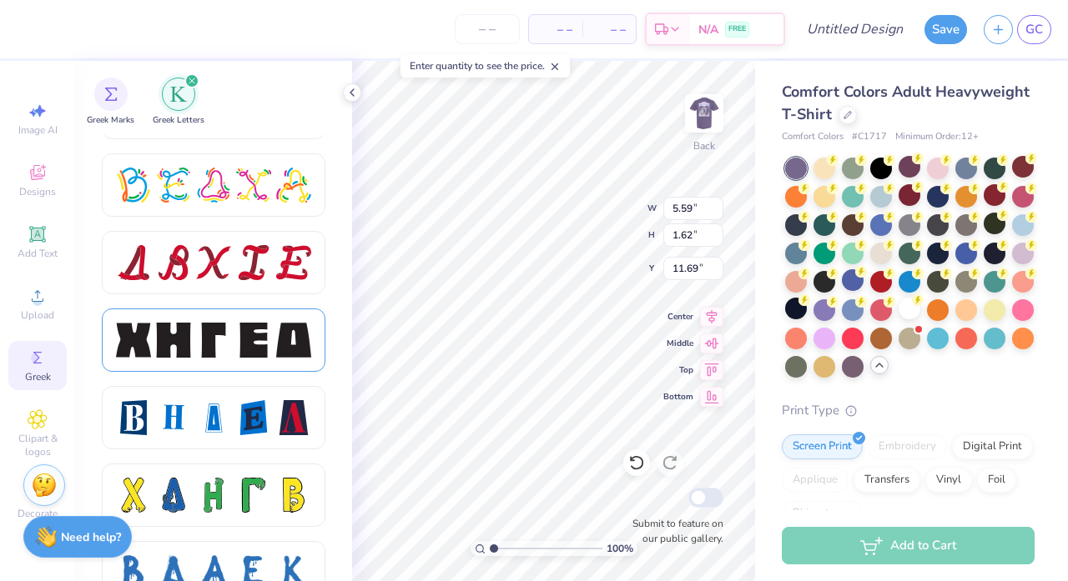
click at [233, 335] on div at bounding box center [213, 340] width 195 height 35
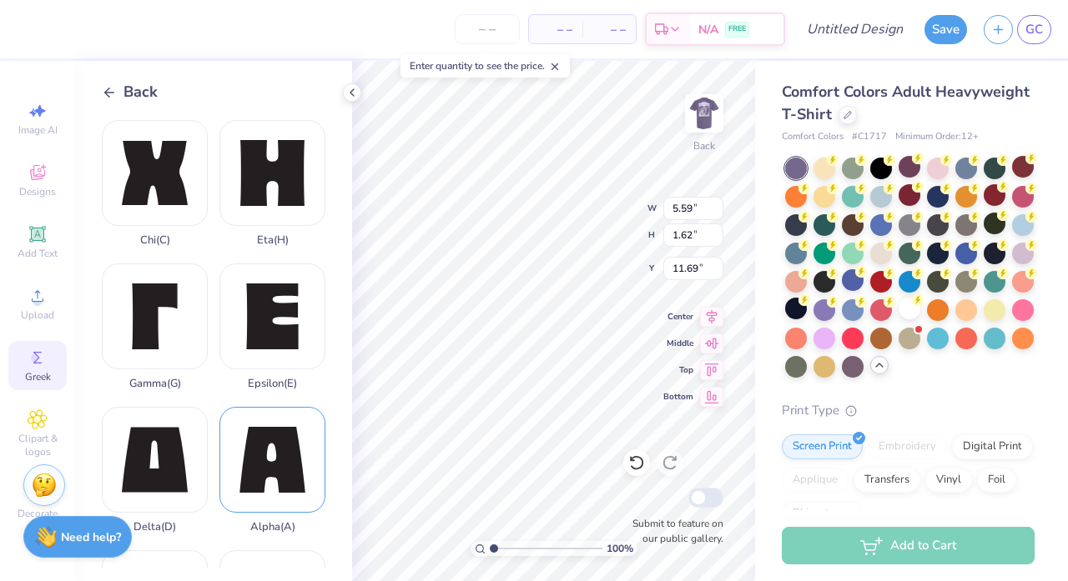
click at [275, 469] on div "Alpha ( A )" at bounding box center [272, 470] width 106 height 127
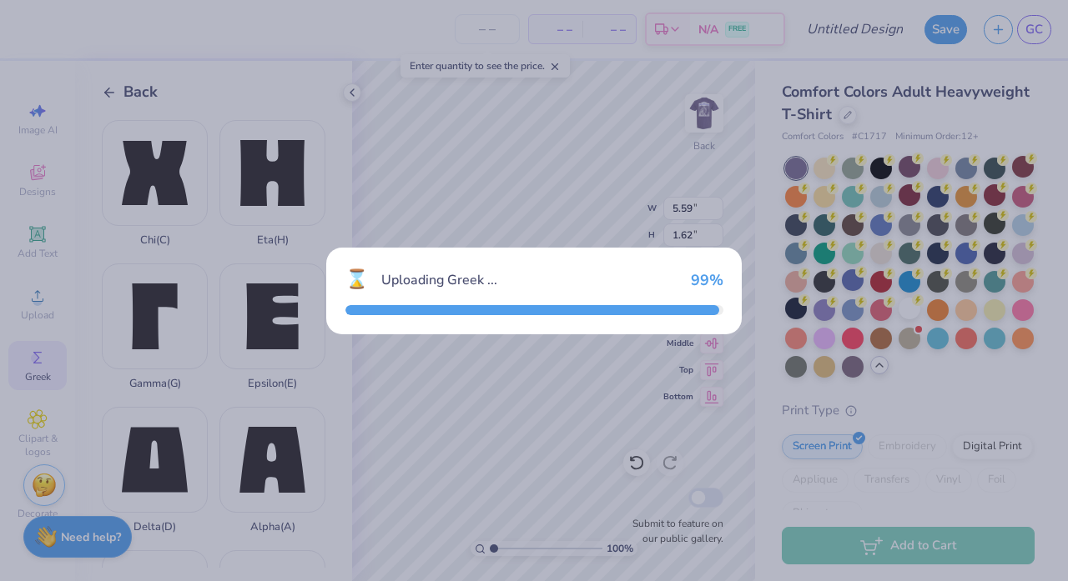
type input "3.13"
type input "3.15"
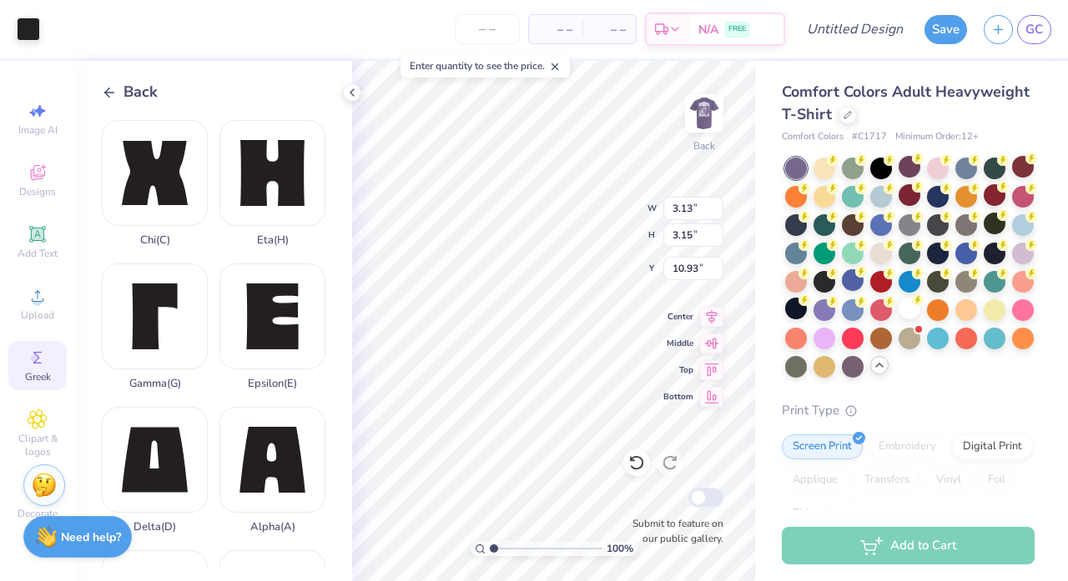
type input "3.84"
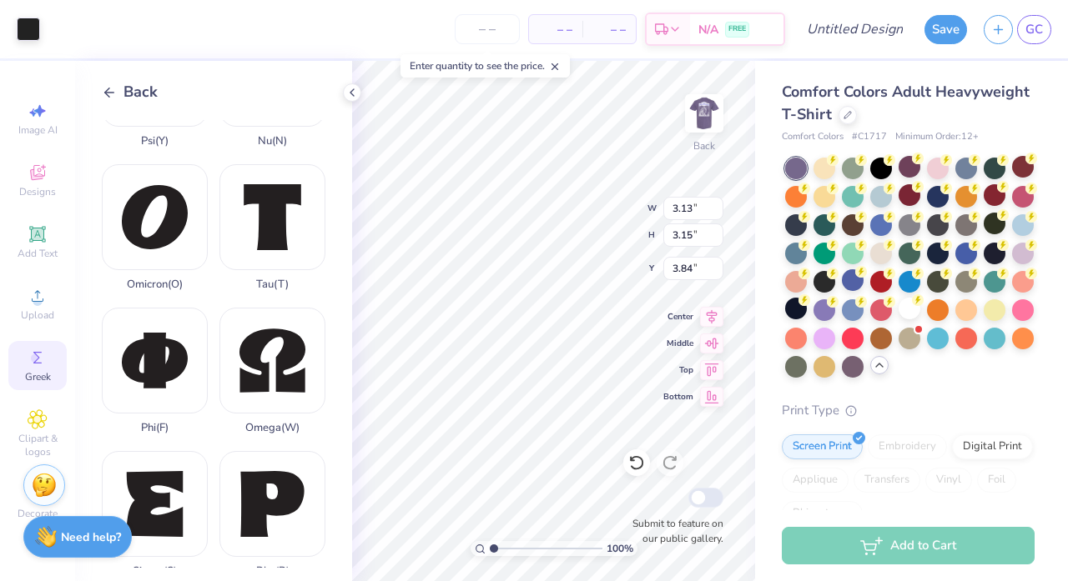
scroll to position [819, 0]
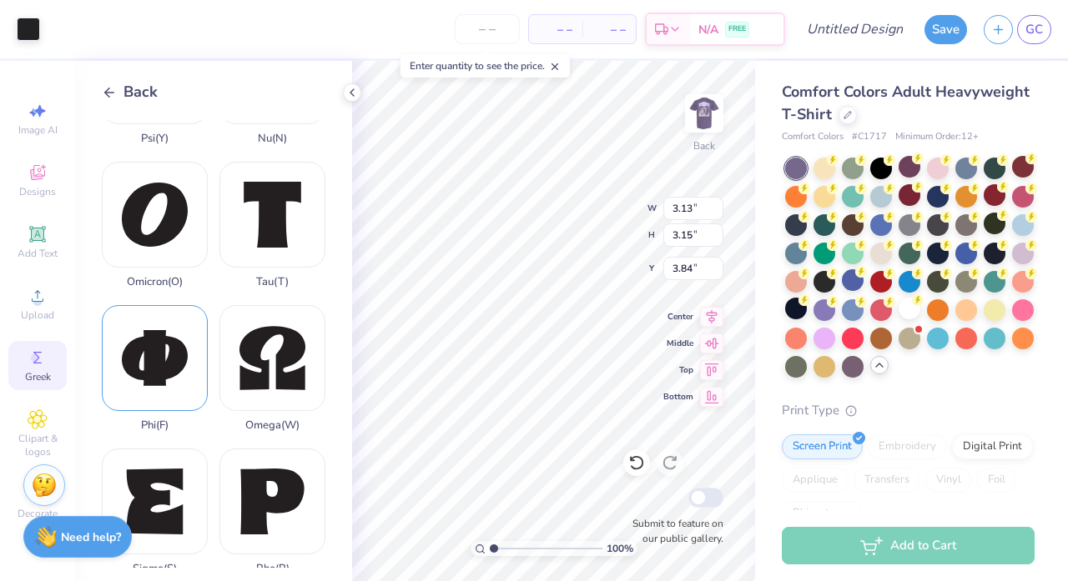
click at [158, 353] on div "Phi ( F )" at bounding box center [155, 368] width 106 height 127
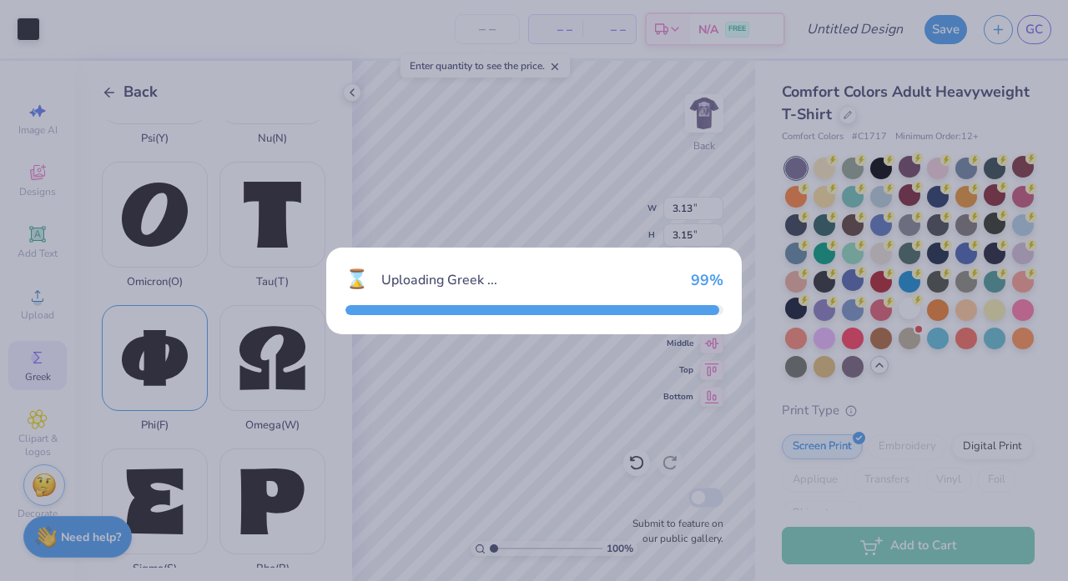
type input "3.72"
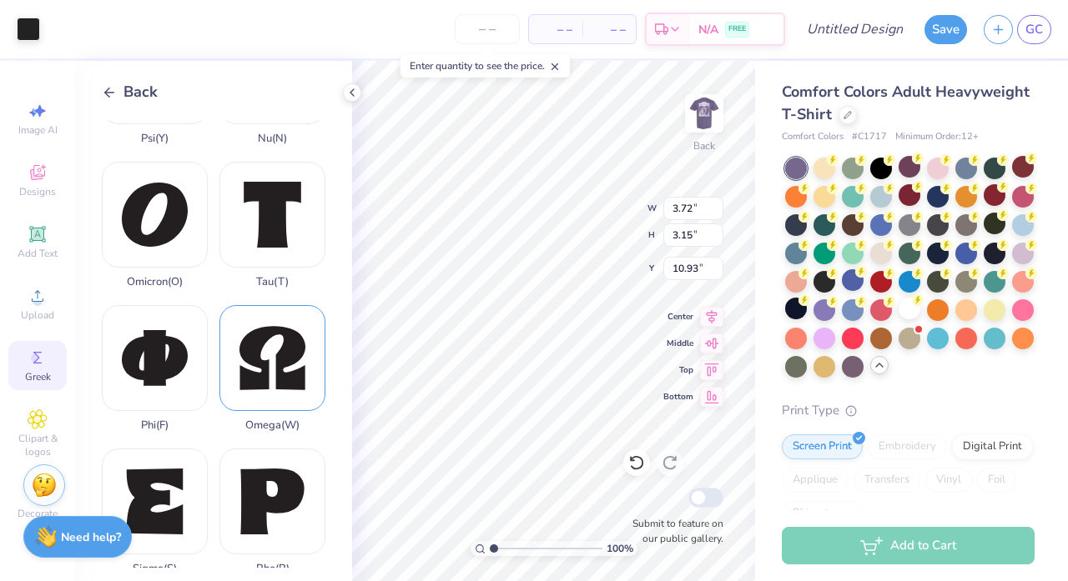
type input "3.84"
click at [265, 386] on div "Omega ( W )" at bounding box center [272, 368] width 106 height 127
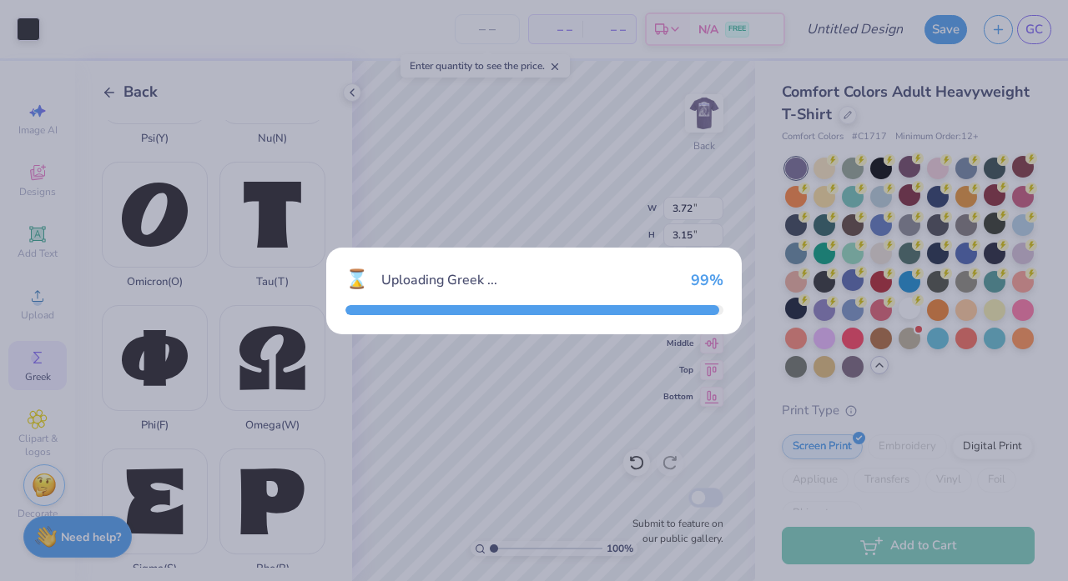
type input "3.31"
type input "3.19"
type input "10.90"
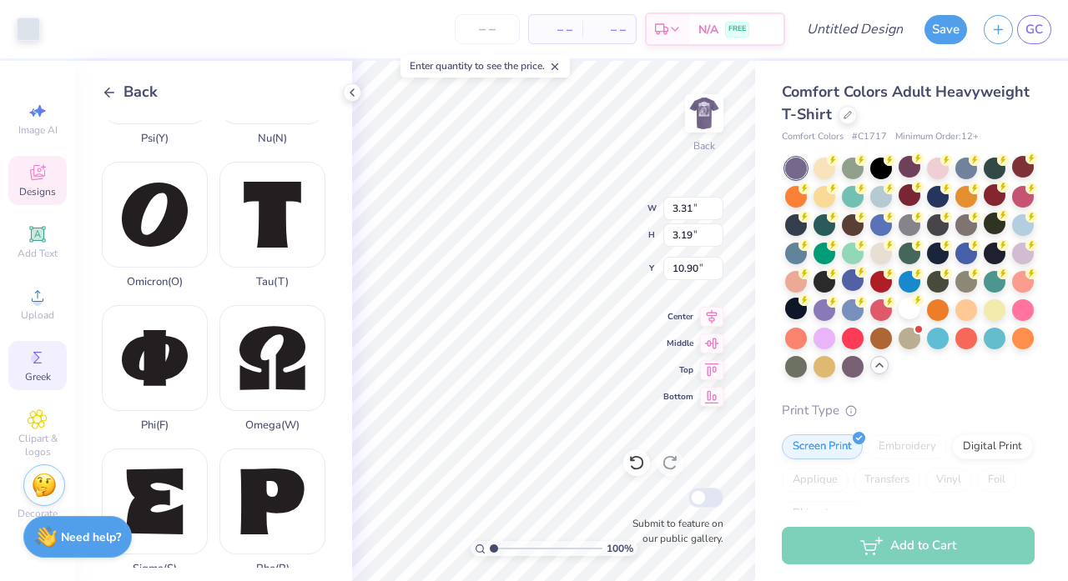
type input "0.77"
type input "1.63"
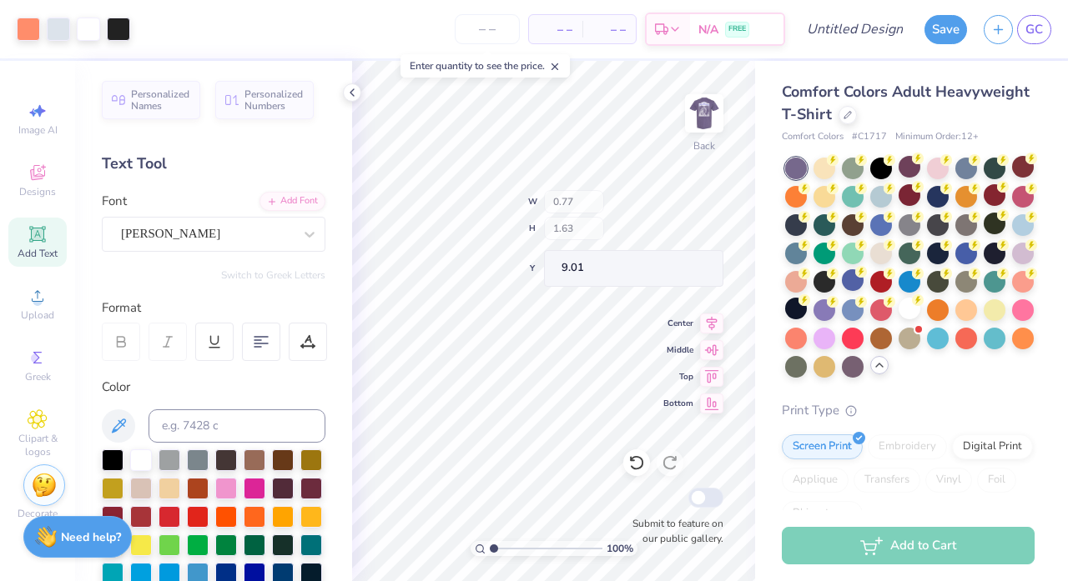
type input "8.81"
type input "2.85"
type input "1.66"
type input "6.99"
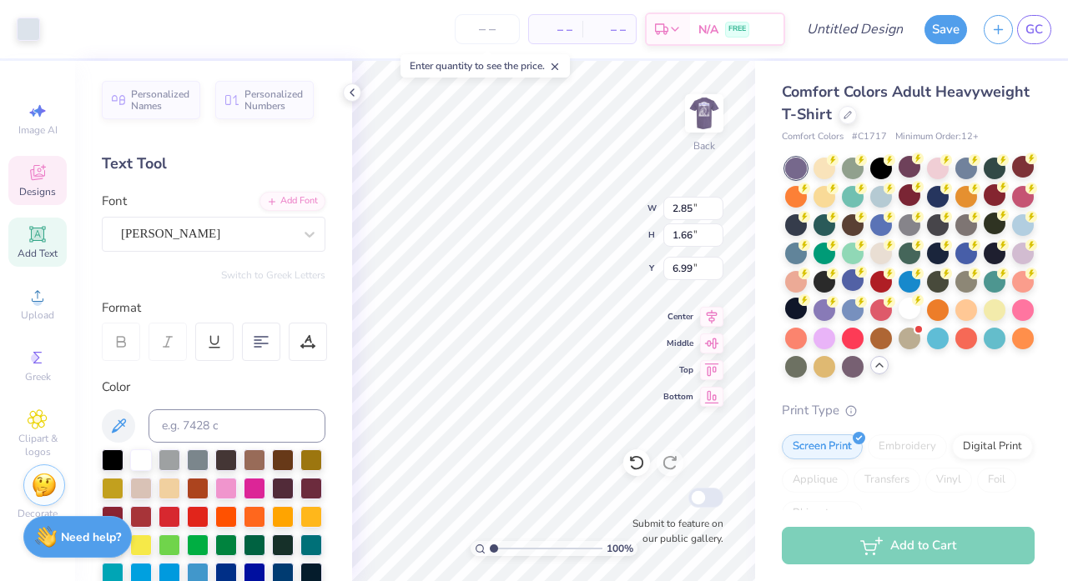
type input "3.79"
type input "1.64"
type input "5.12"
type input "2.85"
type input "1.66"
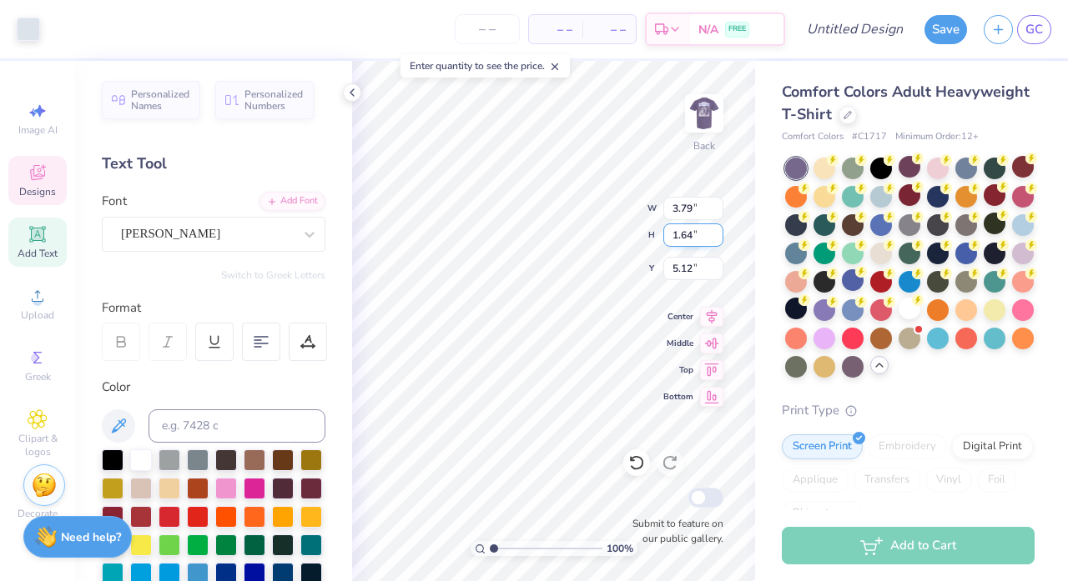
type input "6.99"
type input "3.72"
type input "4.42"
type input "3.31"
type input "3.19"
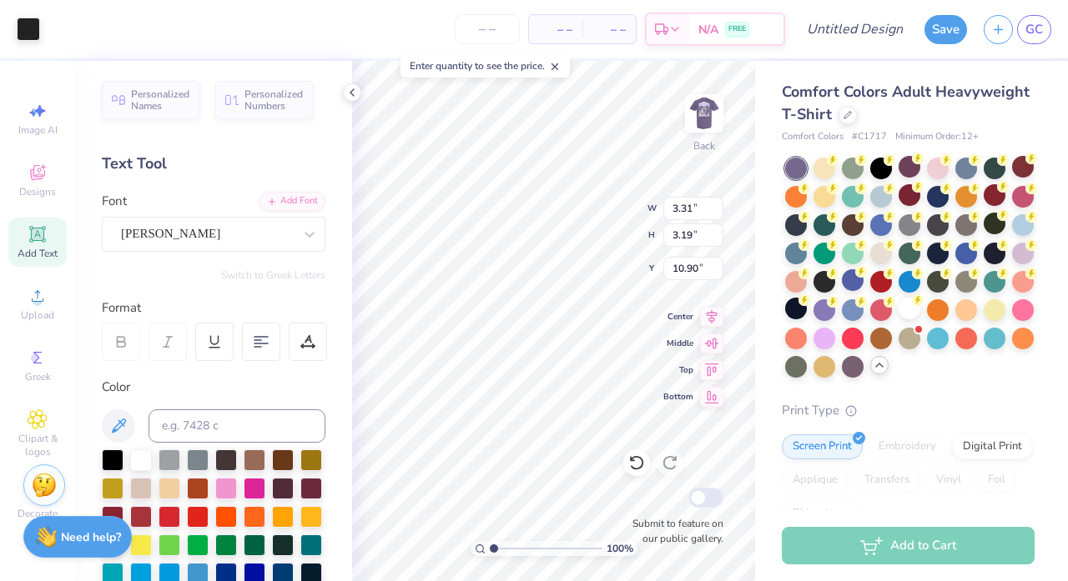
type input "8.13"
type input "5.59"
type input "1.62"
type input "11.69"
type input "5.59"
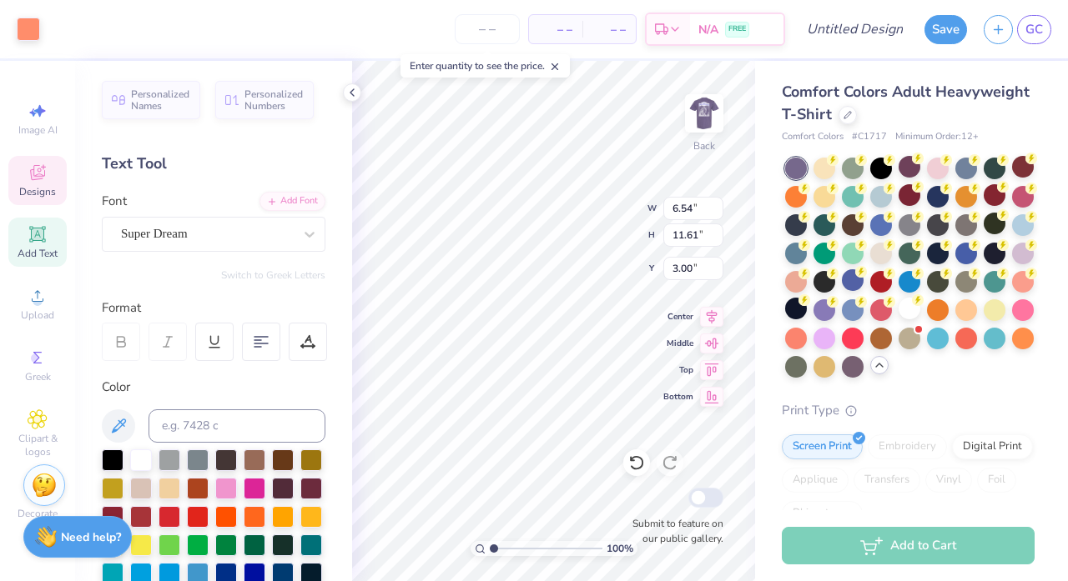
type input "1.62"
type input "11.69"
type input "5.64"
type input "8.01"
type input "6.60"
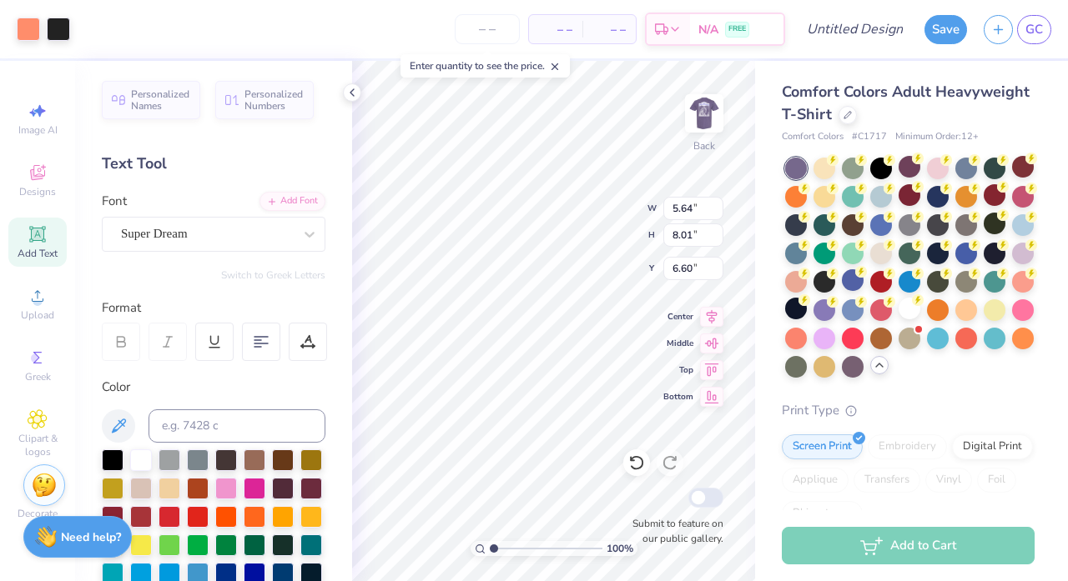
type input "6.12"
type input "8.69"
type input "5.92"
type input "7.83"
type input "11.12"
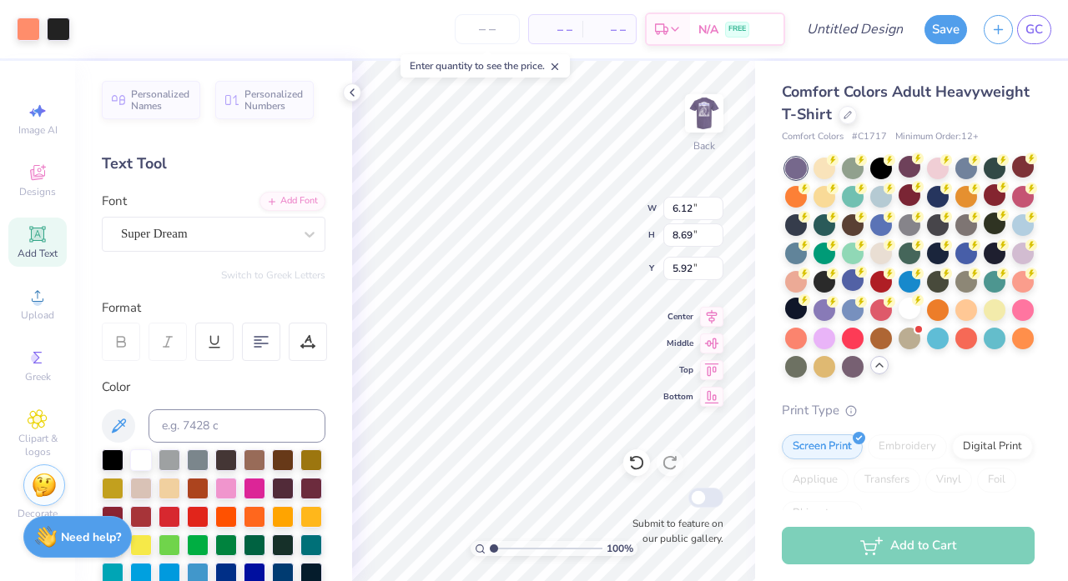
type input "3.49"
type input "4.29"
type input "3.00"
type input "3.02"
type input "7.30"
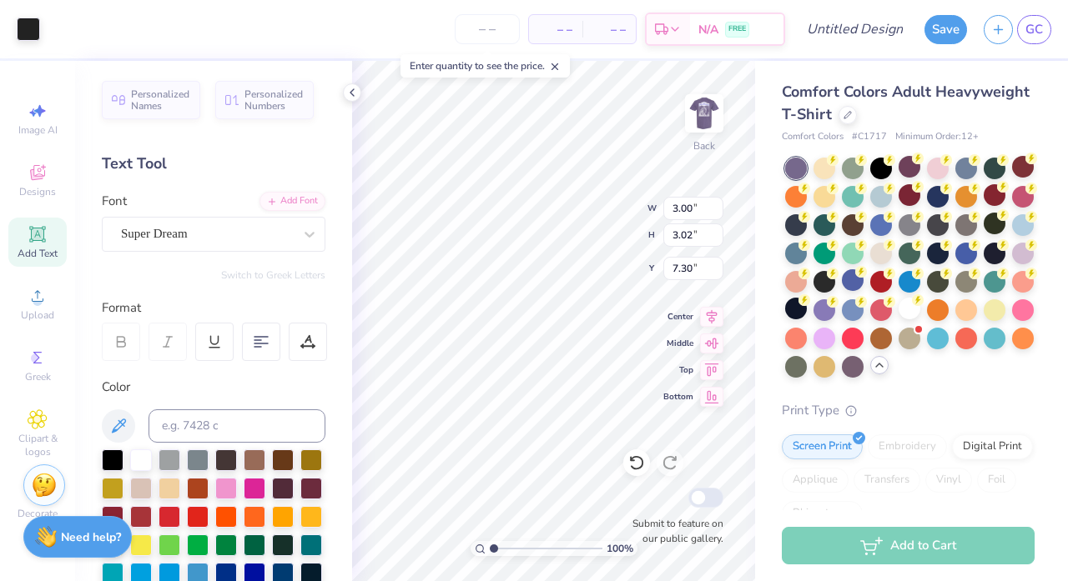
type input "3.17"
type input "3.06"
type input "10.32"
type input "2.56"
type input "6.53"
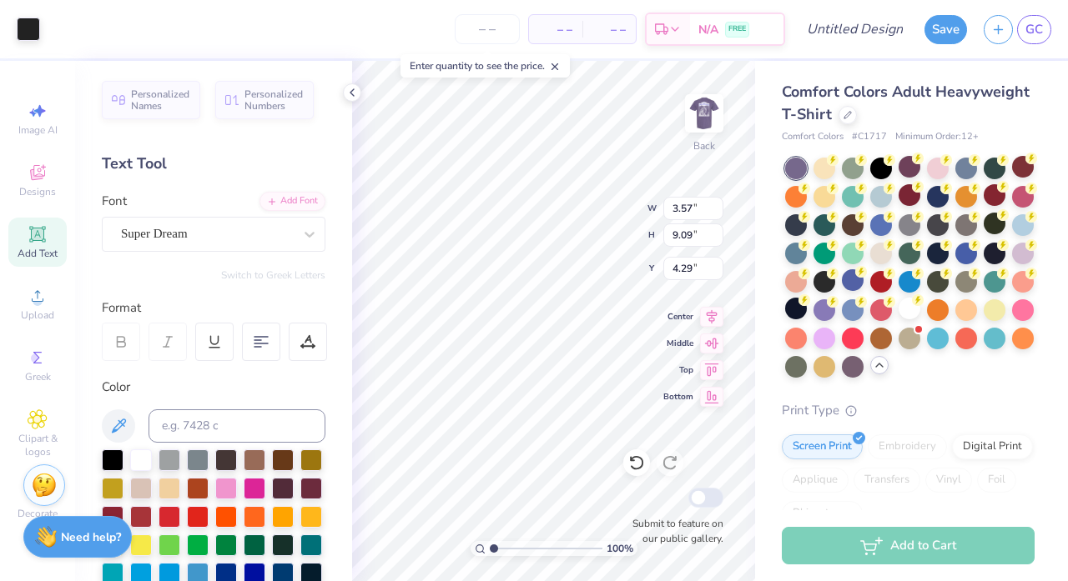
type input "6.84"
type input "4.68"
type input "2.56"
type input "6.36"
type input "2.27"
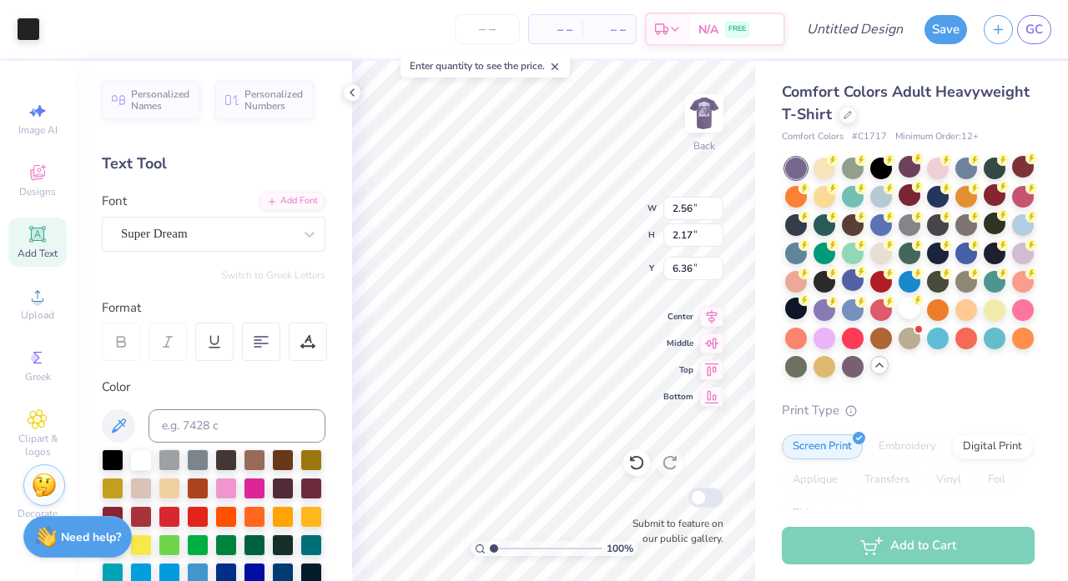
type input "2.20"
type input "9.05"
type input "2.56"
type input "2.17"
type input "6.36"
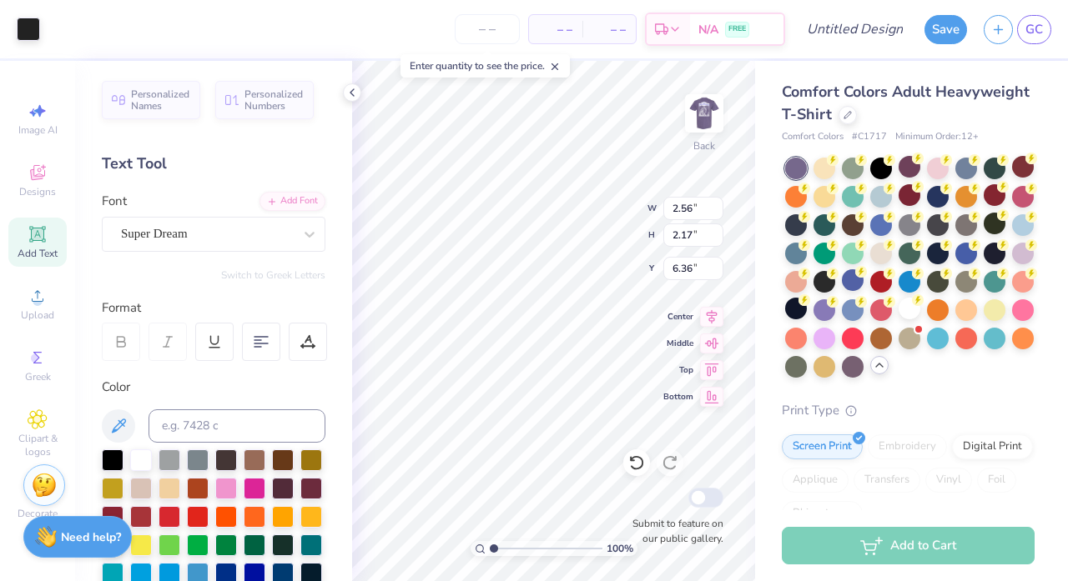
type input "2.27"
type input "2.20"
type input "9.05"
type input "2.56"
type input "2.17"
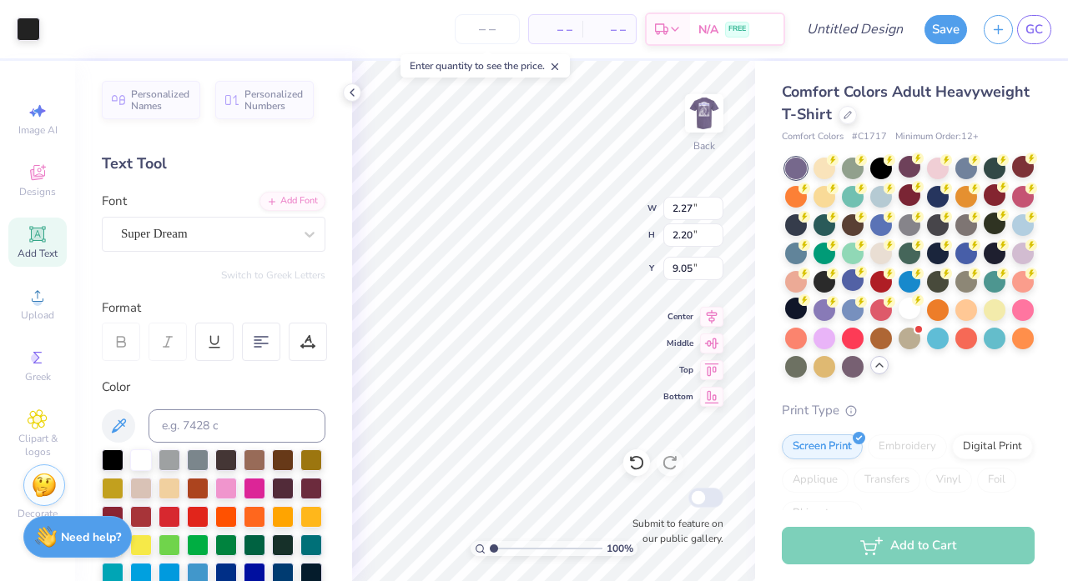
type input "6.88"
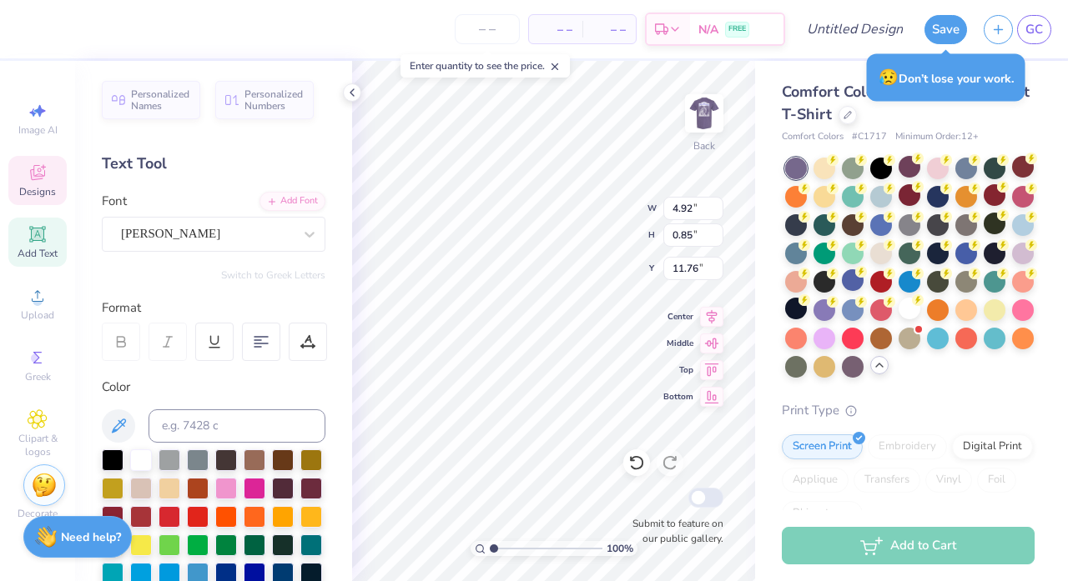
scroll to position [0, 2]
type textarea "FAll Rush"
click at [34, 32] on div at bounding box center [28, 27] width 23 height 23
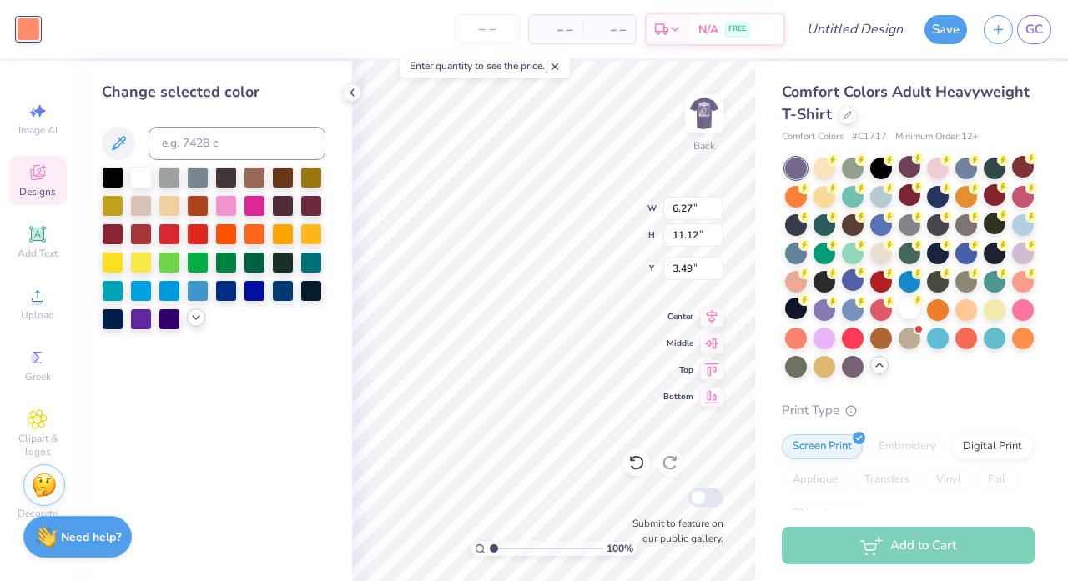
click at [199, 322] on icon at bounding box center [195, 317] width 13 height 13
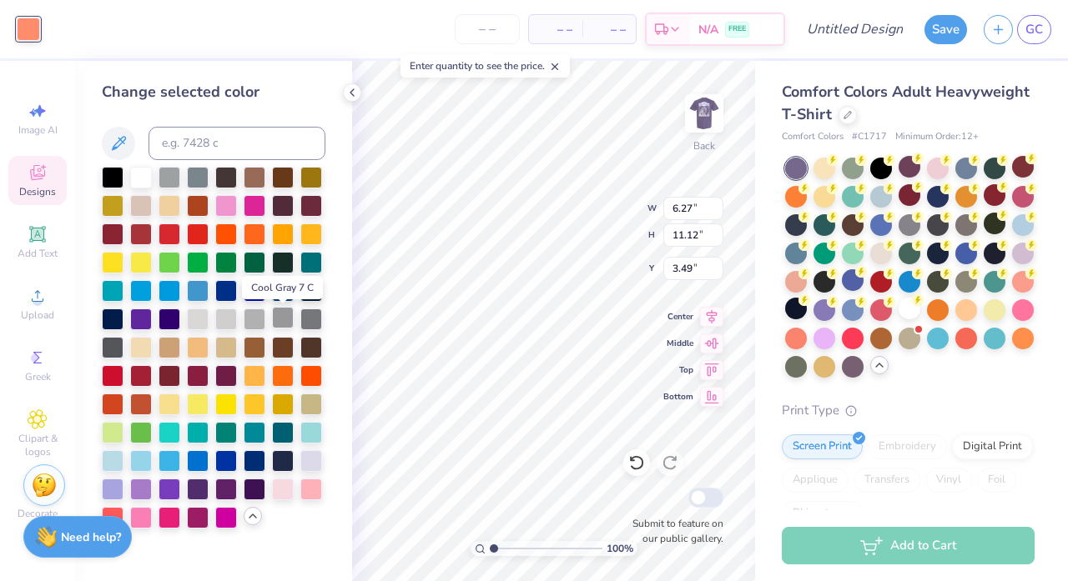
click at [288, 327] on div at bounding box center [283, 318] width 22 height 22
click at [695, 110] on img at bounding box center [704, 113] width 67 height 67
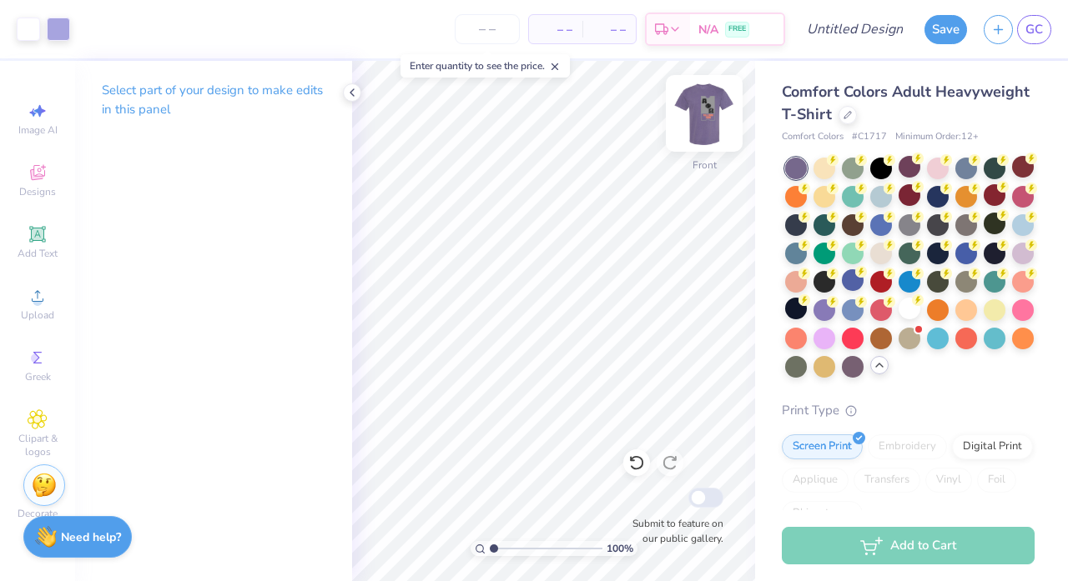
click at [709, 114] on img at bounding box center [704, 113] width 67 height 67
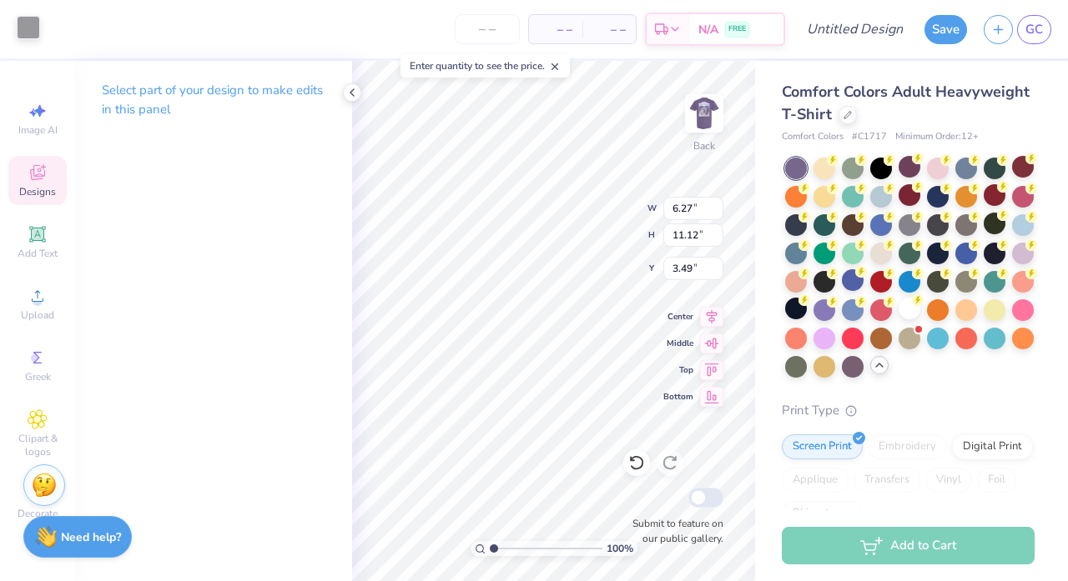
click at [28, 27] on div at bounding box center [28, 27] width 23 height 23
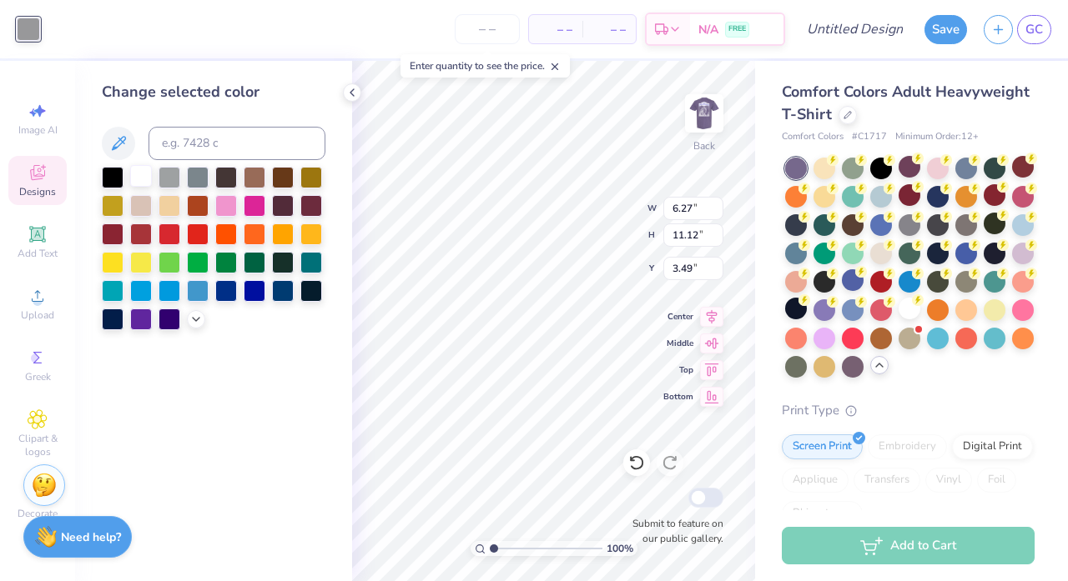
click at [141, 176] on div at bounding box center [141, 176] width 22 height 22
click at [193, 315] on icon at bounding box center [195, 317] width 13 height 13
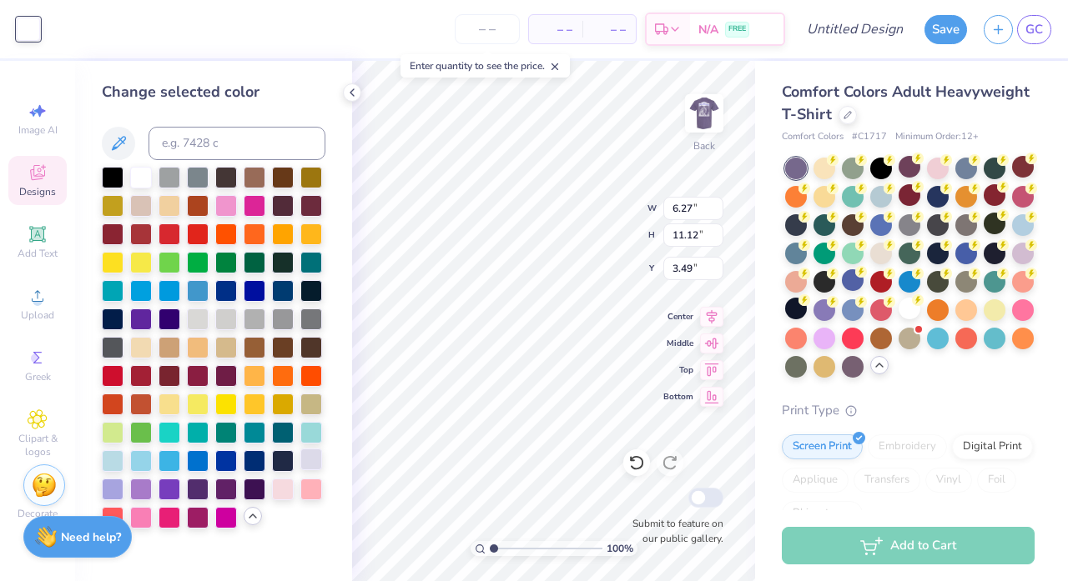
click at [316, 459] on div at bounding box center [311, 460] width 22 height 22
type input "2.16"
type input "2.17"
type input "4.68"
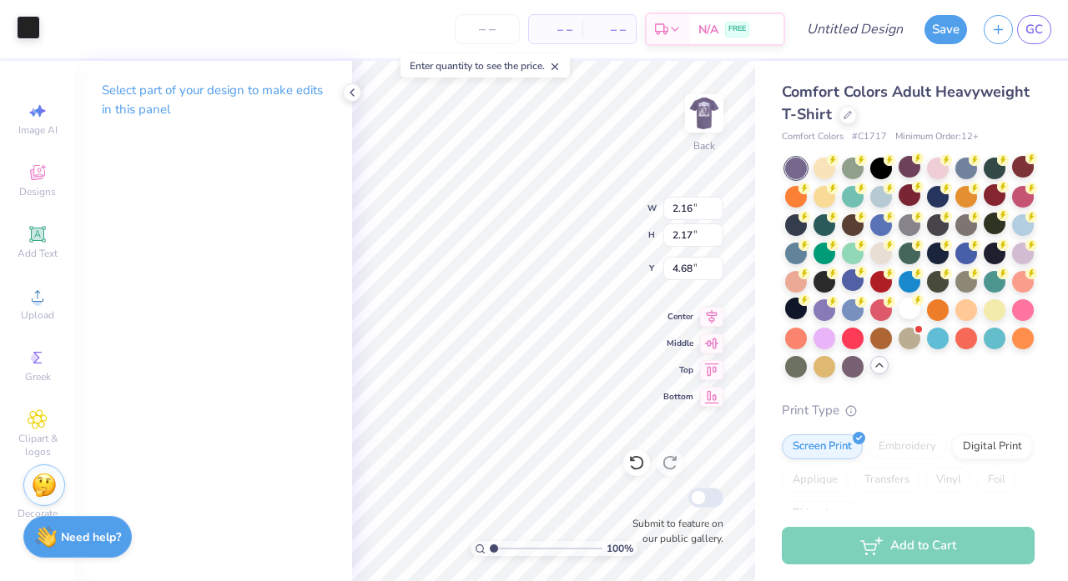
click at [35, 28] on div at bounding box center [28, 27] width 23 height 23
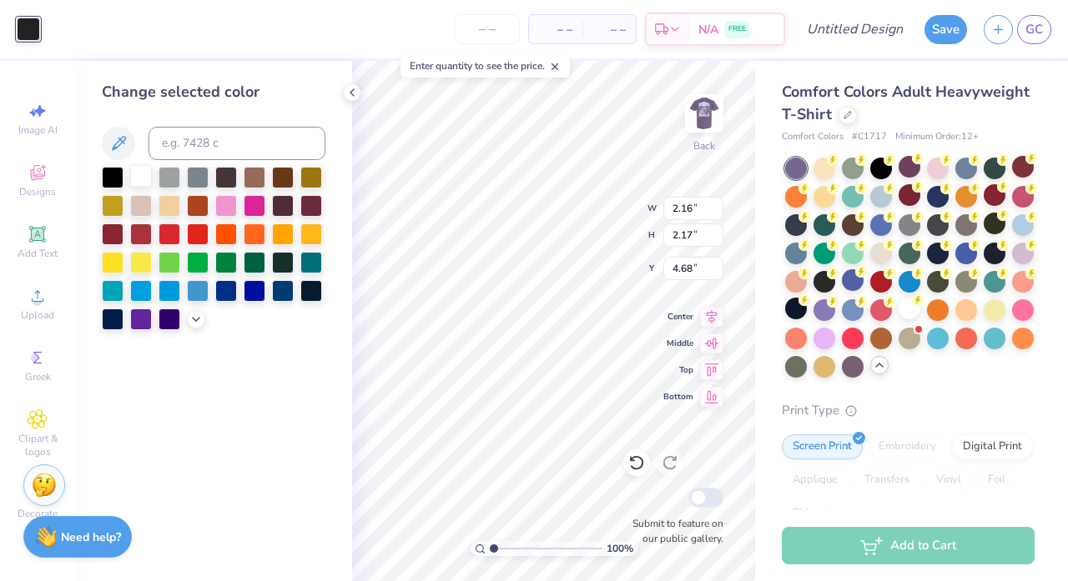
click at [148, 184] on div at bounding box center [141, 176] width 22 height 22
click at [196, 327] on div at bounding box center [196, 318] width 18 height 18
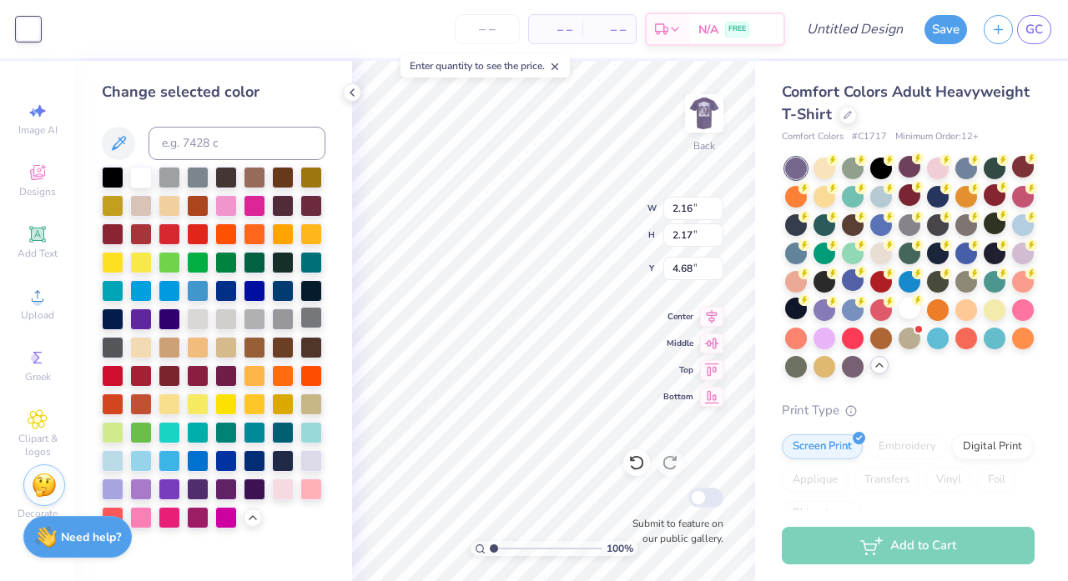
click at [314, 321] on div at bounding box center [311, 318] width 22 height 22
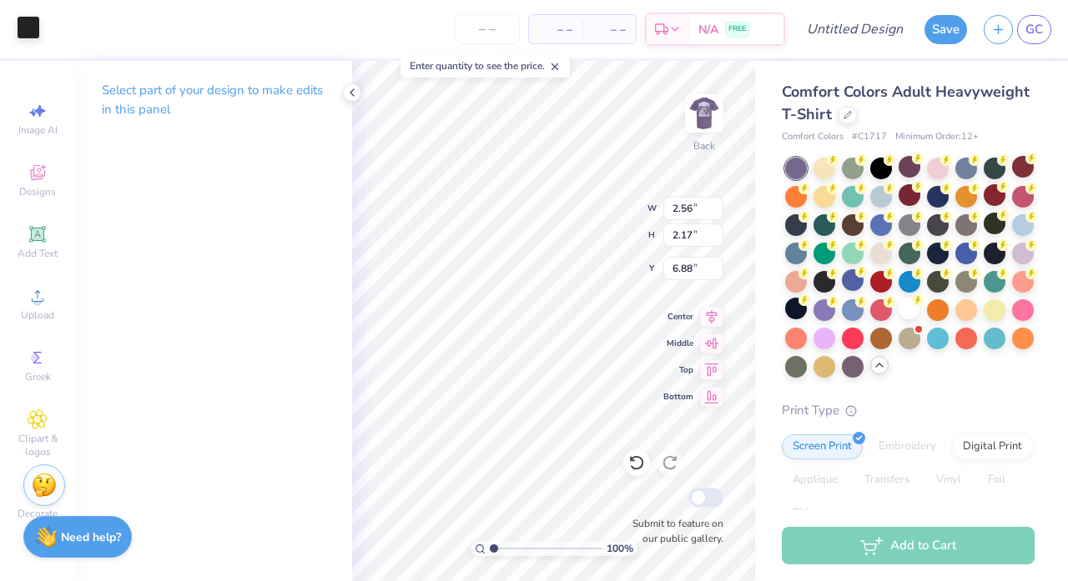
click at [24, 28] on div at bounding box center [28, 27] width 23 height 23
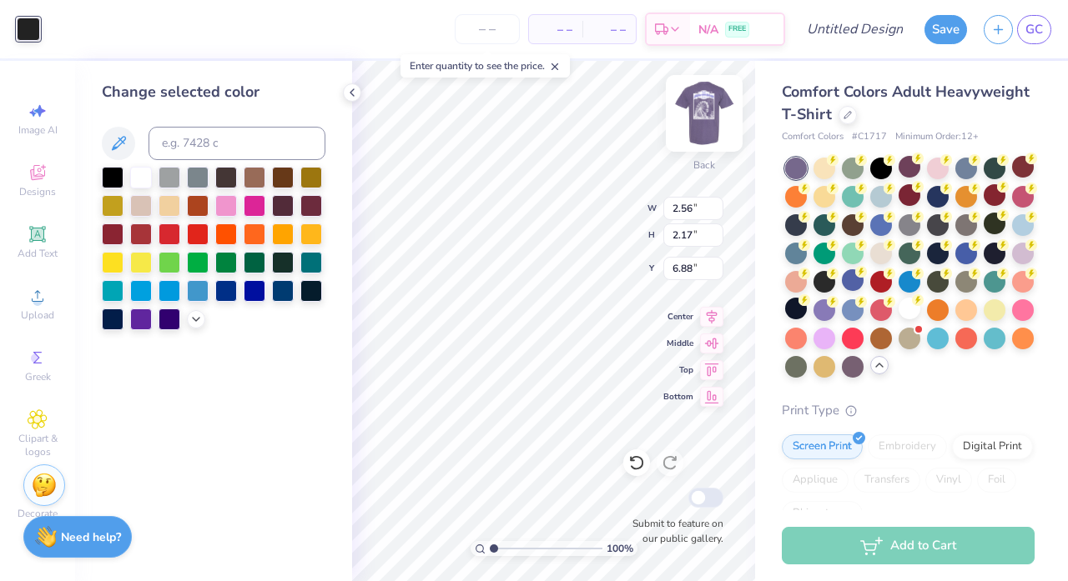
click at [688, 122] on img at bounding box center [704, 113] width 67 height 67
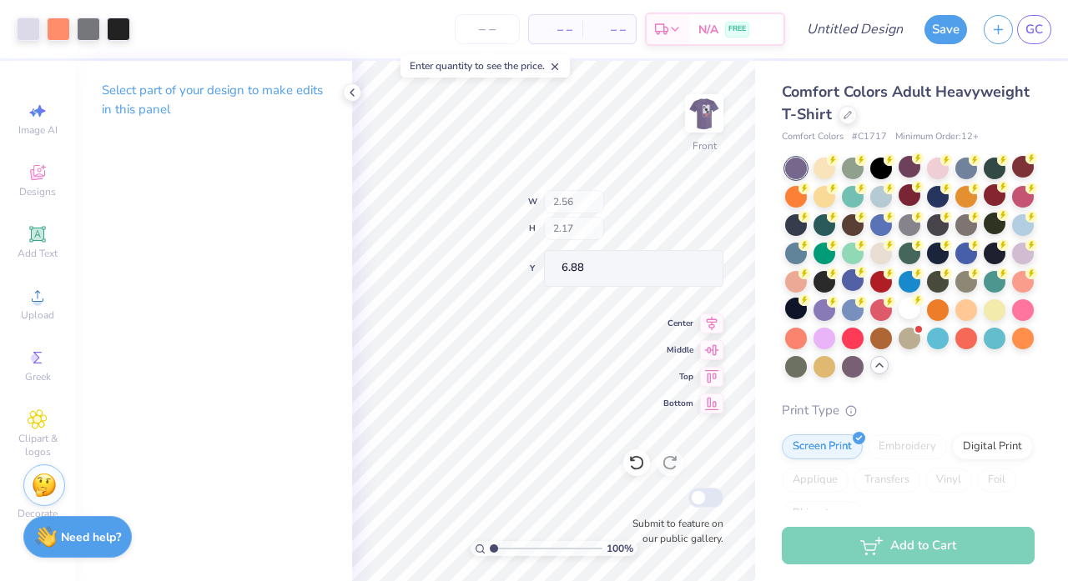
click at [695, 132] on div at bounding box center [704, 113] width 38 height 38
click at [705, 124] on img at bounding box center [704, 113] width 67 height 67
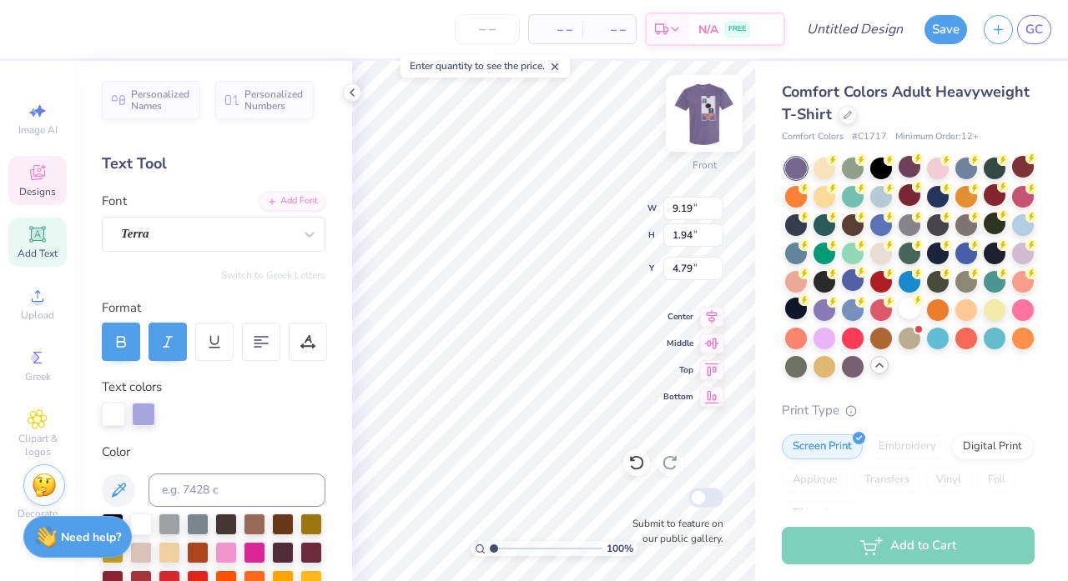
click at [707, 111] on img at bounding box center [704, 113] width 67 height 67
click at [707, 129] on img at bounding box center [704, 113] width 67 height 67
type input "9.19"
type input "1.94"
type input "4.79"
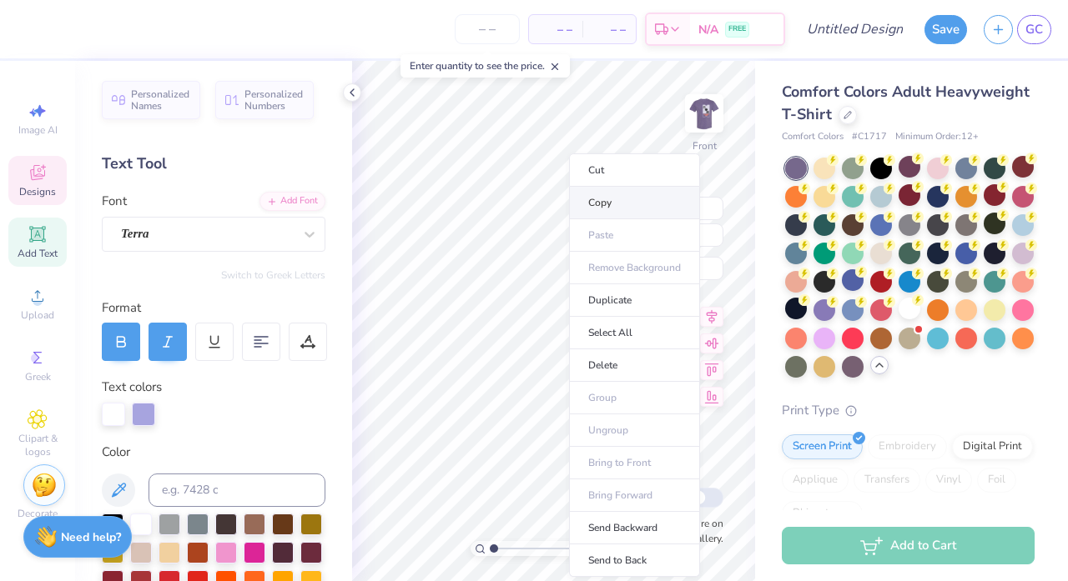
click at [621, 204] on li "Copy" at bounding box center [634, 203] width 131 height 33
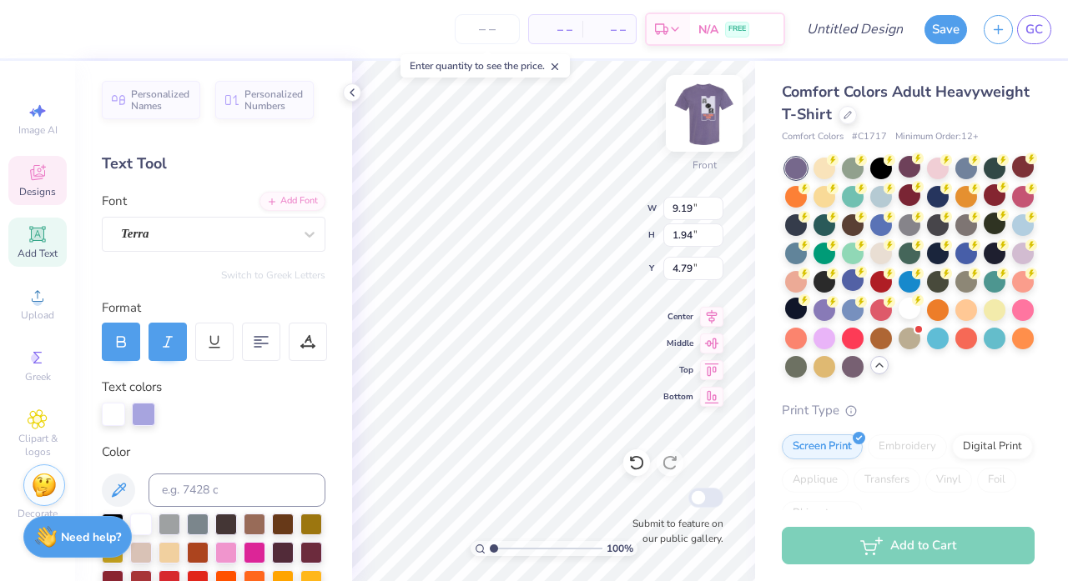
click at [697, 125] on img at bounding box center [704, 113] width 67 height 67
click at [709, 110] on img at bounding box center [704, 113] width 67 height 67
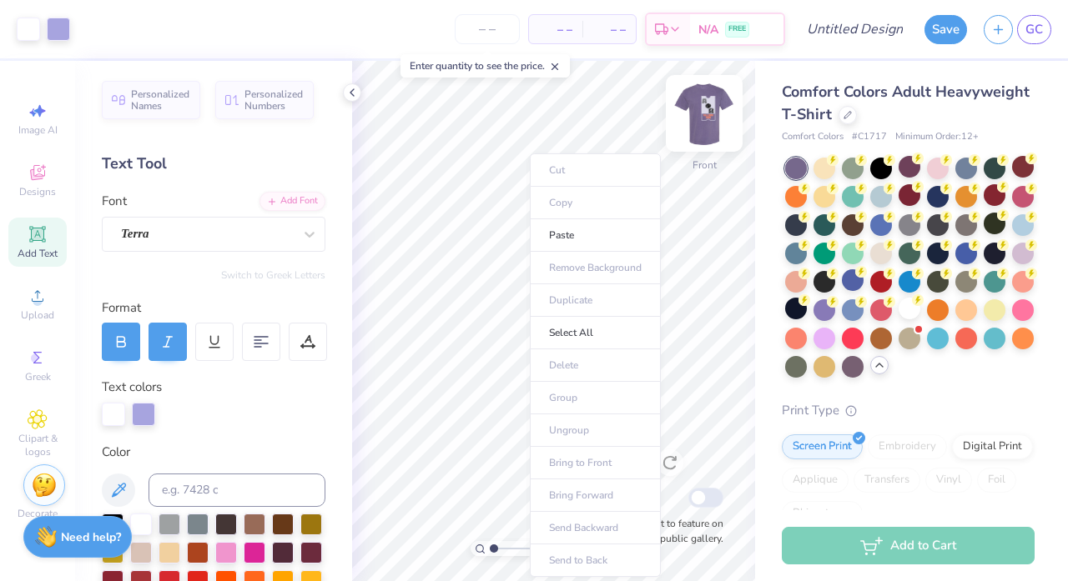
click at [711, 108] on img at bounding box center [704, 113] width 67 height 67
click at [702, 119] on img at bounding box center [704, 113] width 67 height 67
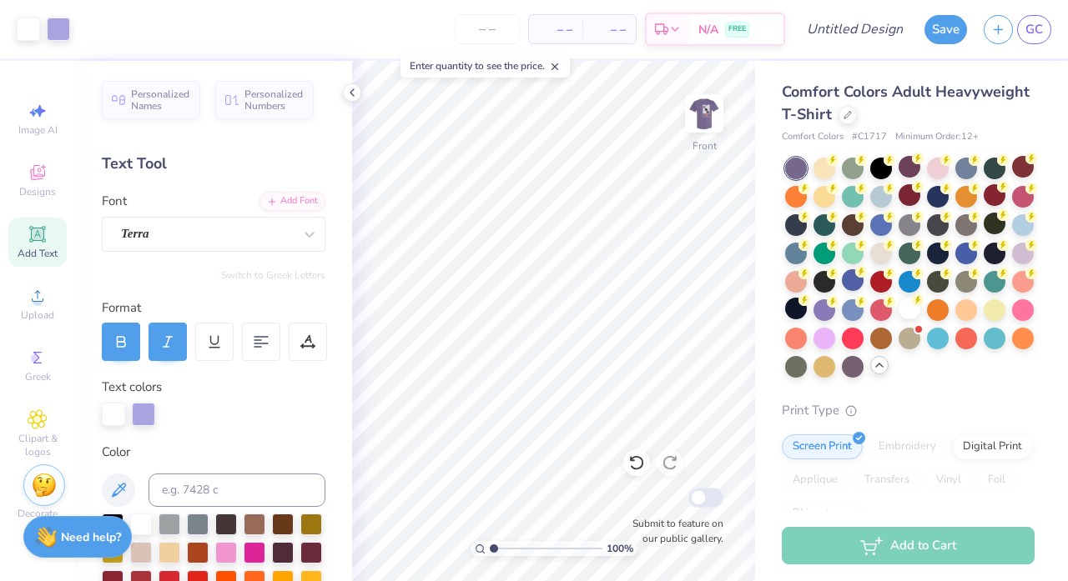
click at [702, 119] on img at bounding box center [703, 113] width 33 height 33
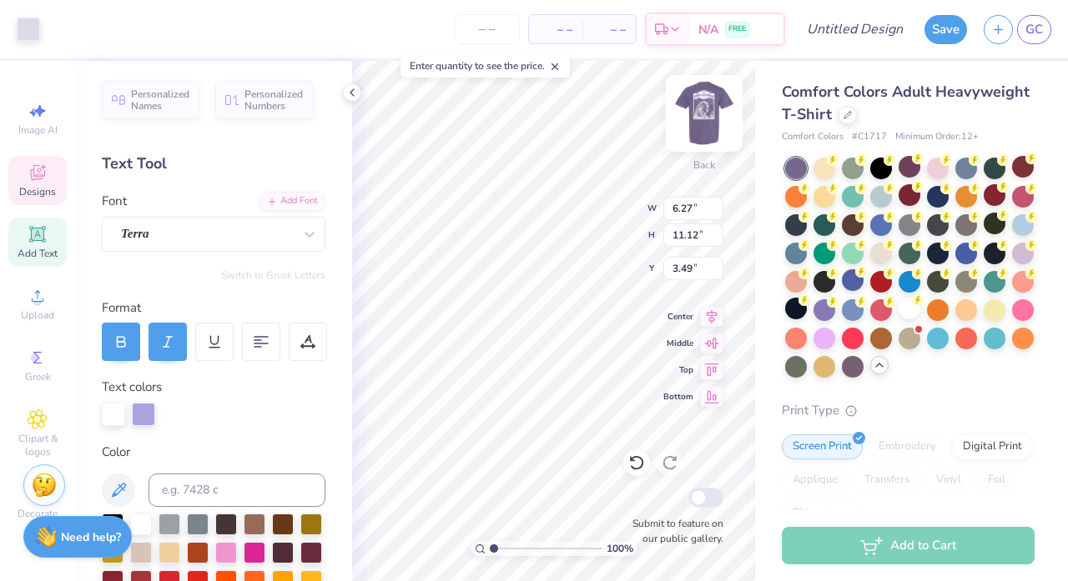
type input "5.68"
type input "5.95"
type input "1.26"
type input "5.04"
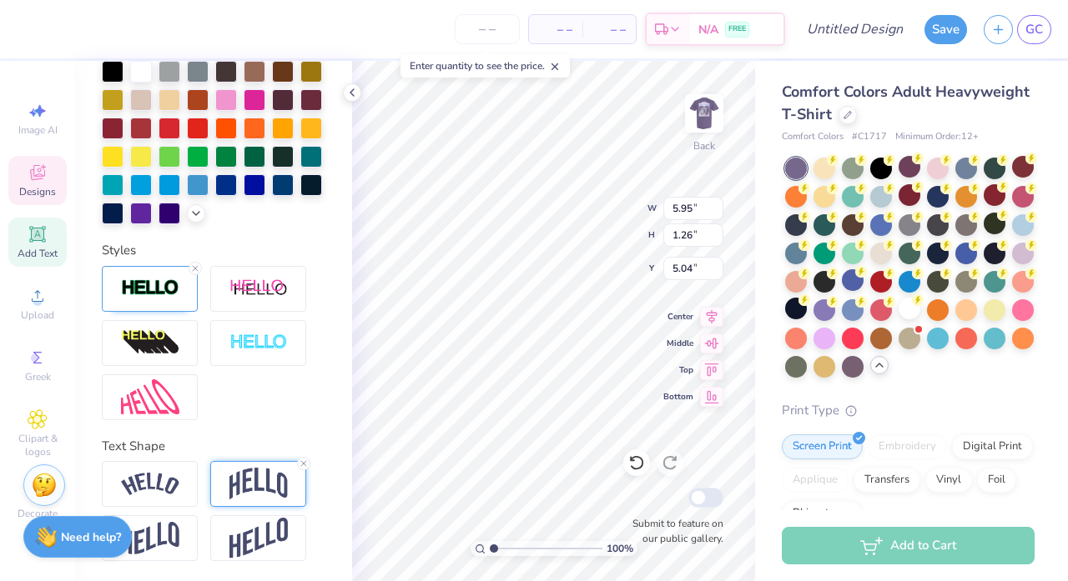
scroll to position [453, 0]
click at [305, 460] on icon at bounding box center [304, 464] width 10 height 10
type input "0.70"
type input "5.53"
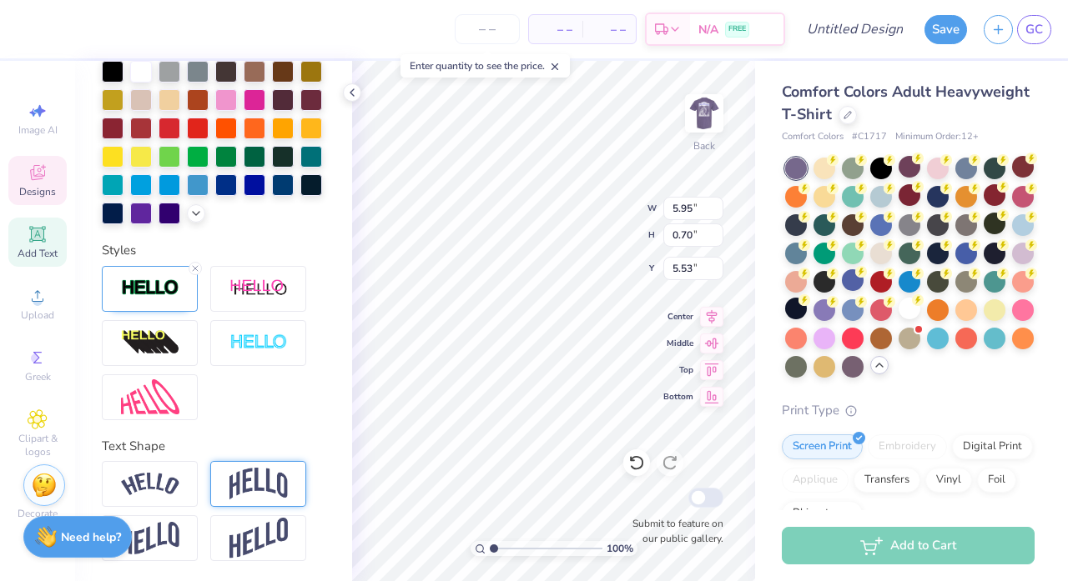
type textarea "Alpha Phi Omega"
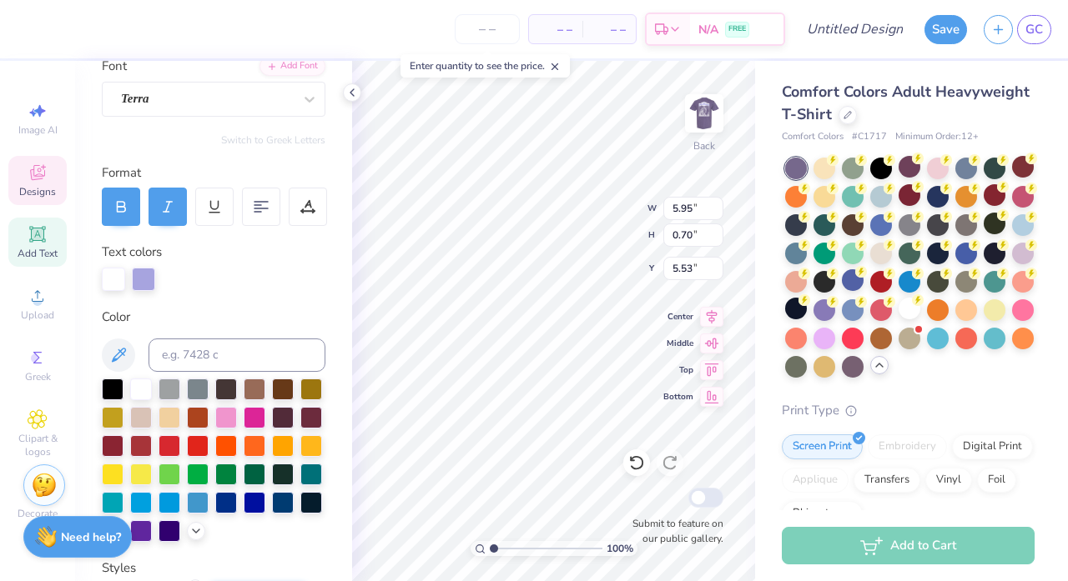
scroll to position [103, 0]
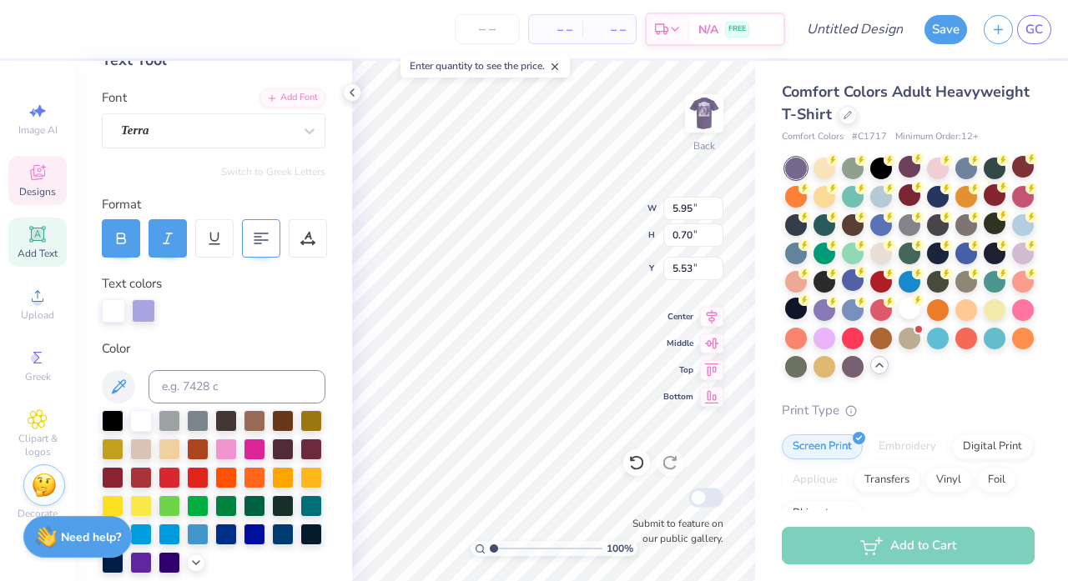
click at [252, 243] on div at bounding box center [261, 238] width 38 height 38
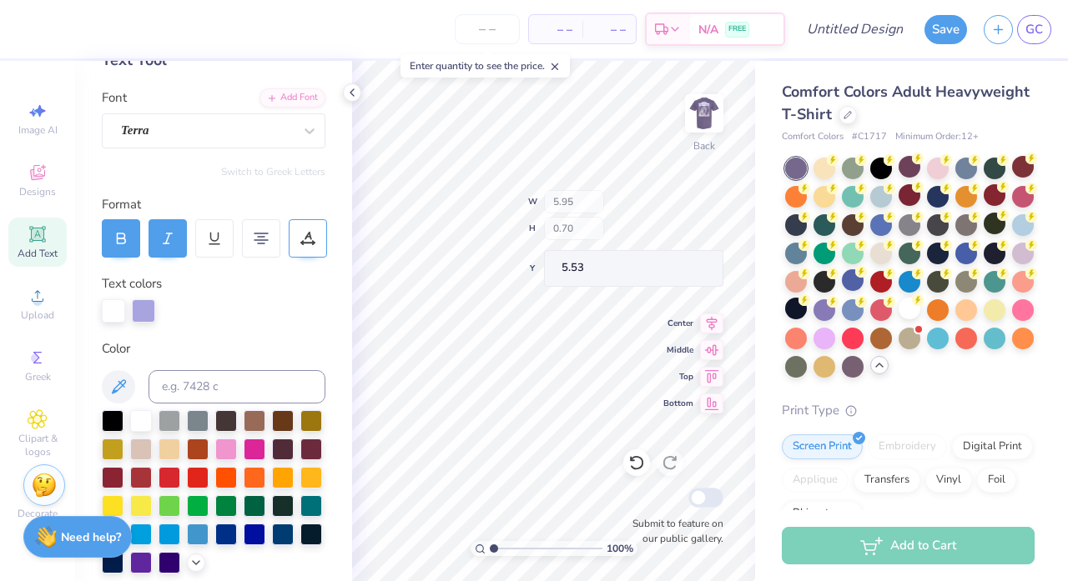
click at [405, 114] on body "– – Per Item – – Total Est. Delivery N/A FREE Design Title Save GC Image AI Des…" at bounding box center [534, 290] width 1068 height 581
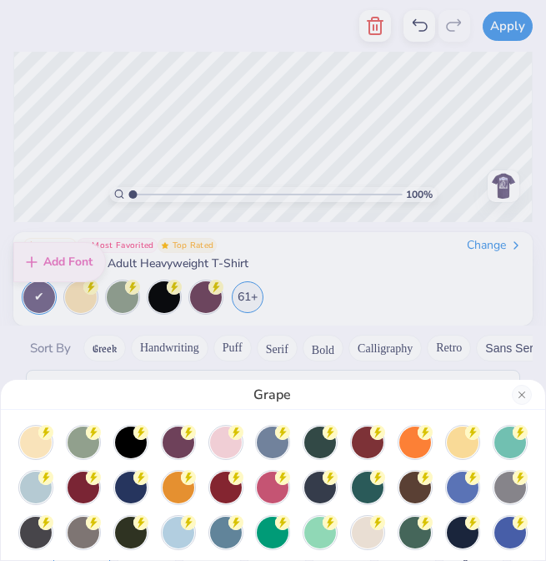
click at [546, 152] on html "Apply Fonts Format Styles Shape Color Rotate Alignment Arrange Advance Personal…" at bounding box center [273, 280] width 546 height 561
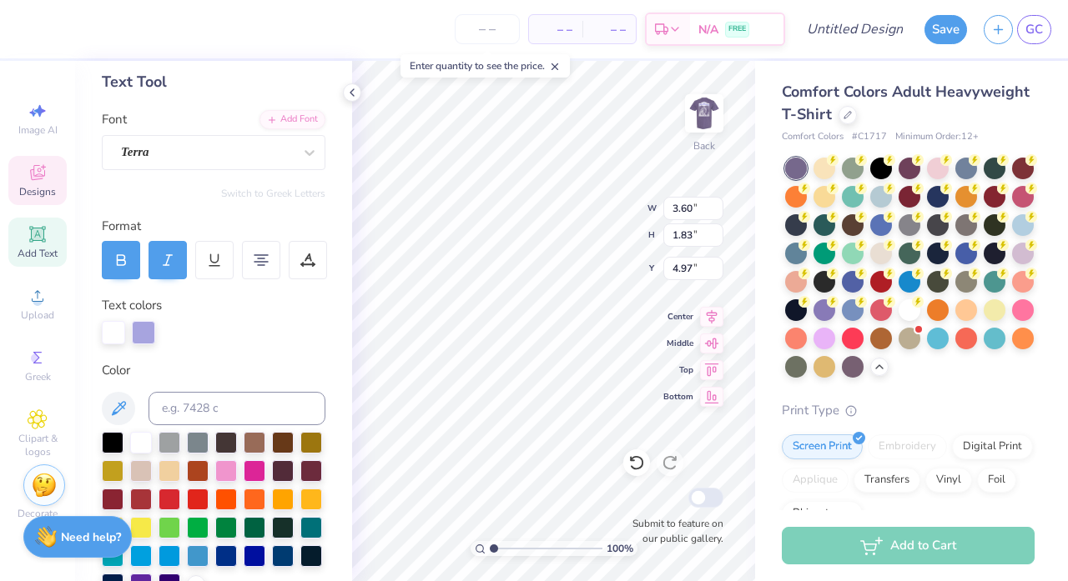
scroll to position [138, 0]
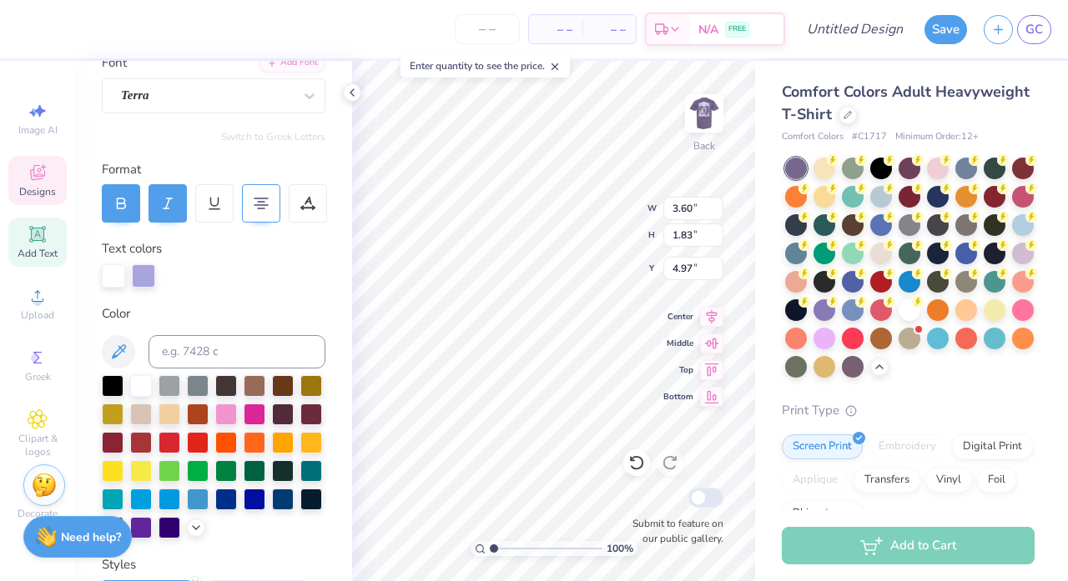
click at [271, 204] on div at bounding box center [261, 203] width 38 height 38
click at [260, 209] on icon at bounding box center [261, 203] width 15 height 15
type input "3.60"
click at [260, 209] on icon at bounding box center [261, 203] width 15 height 15
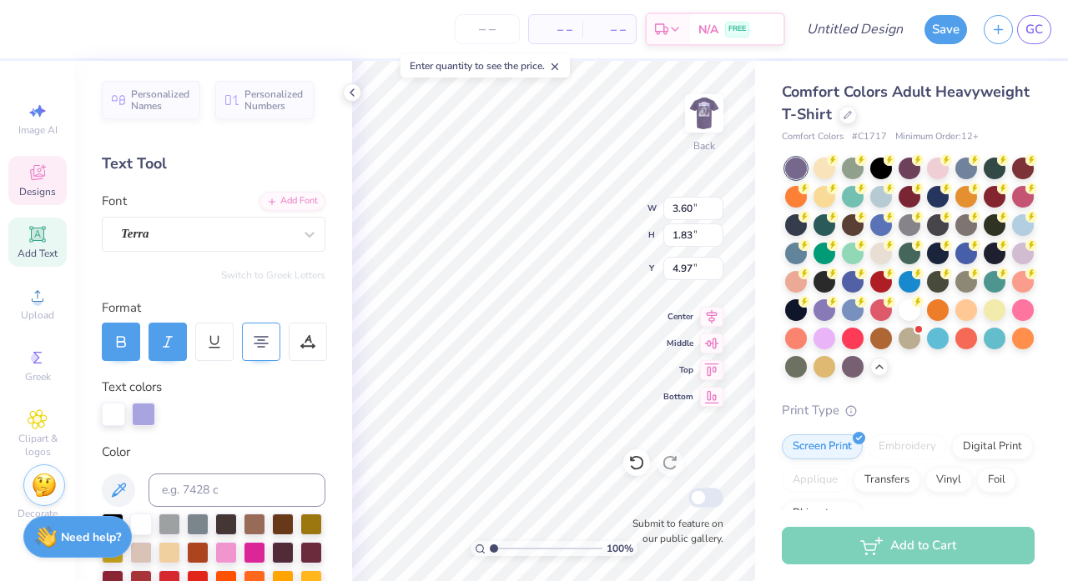
scroll to position [0, 4]
type textarea "Alpha Phi Omega"
type input "5.66"
type input "2.88"
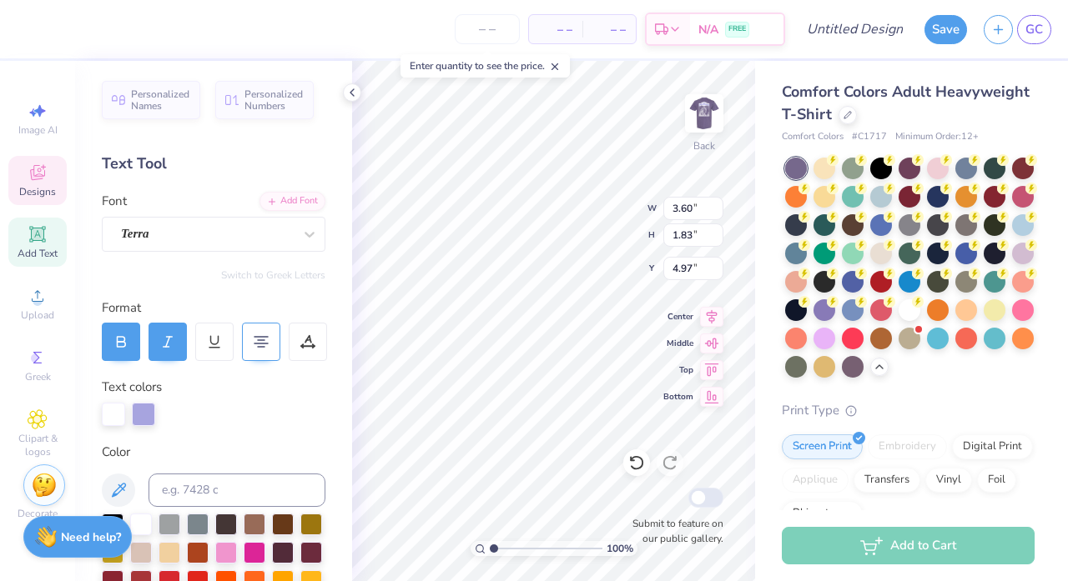
type input "3.92"
type textarea "Alpha Phi Omega"
type input "4.51"
type input "4.76"
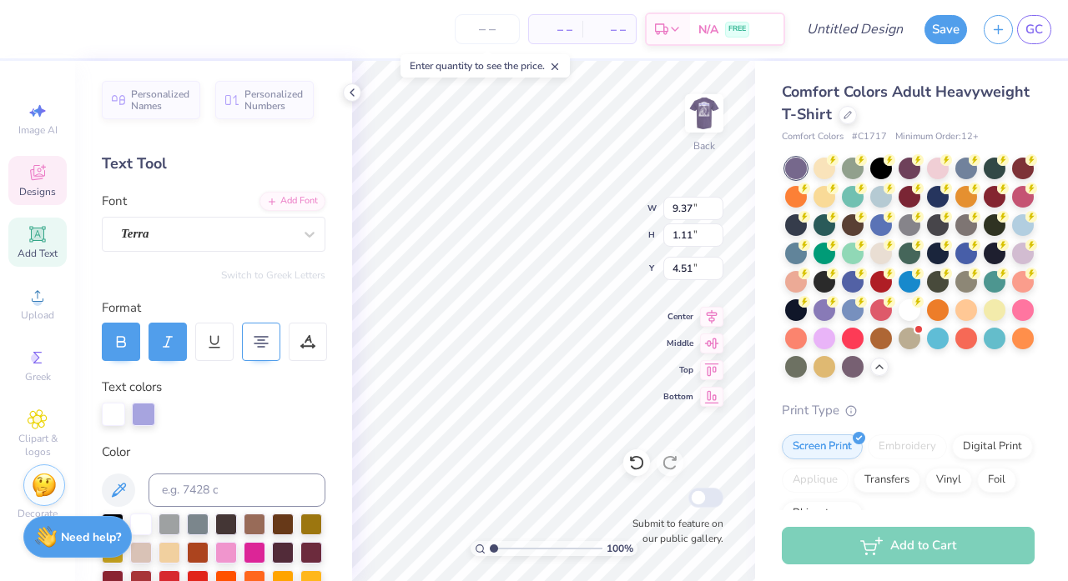
type input "0.56"
type input "5.06"
drag, startPoint x: 36, startPoint y: 173, endPoint x: 45, endPoint y: 241, distance: 68.2
click at [36, 173] on icon at bounding box center [38, 173] width 20 height 20
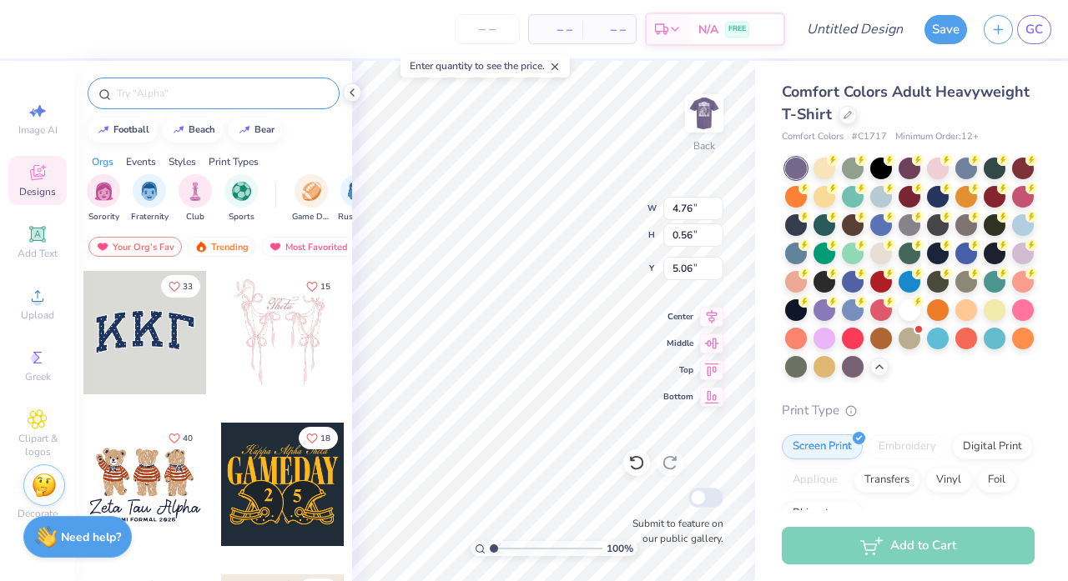
click at [234, 108] on div at bounding box center [214, 94] width 252 height 32
click at [247, 98] on input "text" at bounding box center [222, 93] width 214 height 17
type input "simple"
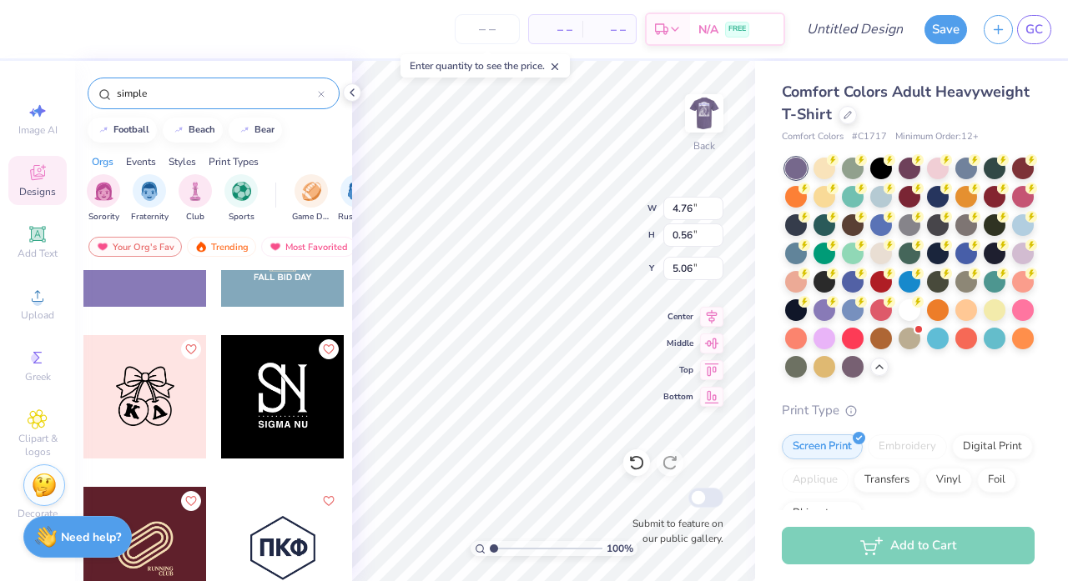
scroll to position [6348, 0]
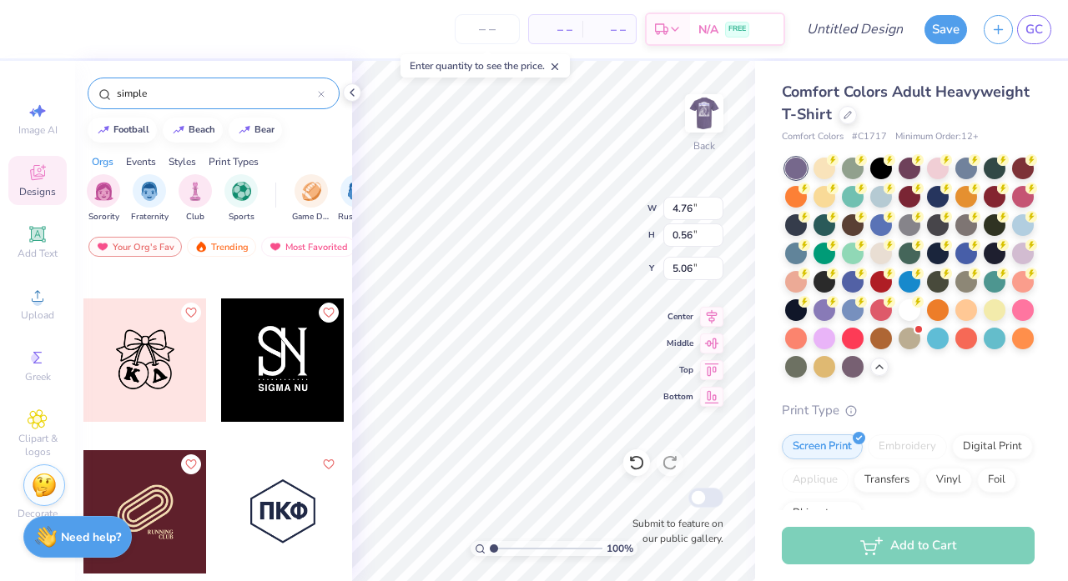
click at [273, 484] on div at bounding box center [282, 511] width 123 height 123
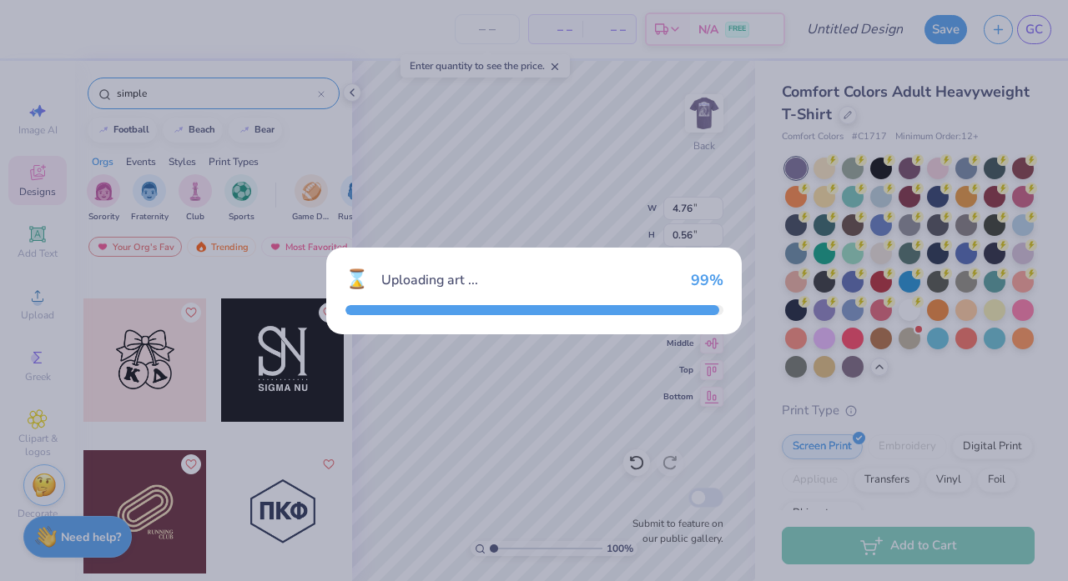
type input "3.50"
type input "3.44"
type input "3.00"
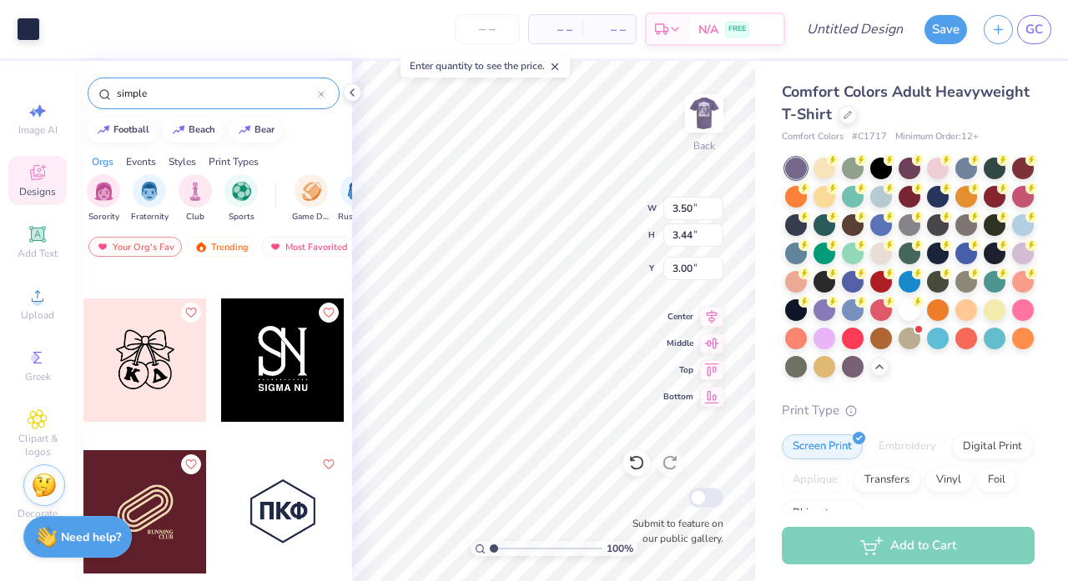
type input "9.63"
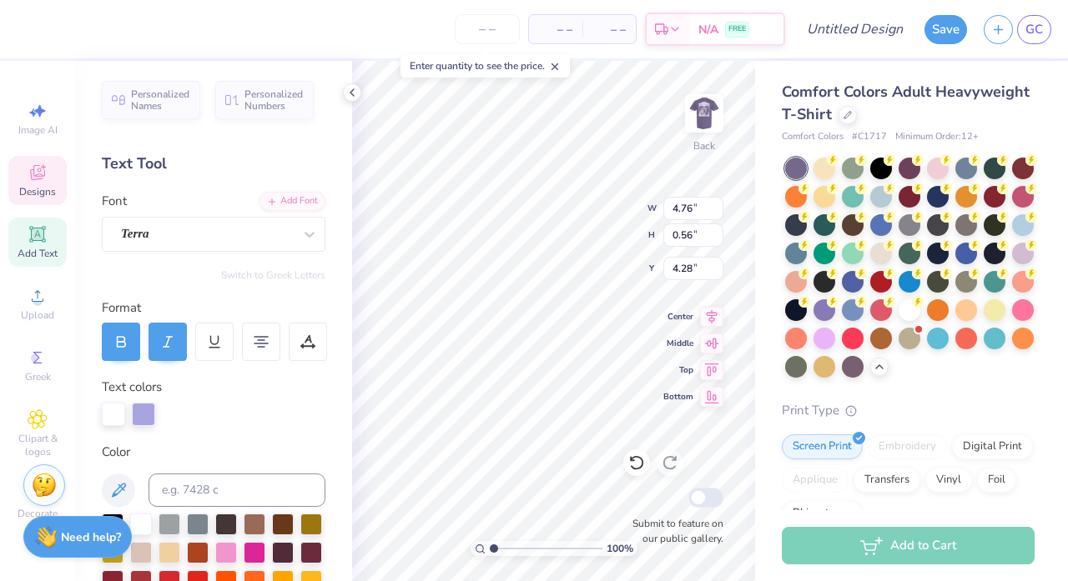
scroll to position [0, 1]
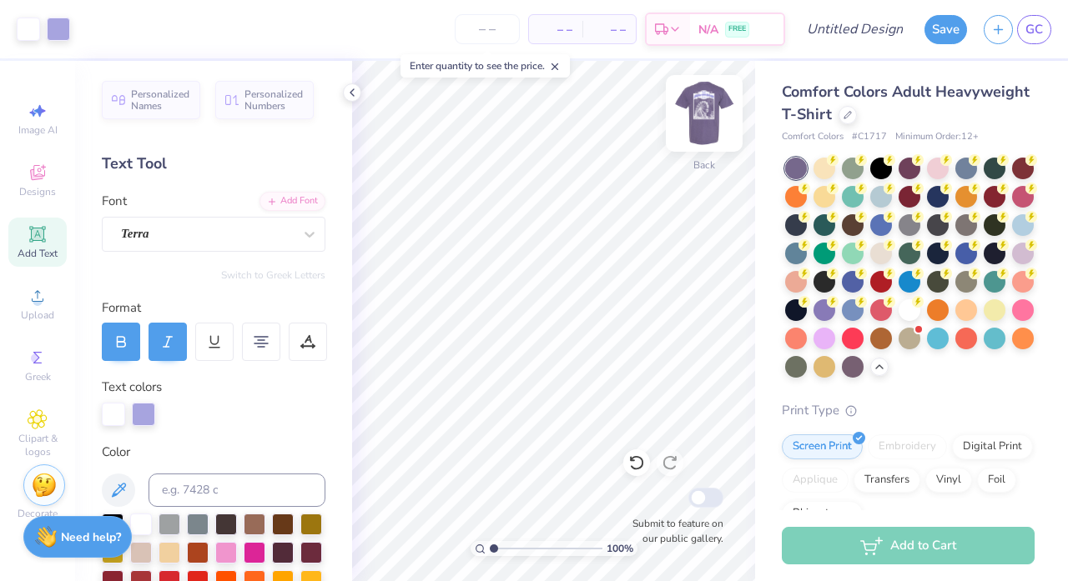
click at [700, 112] on img at bounding box center [704, 113] width 67 height 67
click at [703, 125] on img at bounding box center [704, 113] width 67 height 67
click at [528, 68] on div "Enter quantity to see the price." at bounding box center [484, 65] width 169 height 23
click at [497, 23] on input "number" at bounding box center [487, 29] width 65 height 30
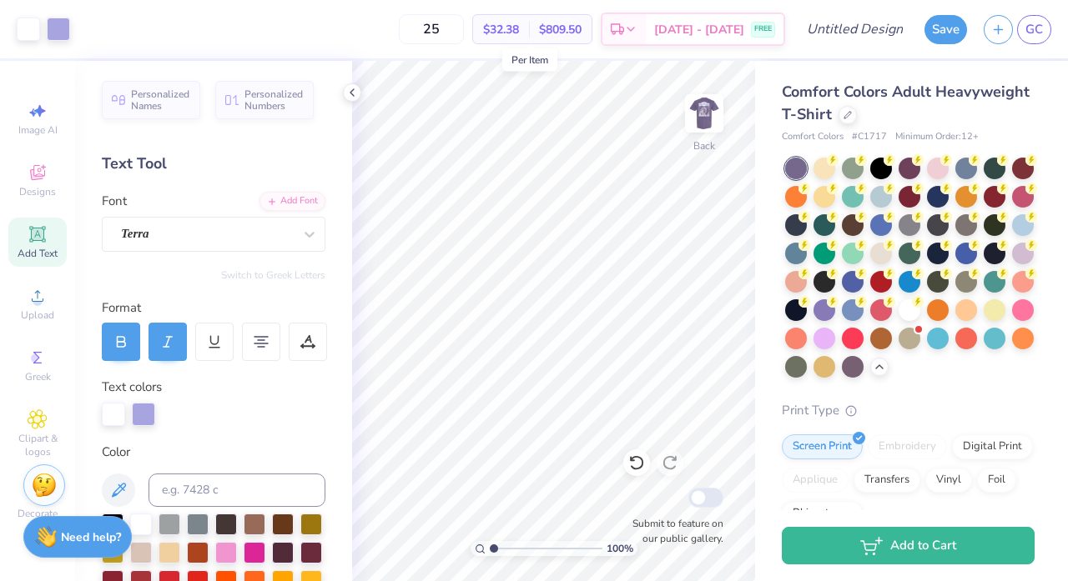
click at [519, 23] on span "$32.38" at bounding box center [501, 30] width 36 height 18
click at [561, 23] on div "$809.50 Total" at bounding box center [560, 29] width 63 height 28
click at [573, 24] on span "$809.50" at bounding box center [560, 30] width 43 height 18
click at [334, 31] on div "25 $32.38 Per Item $809.50 Total Est. Delivery Sep 7 - 10 FREE" at bounding box center [431, 29] width 706 height 58
click at [529, 28] on div "$32.38 Per Item" at bounding box center [501, 29] width 56 height 28
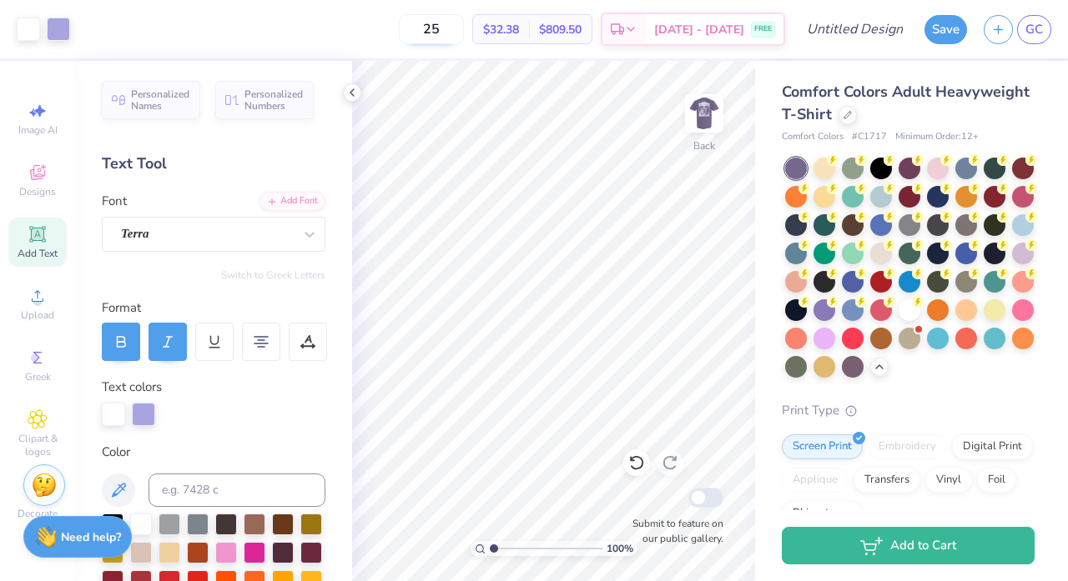
click at [462, 25] on input "25" at bounding box center [431, 29] width 65 height 30
click at [464, 28] on input "25" at bounding box center [431, 29] width 65 height 30
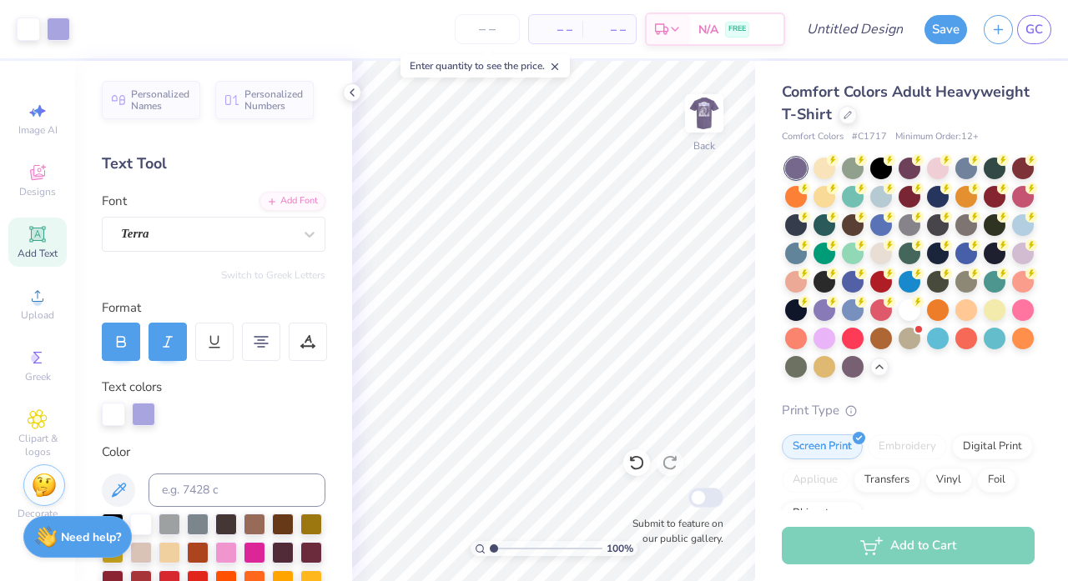
click at [263, 39] on div "– – Per Item – – Total Est. Delivery N/A FREE" at bounding box center [431, 29] width 706 height 58
click at [713, 100] on img at bounding box center [704, 113] width 67 height 67
click at [706, 2] on div "– – Per Item – – Total Est. Delivery N/A FREE" at bounding box center [431, 29] width 706 height 58
click at [943, 29] on button "Save" at bounding box center [945, 27] width 43 height 29
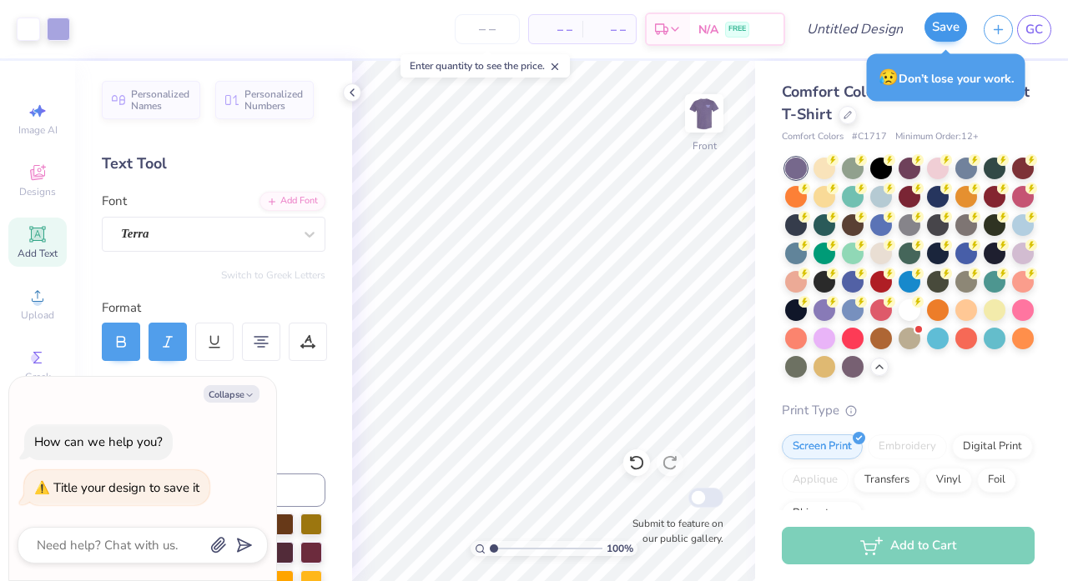
click at [943, 29] on button "Save" at bounding box center [945, 27] width 43 height 29
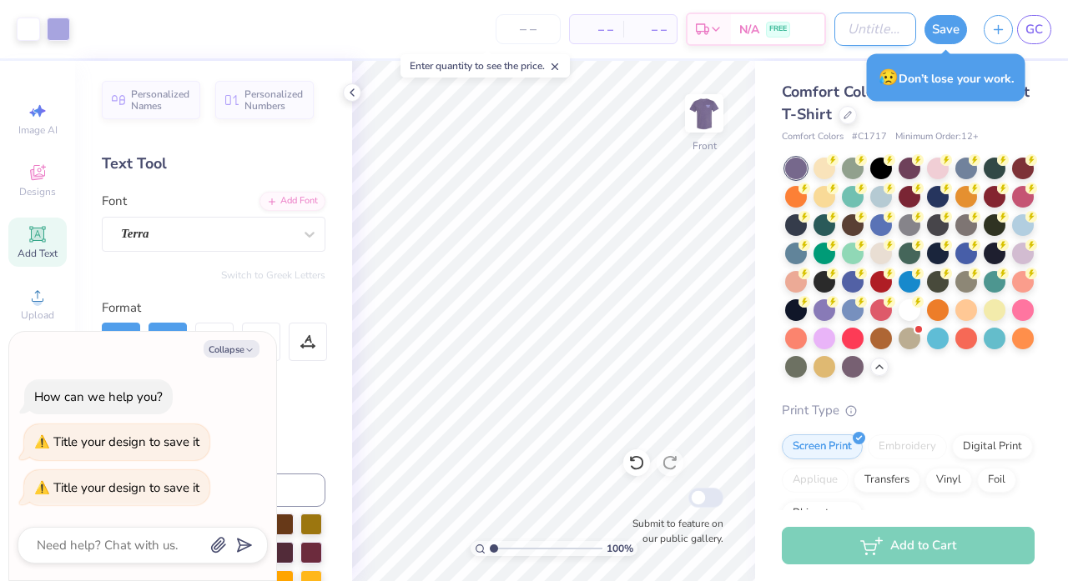
click at [849, 24] on input "Design Title" at bounding box center [875, 29] width 82 height 33
click at [938, 41] on button "Save" at bounding box center [945, 27] width 43 height 29
click at [938, 41] on div "Save" at bounding box center [945, 29] width 43 height 29
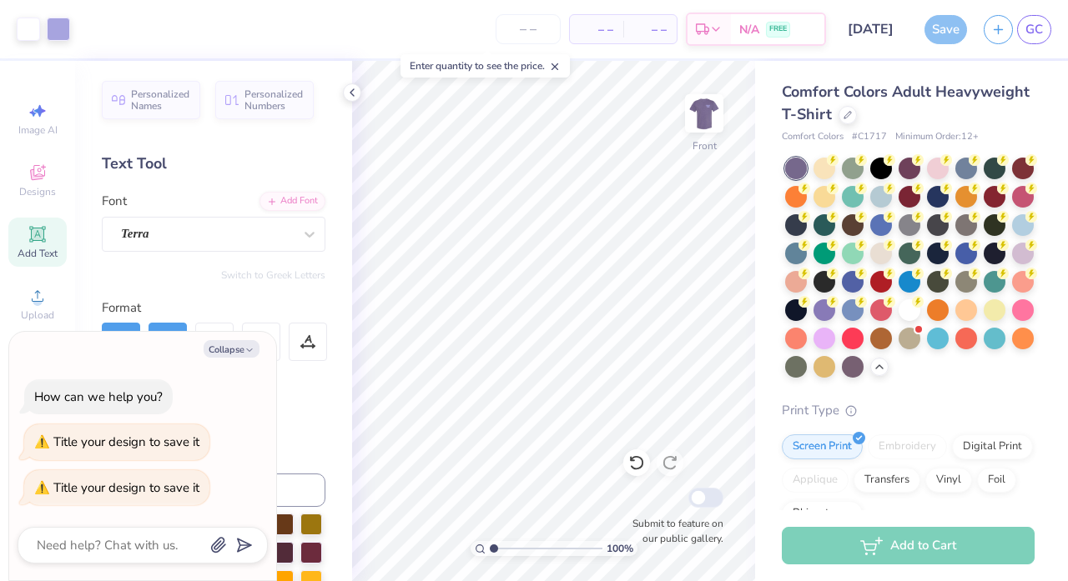
click at [957, 33] on div "Save" at bounding box center [945, 29] width 43 height 29
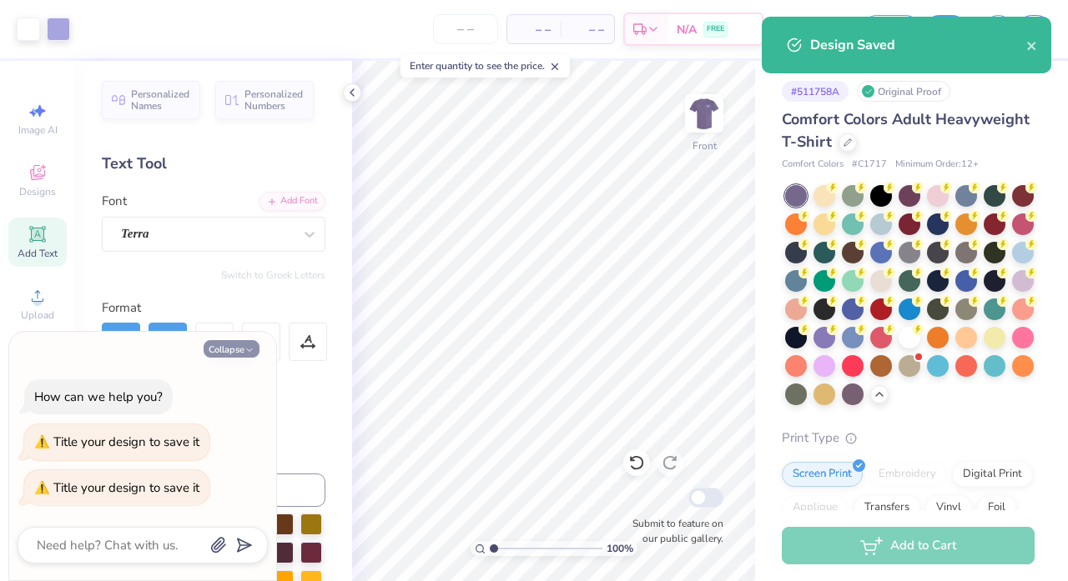
click at [239, 351] on button "Collapse" at bounding box center [232, 349] width 56 height 18
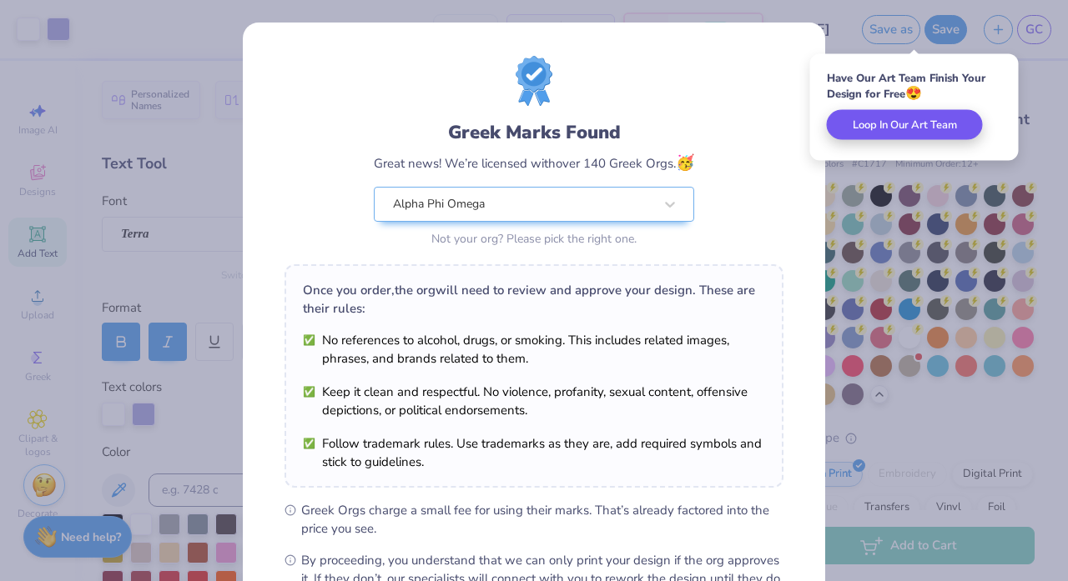
click at [914, 121] on button "Loop In Our Art Team" at bounding box center [905, 125] width 156 height 30
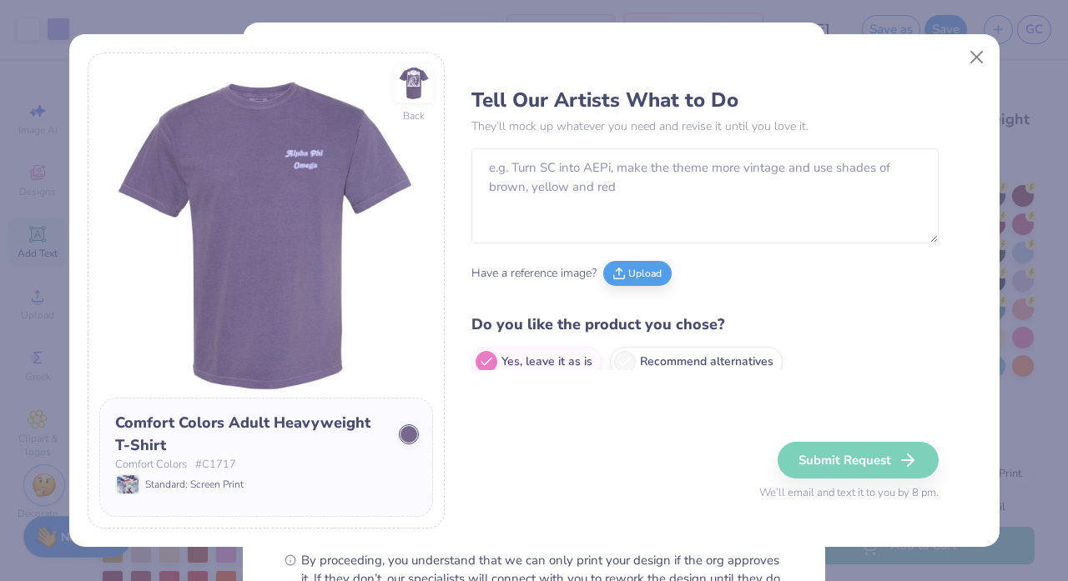
click at [872, 445] on div "Submit Request We’ll email and text it to you by 8 pm." at bounding box center [848, 472] width 179 height 60
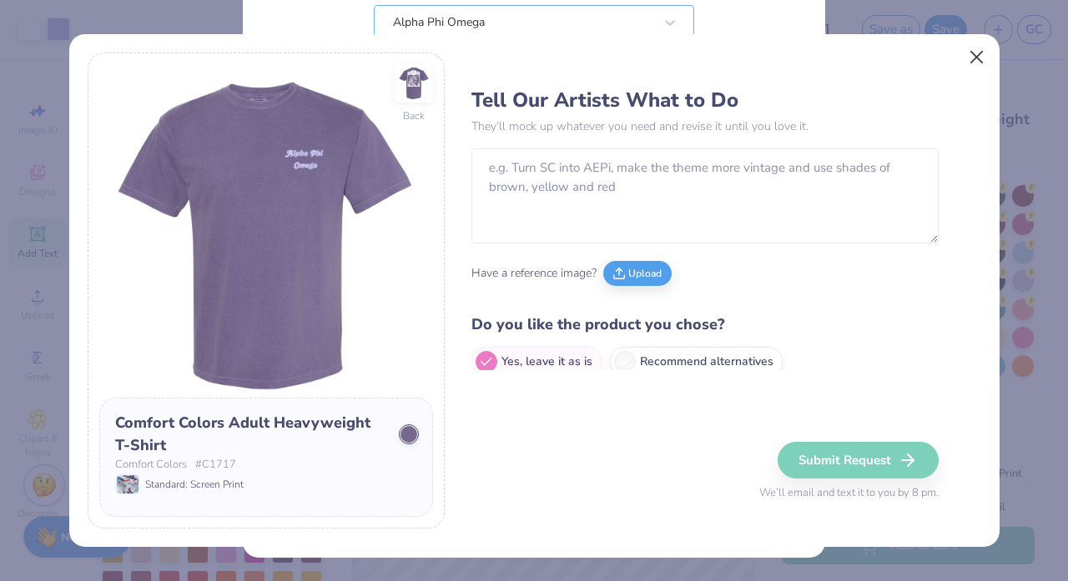
click at [971, 63] on button "Close" at bounding box center [976, 57] width 32 height 32
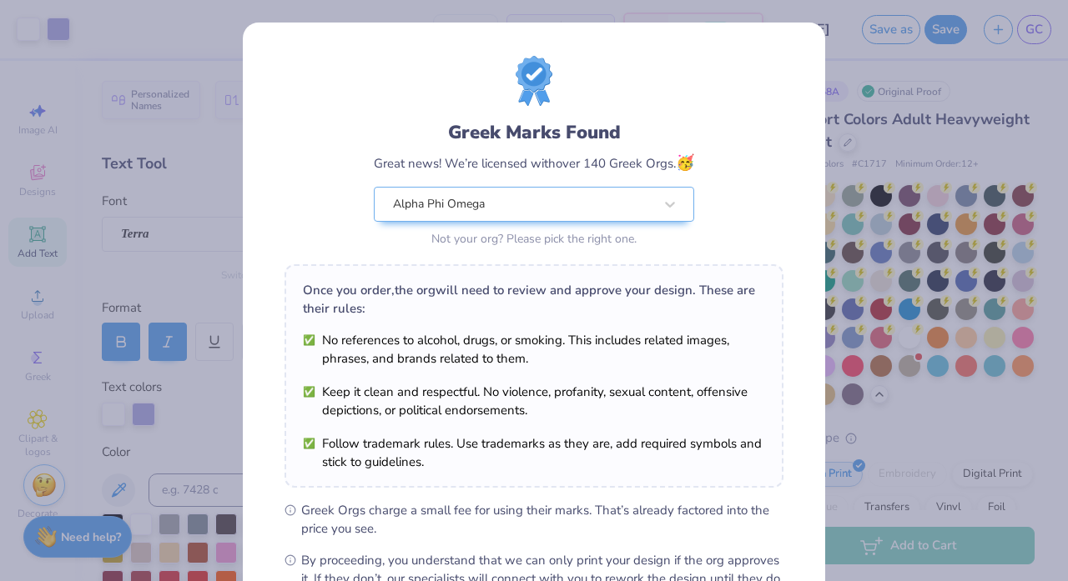
scroll to position [0, 0]
click at [875, 98] on div "Greek Marks Found Great news! We’re licensed with over 140 Greek Orgs. 🥳 Alpha …" at bounding box center [534, 290] width 1068 height 581
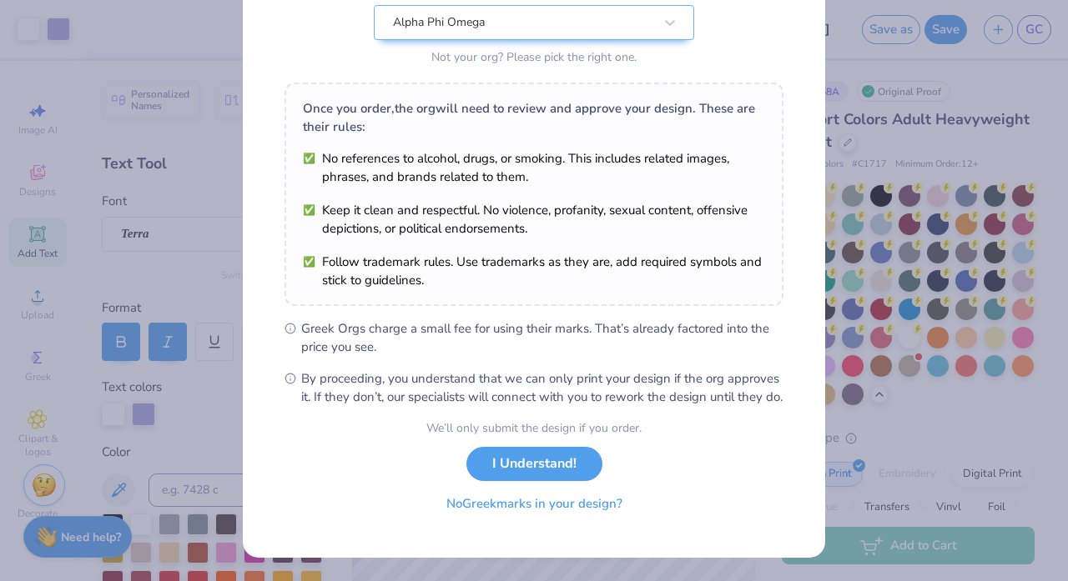
scroll to position [199, 0]
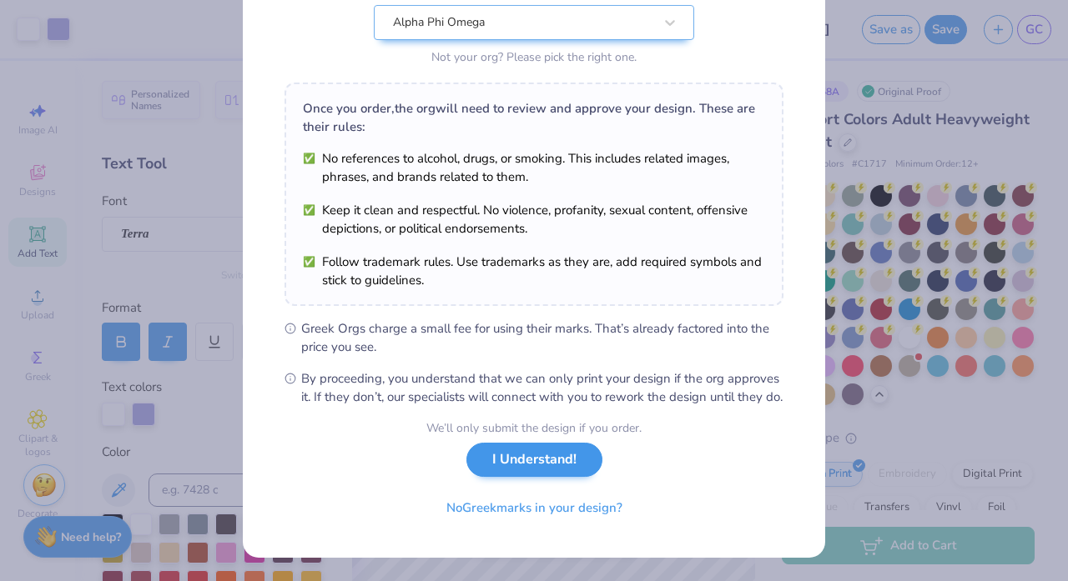
click at [569, 470] on button "I Understand!" at bounding box center [534, 460] width 136 height 34
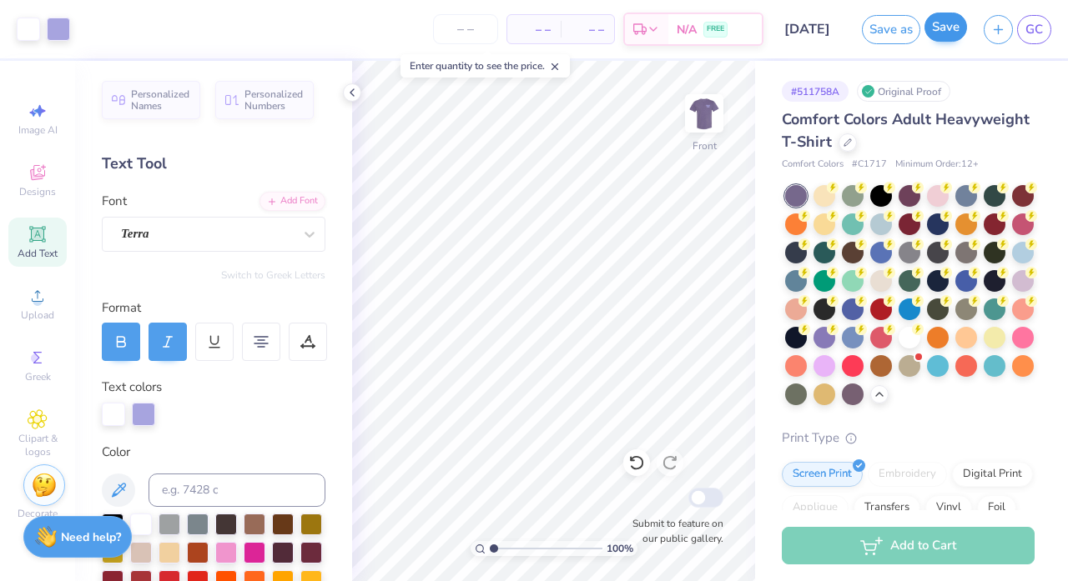
click at [948, 30] on button "Save" at bounding box center [945, 27] width 43 height 29
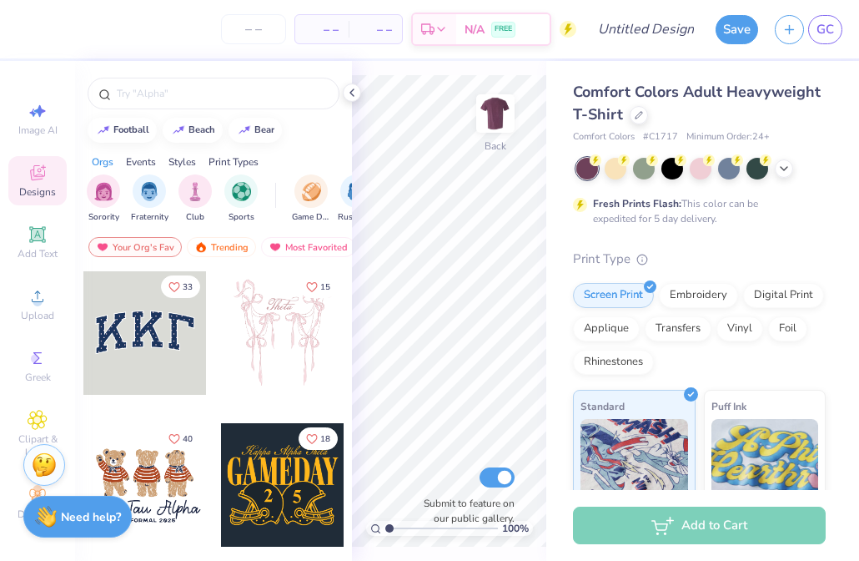
click at [123, 39] on div "– – Per Item – – Total Est. Delivery N/A FREE" at bounding box center [300, 29] width 551 height 58
click at [855, 88] on div "Comfort Colors Adult Heavyweight T-Shirt Comfort Colors # C1717 Minimum Order: …" at bounding box center [702, 414] width 313 height 706
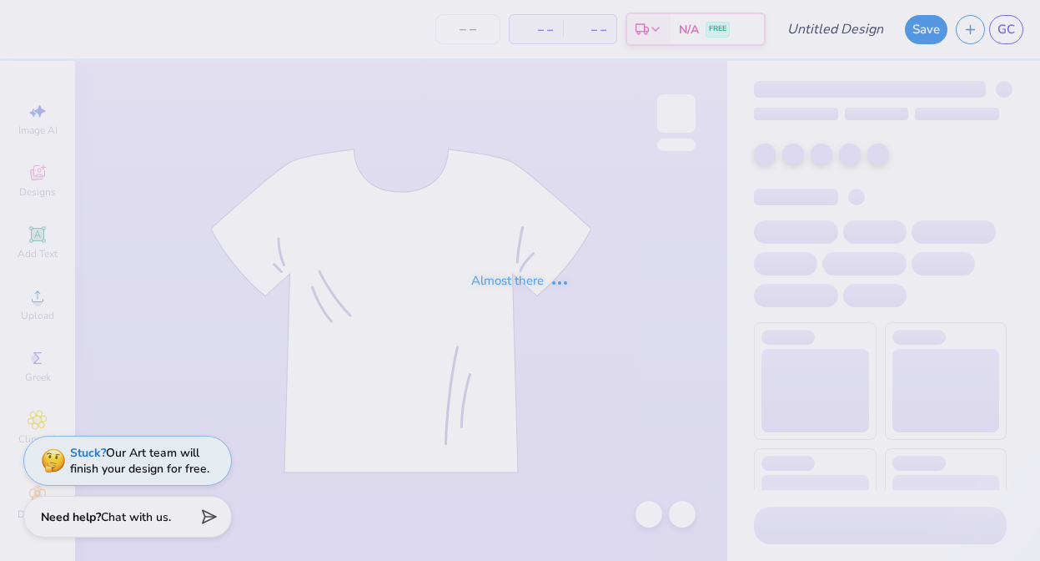
type input "[DATE]"
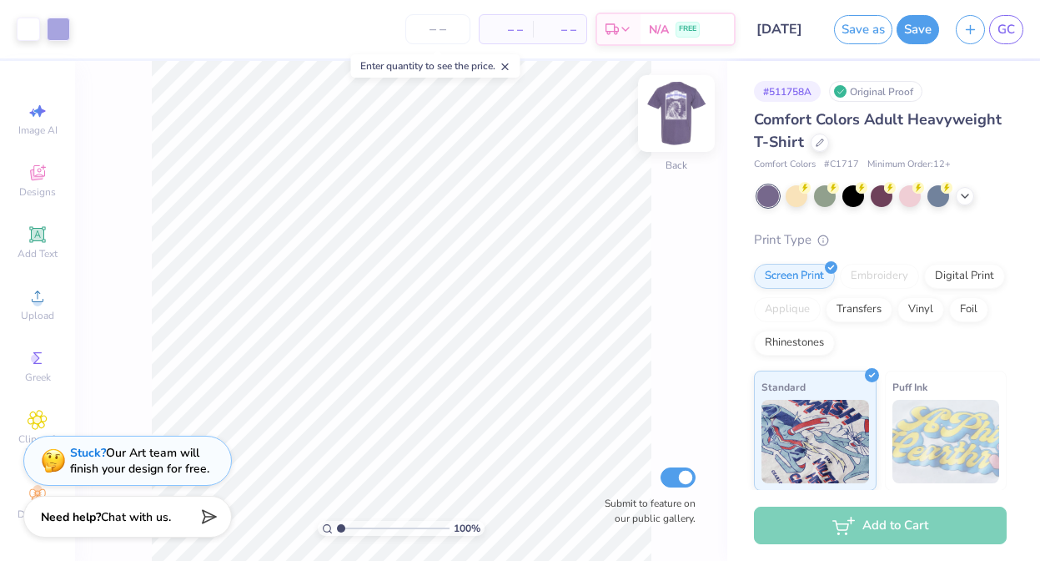
click at [683, 104] on img at bounding box center [676, 113] width 67 height 67
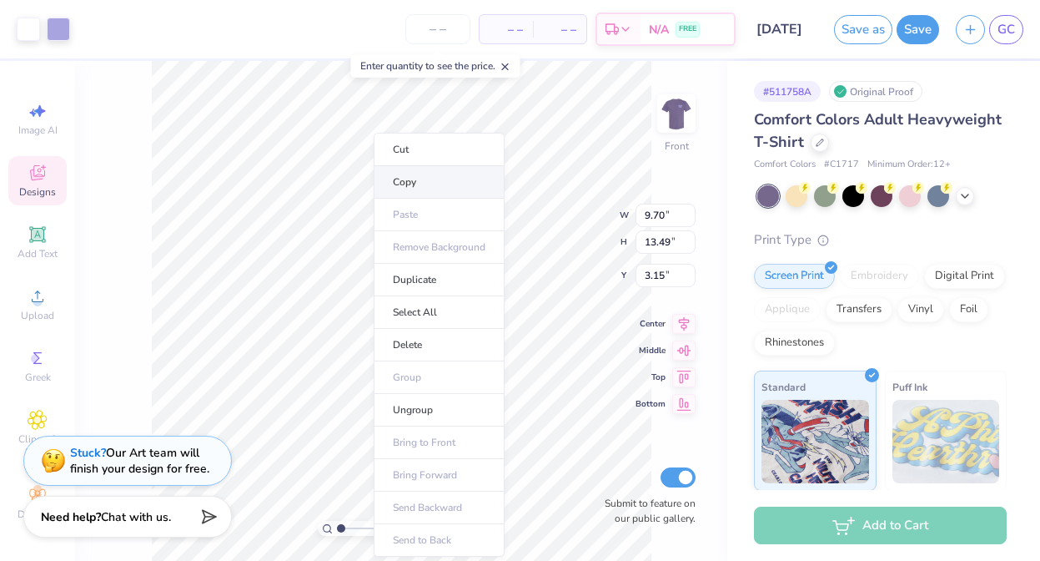
click at [445, 175] on li "Copy" at bounding box center [439, 182] width 131 height 33
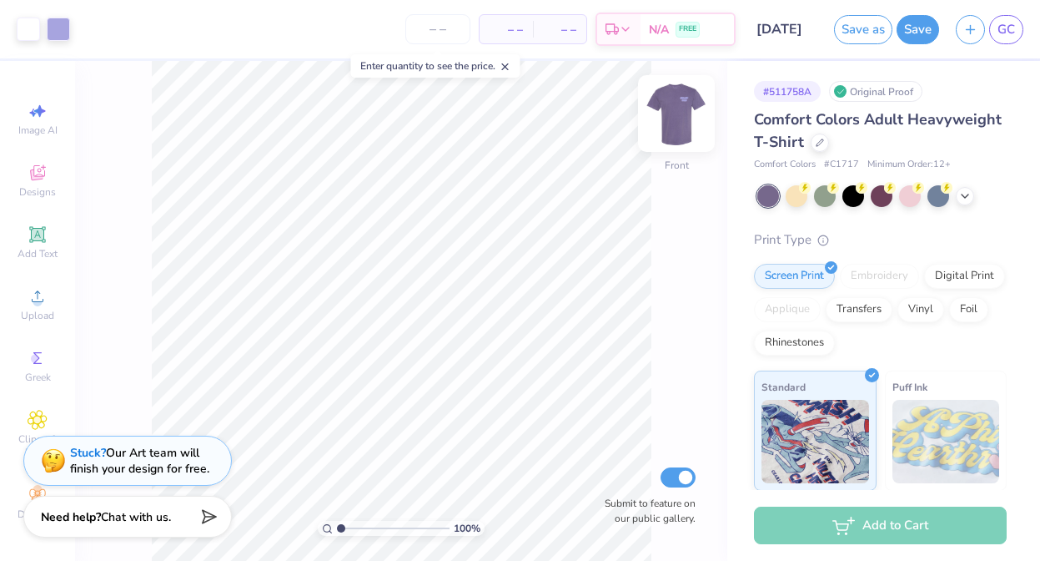
click at [676, 111] on img at bounding box center [676, 113] width 67 height 67
